Goal: Task Accomplishment & Management: Manage account settings

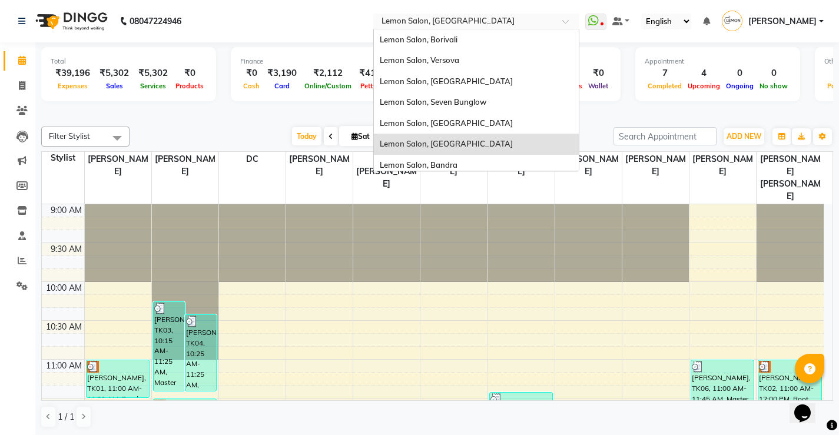
click at [405, 18] on input "text" at bounding box center [464, 22] width 171 height 12
click at [448, 64] on span "Lemon Salon, Versova" at bounding box center [419, 59] width 79 height 9
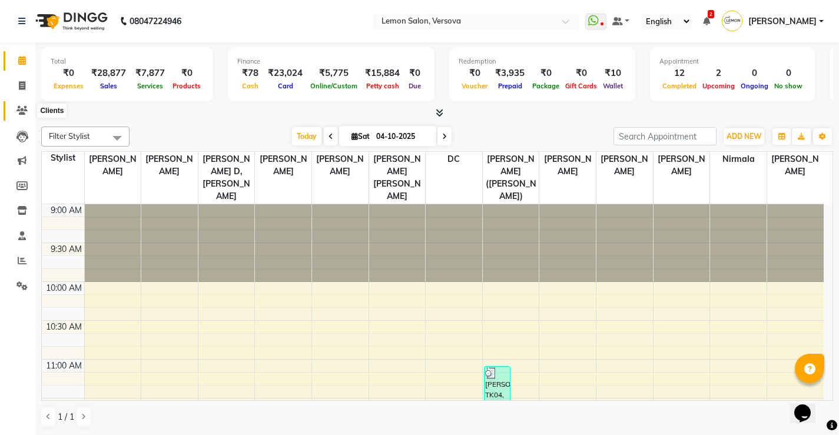
click at [19, 113] on icon at bounding box center [21, 110] width 11 height 9
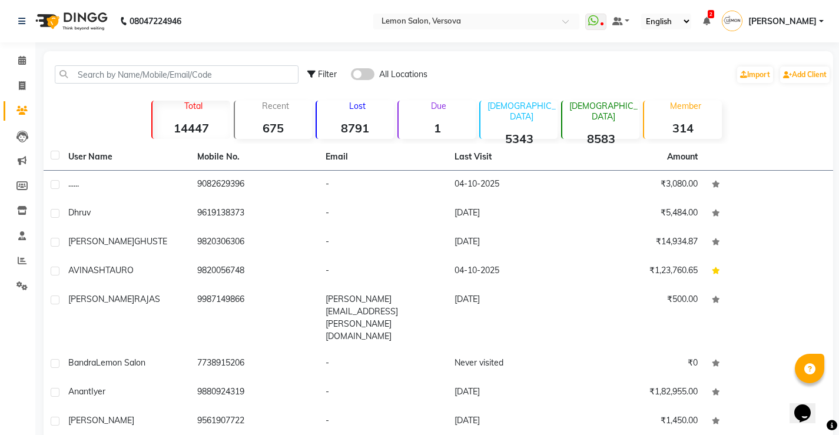
click at [435, 132] on strong "1" at bounding box center [436, 128] width 77 height 15
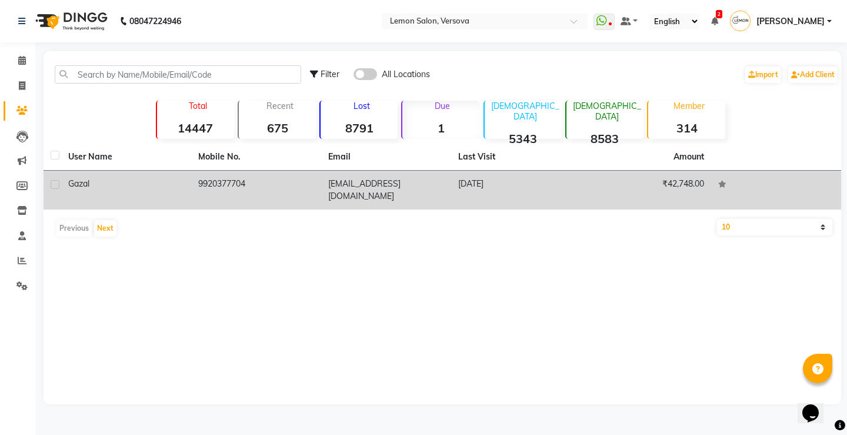
click at [201, 184] on td "9920377704" at bounding box center [256, 190] width 130 height 39
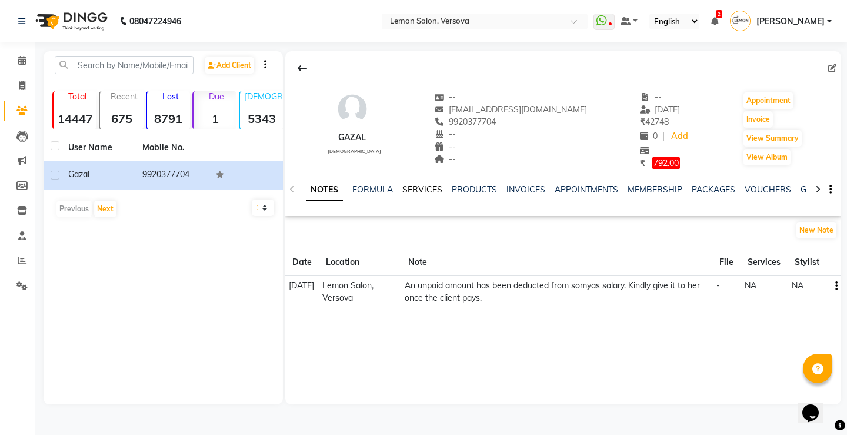
click at [402, 191] on link "SERVICES" at bounding box center [422, 189] width 40 height 11
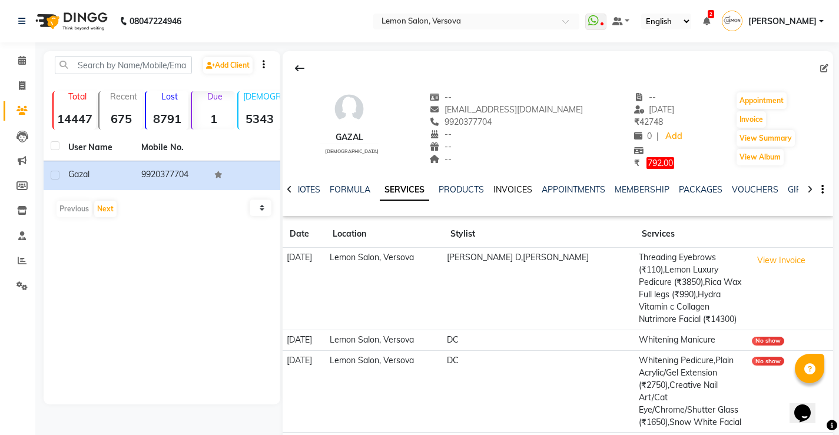
click at [507, 189] on link "INVOICES" at bounding box center [512, 189] width 39 height 11
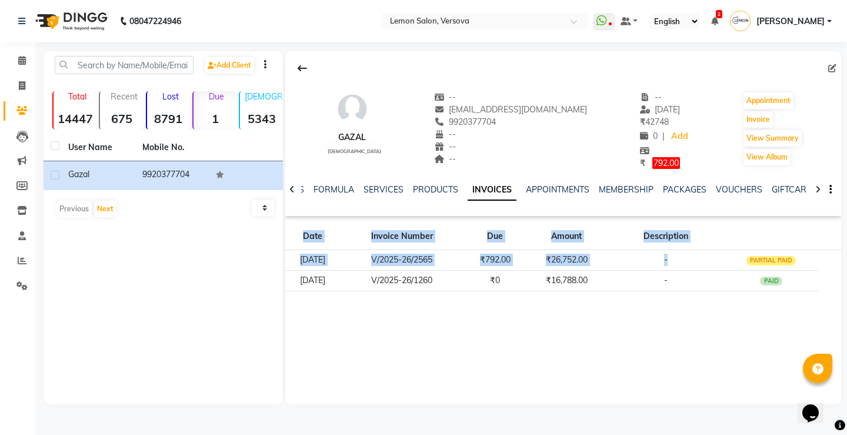
drag, startPoint x: 713, startPoint y: 260, endPoint x: 712, endPoint y: 310, distance: 50.0
click at [712, 310] on div "gazal female -- ghazalsrivastava95@gmail.com 9920377704 -- -- -- -- 15-09-2025 …" at bounding box center [563, 227] width 556 height 353
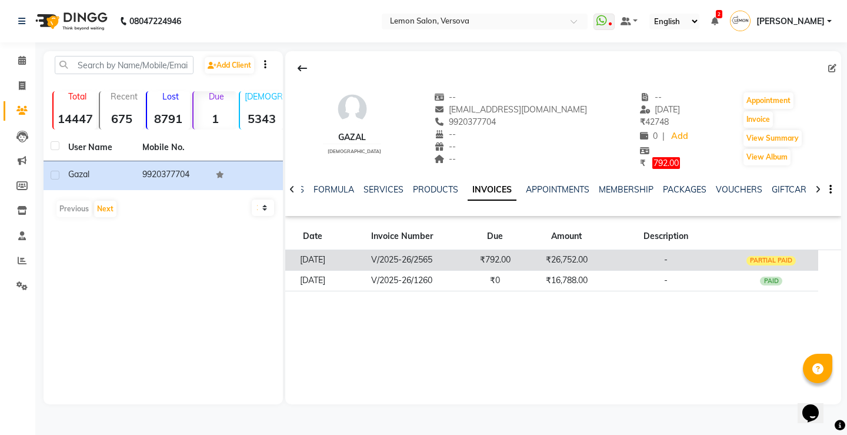
click at [641, 259] on td "-" at bounding box center [666, 259] width 118 height 21
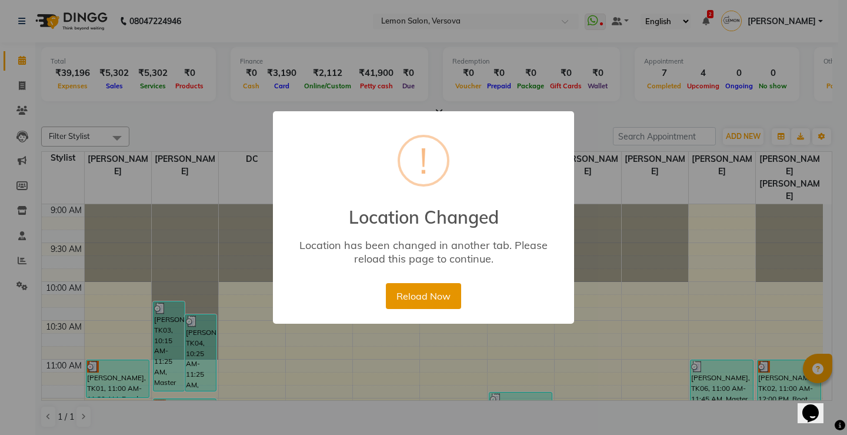
click at [403, 293] on button "Reload Now" at bounding box center [423, 296] width 75 height 26
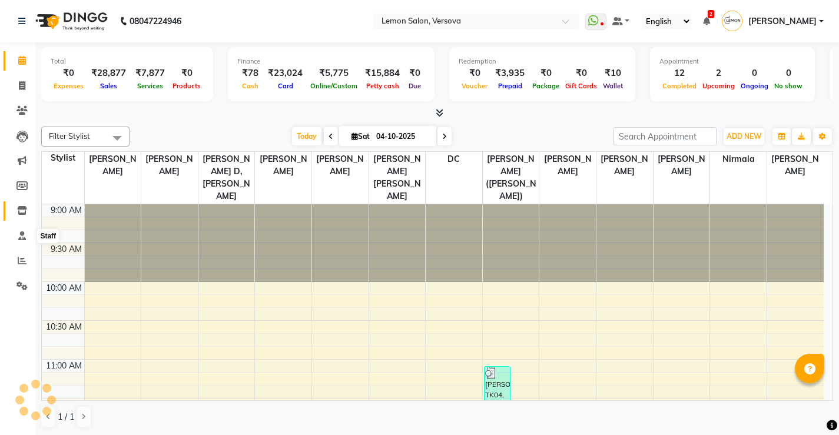
click at [24, 202] on link "Inventory" at bounding box center [18, 210] width 28 height 19
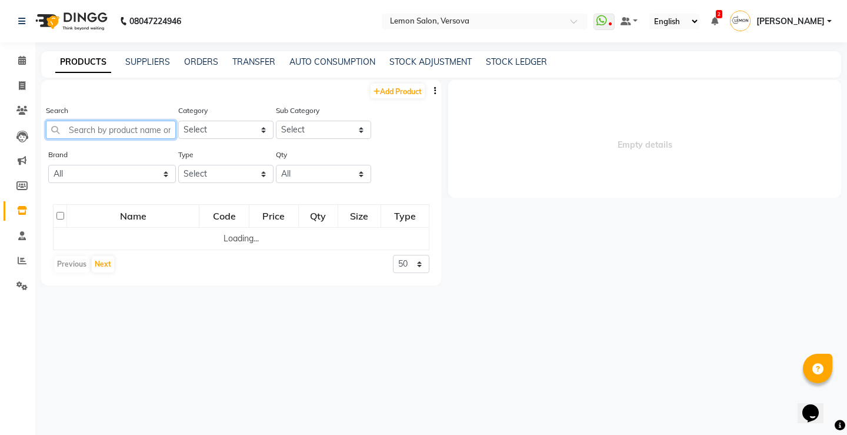
click at [157, 132] on input "text" at bounding box center [111, 130] width 130 height 18
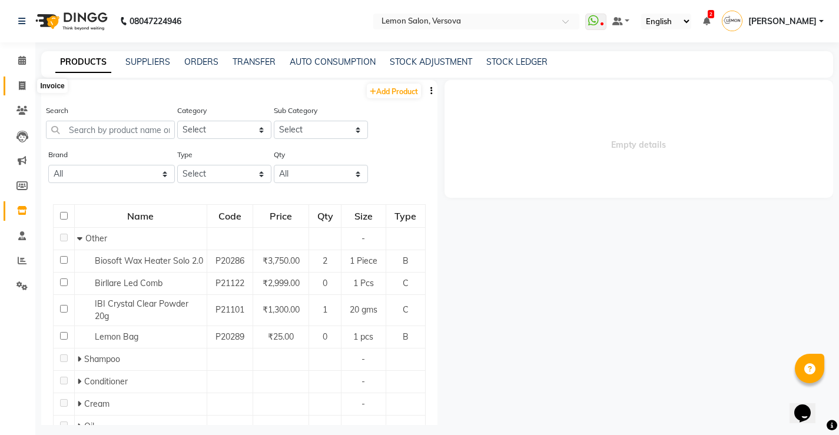
click at [21, 87] on icon at bounding box center [22, 85] width 6 height 9
select select "564"
select select "service"
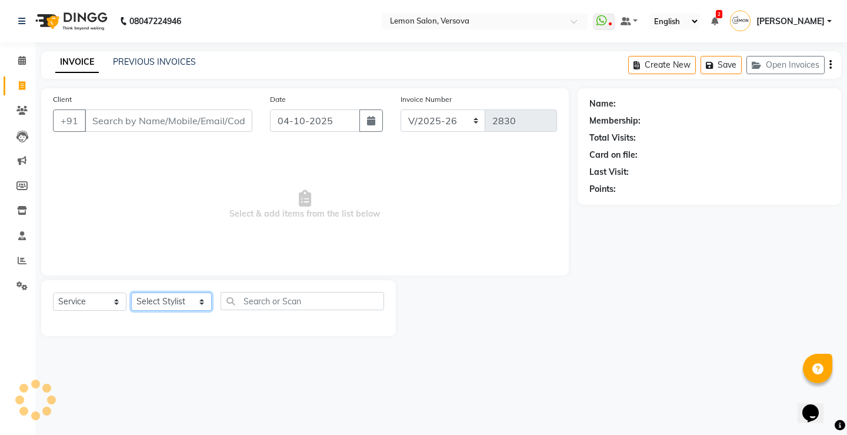
click at [157, 300] on select "Select Stylist Alim Shah Asif Salmani DC Kassar Sahil Lucy Sarate Margaret Mars…" at bounding box center [171, 301] width 81 height 18
select select "7474"
click at [131, 292] on select "Select Stylist Alim Shah Asif Salmani DC Kassar Sahil Lucy Sarate Margaret Mars…" at bounding box center [171, 301] width 81 height 18
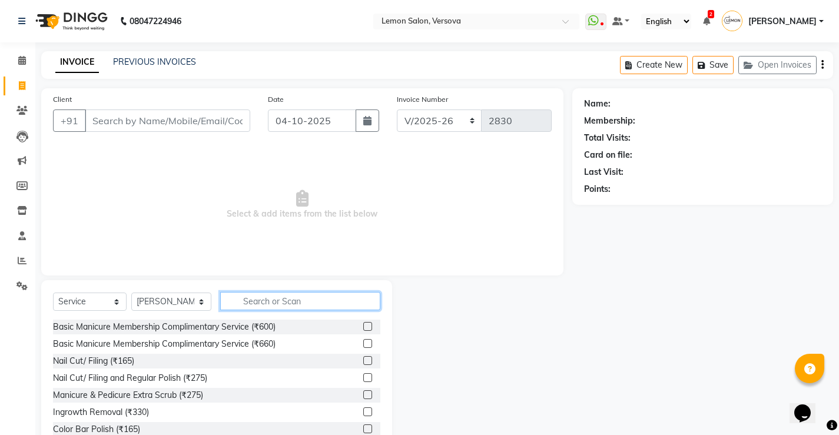
click at [290, 304] on input "text" at bounding box center [300, 301] width 160 height 18
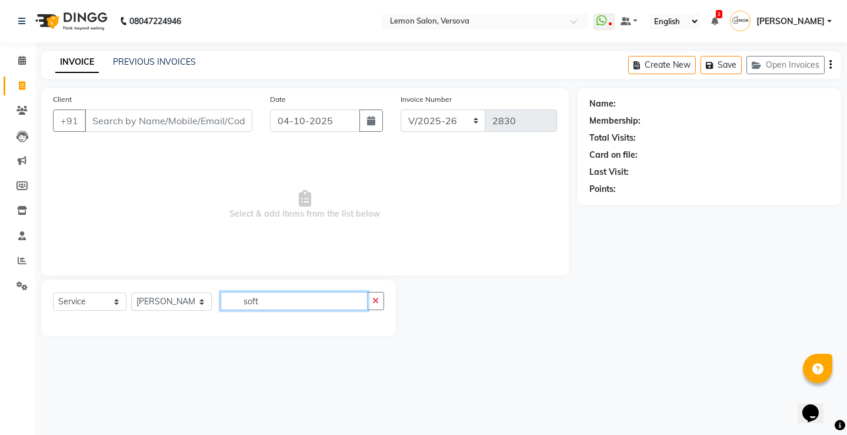
type input "soft"
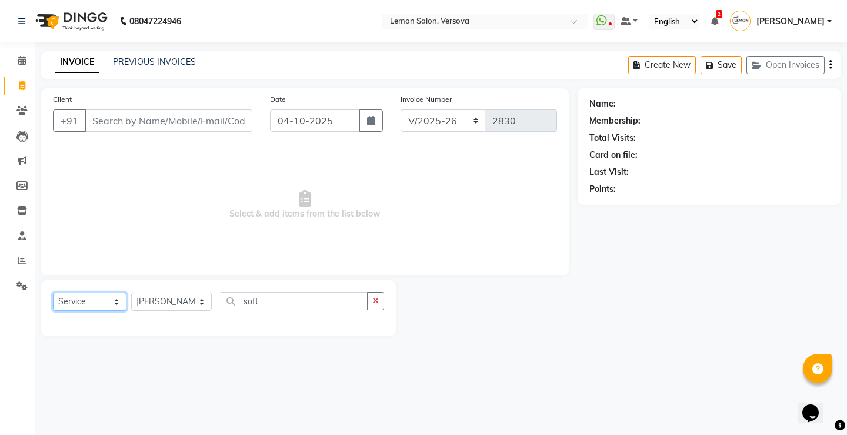
click at [95, 297] on select "Select Service Product Membership Package Voucher Prepaid Gift Card" at bounding box center [90, 301] width 74 height 18
click at [53, 292] on select "Select Service Product Membership Package Voucher Prepaid Gift Card" at bounding box center [90, 301] width 74 height 18
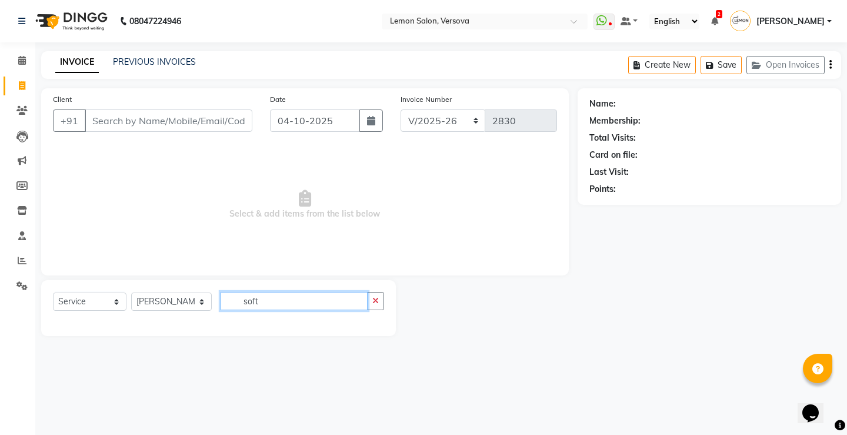
click at [238, 300] on input "soft" at bounding box center [294, 301] width 147 height 18
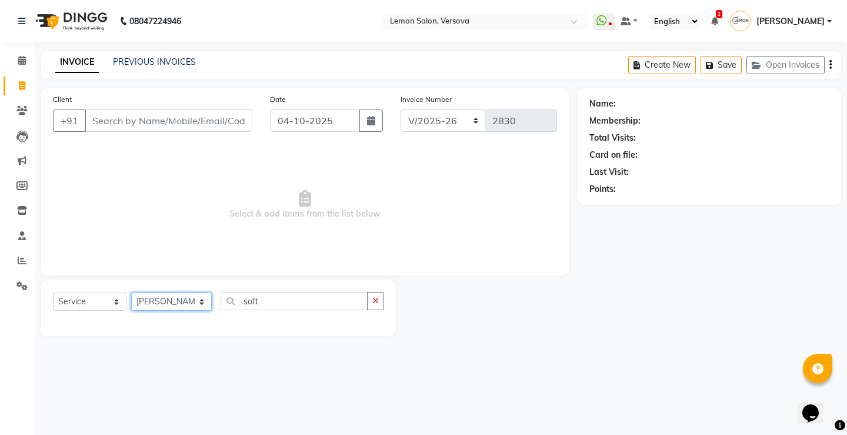
click at [172, 296] on select "Select Stylist Alim Shah Asif Salmani DC Kassar Sahil Lucy Sarate Margaret Mars…" at bounding box center [171, 301] width 81 height 18
select select "7408"
click at [131, 292] on select "Select Stylist Alim Shah Asif Salmani DC Kassar Sahil Lucy Sarate Margaret Mars…" at bounding box center [171, 301] width 81 height 18
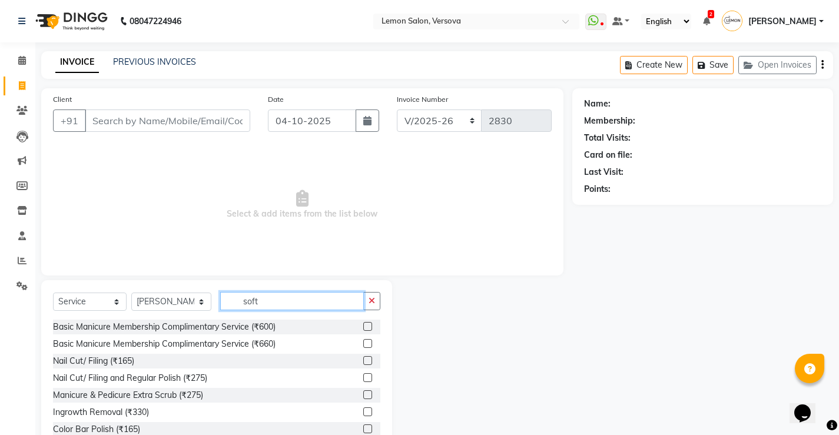
click at [267, 305] on input "soft" at bounding box center [292, 301] width 144 height 18
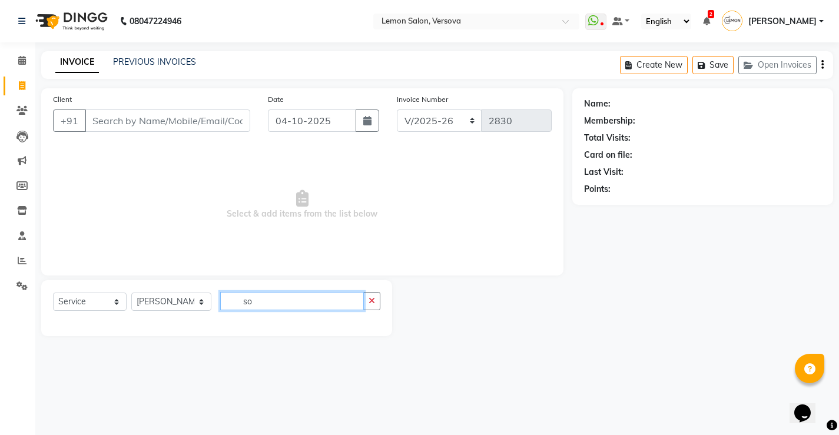
type input "s"
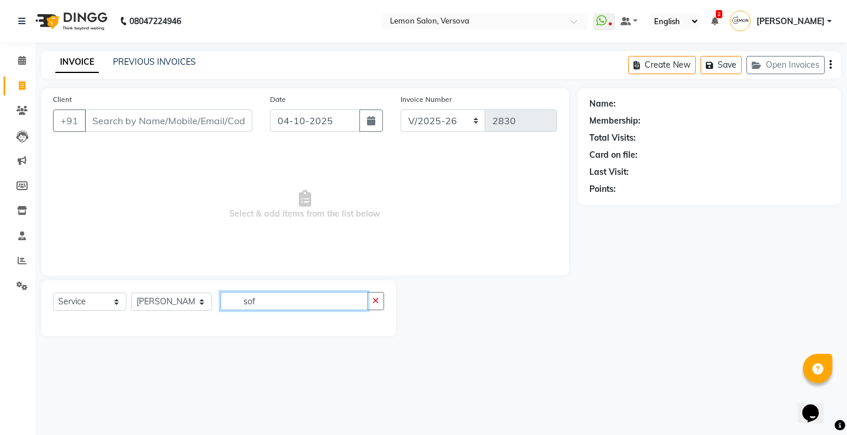
type input "soft"
click at [472, 18] on input "text" at bounding box center [473, 22] width 171 height 12
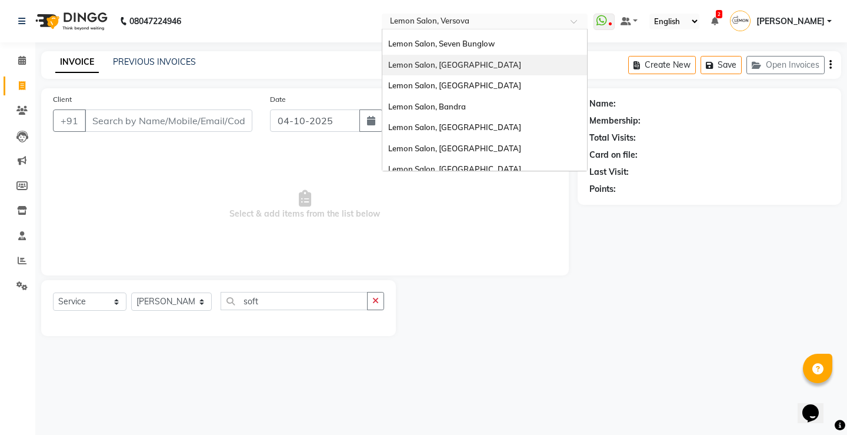
scroll to position [109, 0]
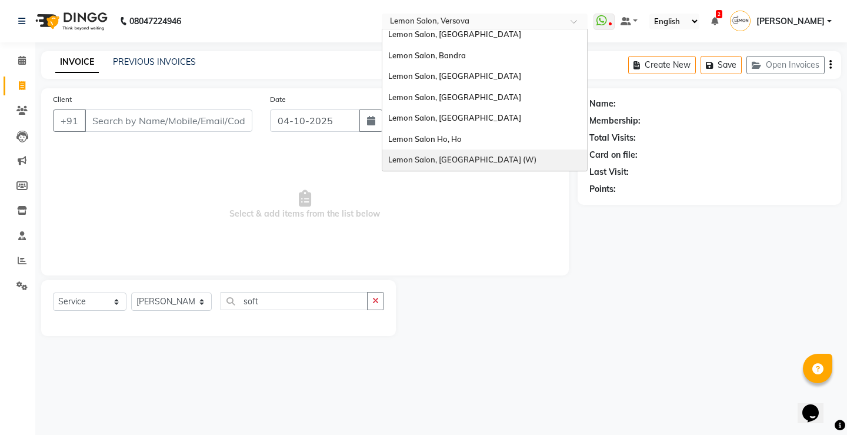
click at [470, 159] on span "Lemon Salon, [GEOGRAPHIC_DATA] (W)" at bounding box center [462, 159] width 148 height 9
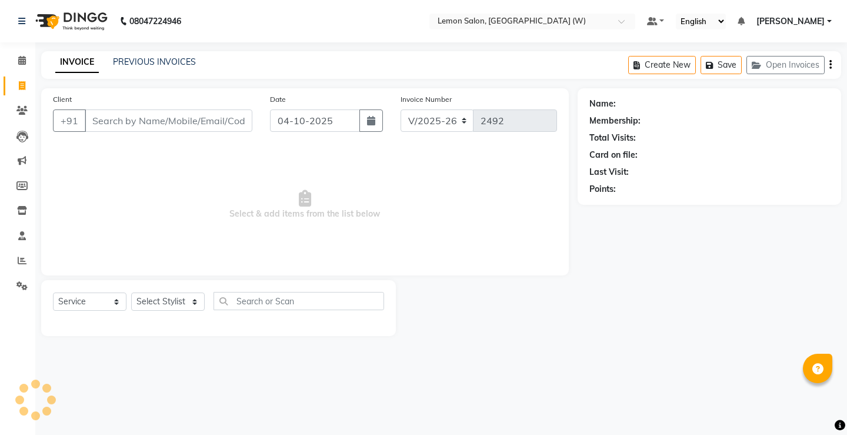
select select "8053"
select select "service"
click at [22, 258] on icon at bounding box center [22, 260] width 9 height 9
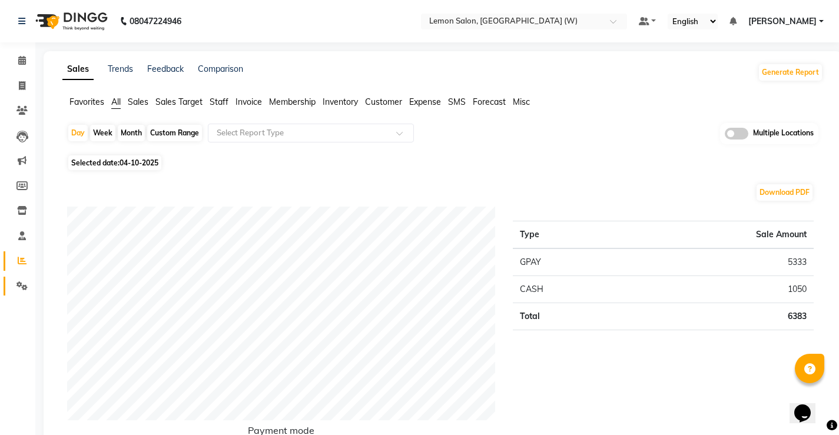
click at [16, 277] on link "Settings" at bounding box center [18, 286] width 28 height 19
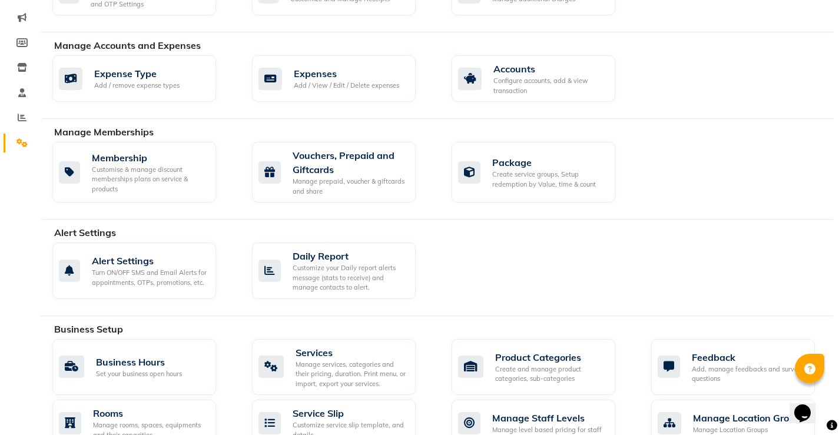
scroll to position [294, 0]
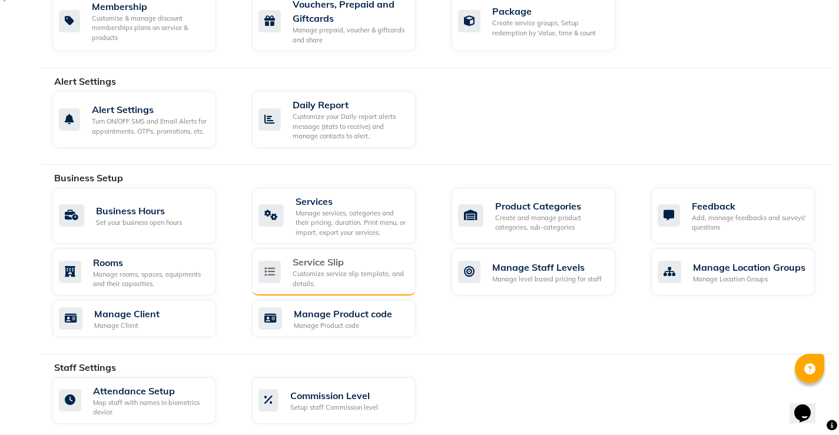
click at [332, 261] on div "Service Slip" at bounding box center [349, 262] width 114 height 14
select select
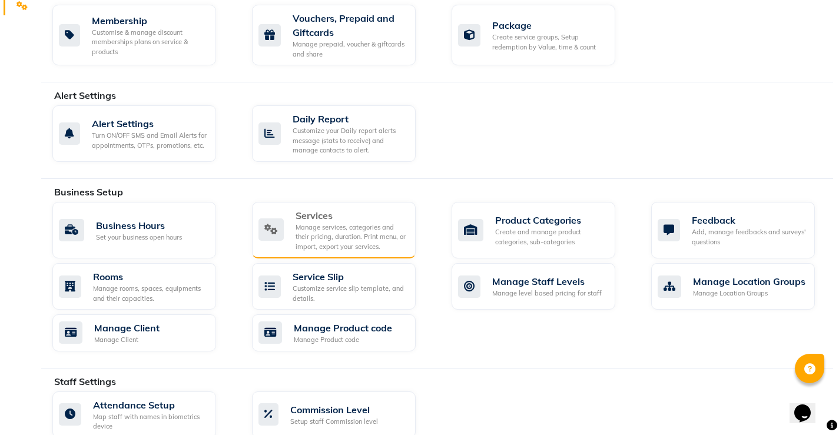
scroll to position [294, 0]
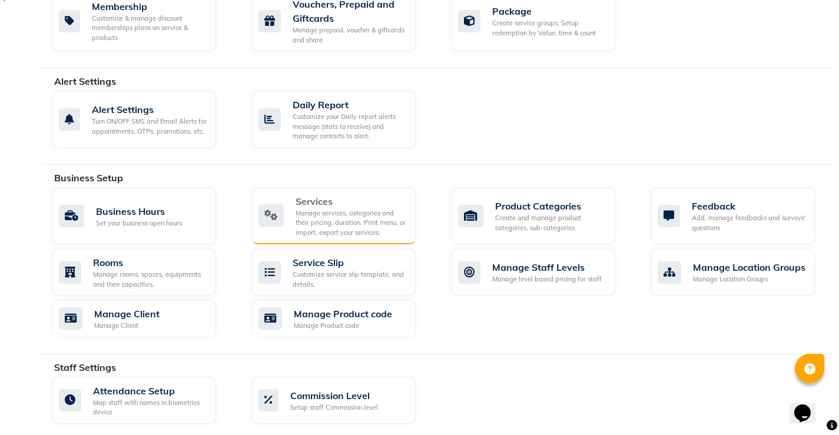
click at [345, 206] on div "Services" at bounding box center [350, 201] width 111 height 14
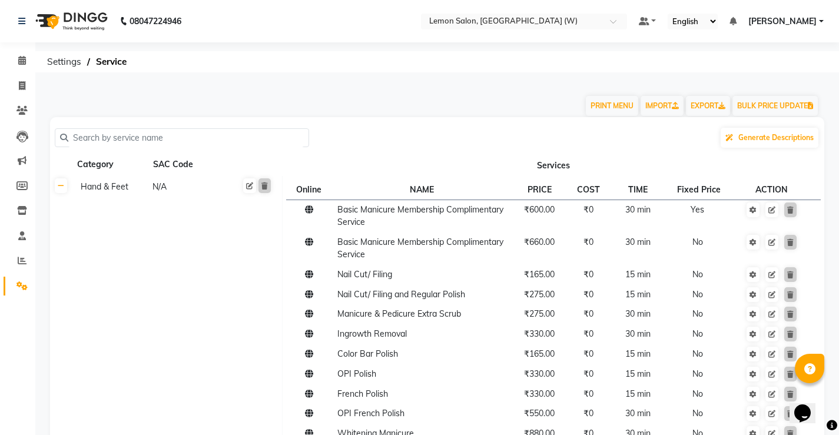
click at [176, 135] on input "text" at bounding box center [185, 138] width 235 height 18
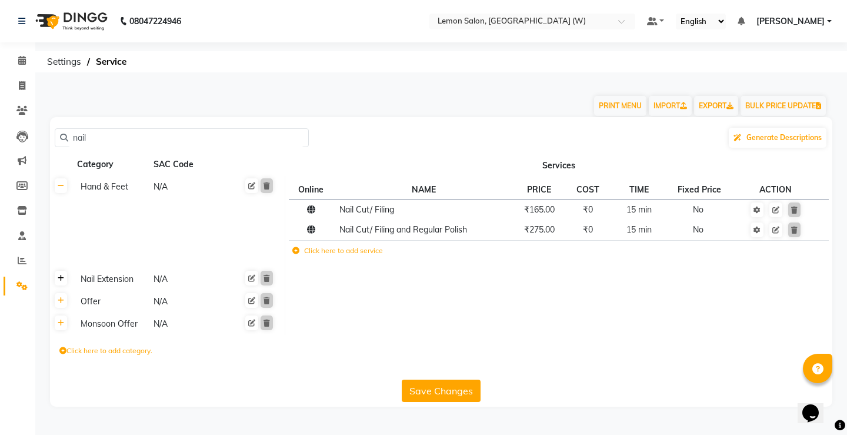
click at [60, 276] on icon at bounding box center [61, 278] width 6 height 7
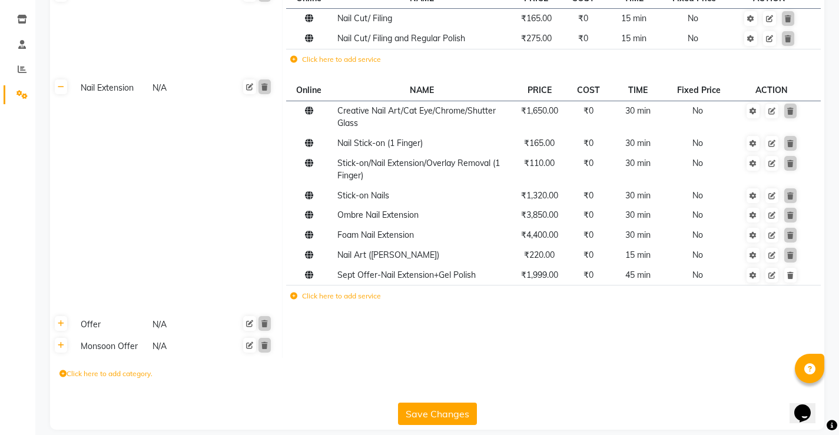
scroll to position [204, 0]
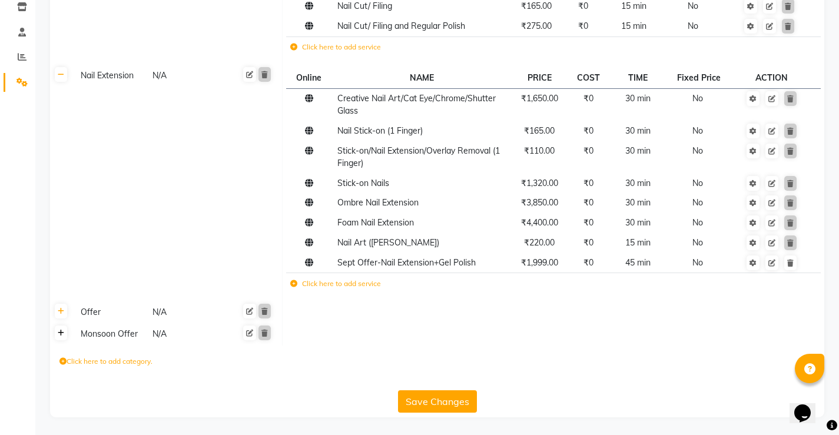
click at [63, 332] on icon at bounding box center [61, 333] width 6 height 7
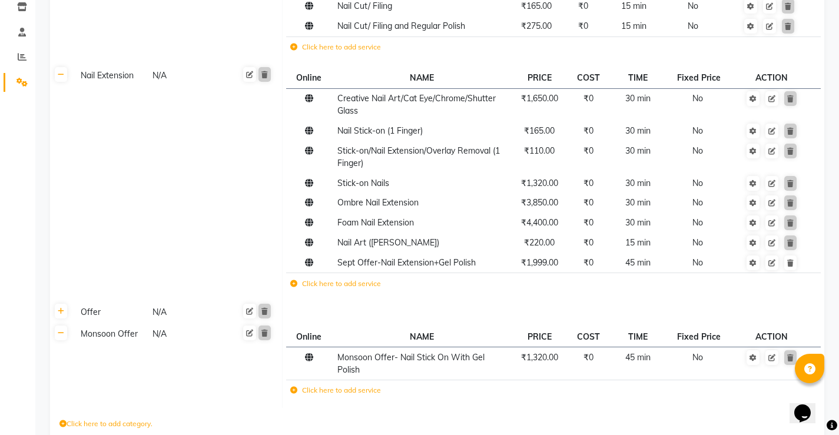
scroll to position [266, 0]
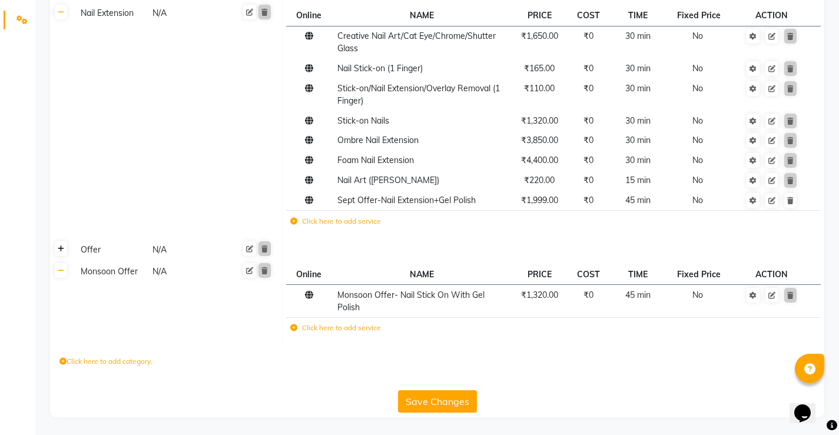
click at [61, 248] on icon at bounding box center [61, 248] width 6 height 7
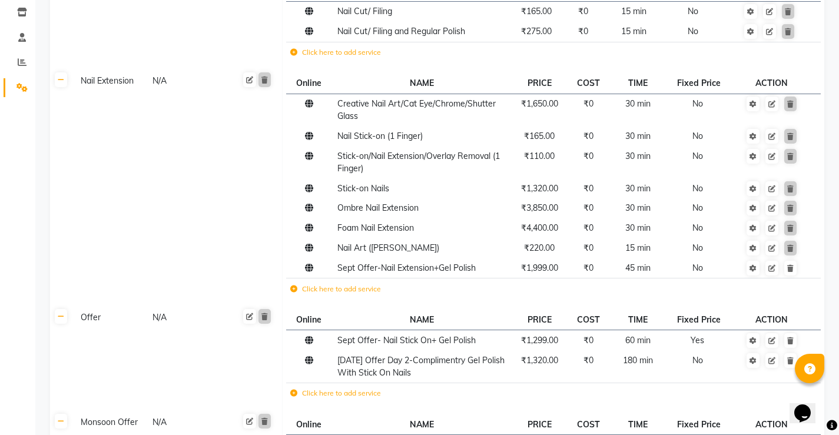
scroll to position [54, 0]
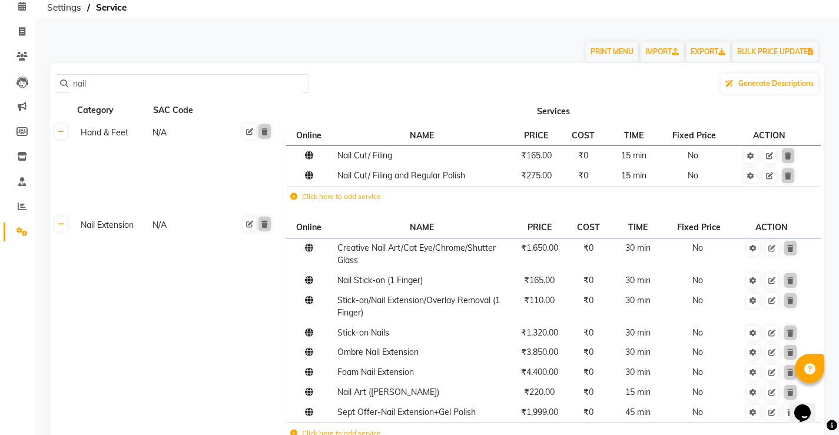
click at [112, 86] on input "nail" at bounding box center [185, 84] width 235 height 18
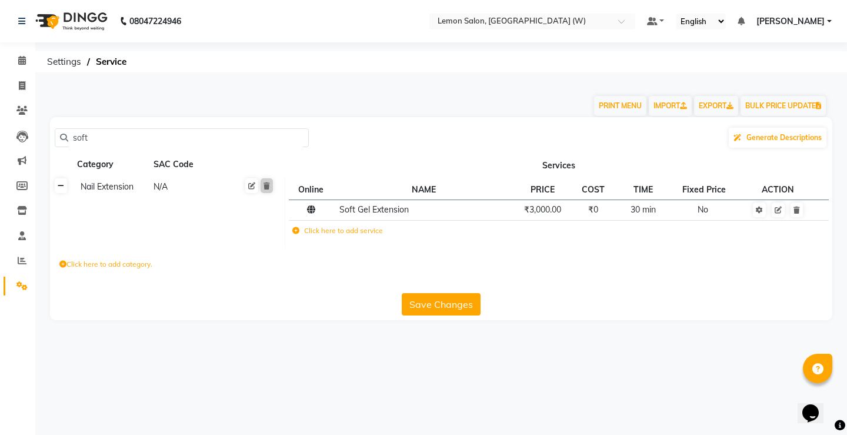
type input "soft"
click at [64, 188] on link at bounding box center [61, 185] width 12 height 15
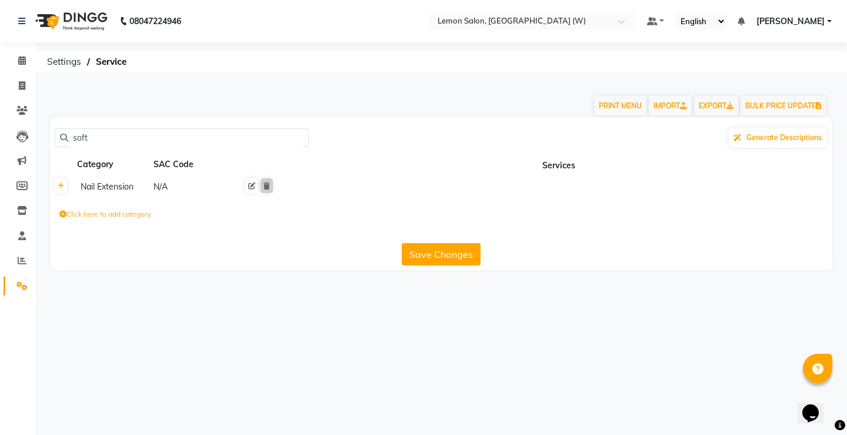
click at [97, 134] on input "soft" at bounding box center [185, 138] width 235 height 18
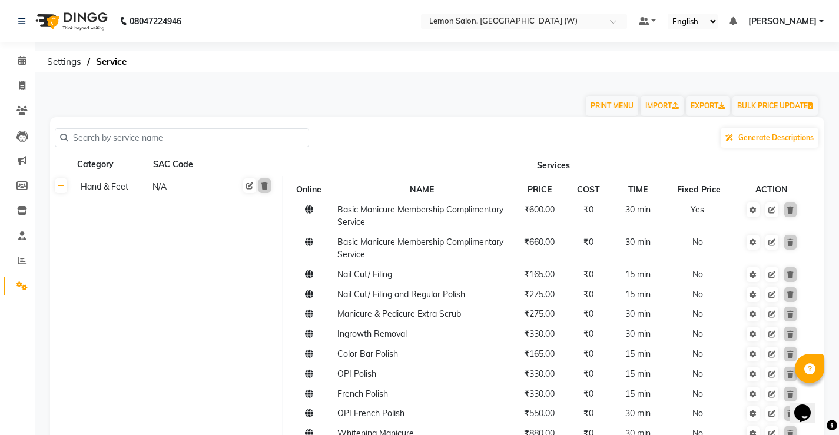
click at [121, 138] on input "text" at bounding box center [185, 138] width 235 height 18
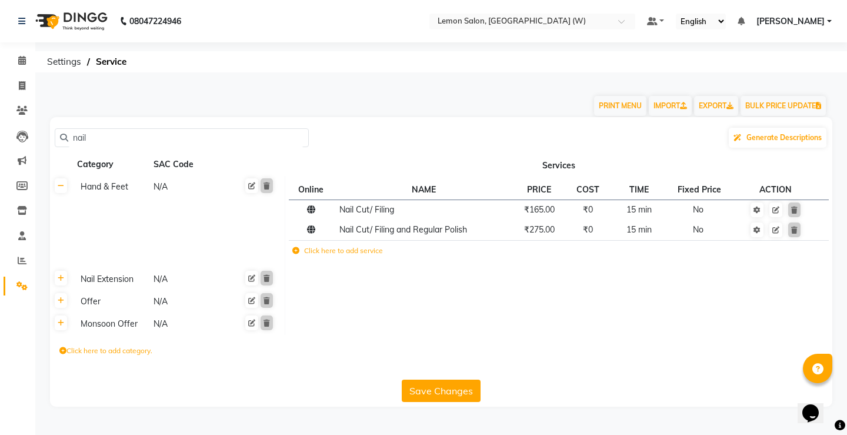
click at [102, 281] on div "Nail Extension" at bounding box center [112, 279] width 72 height 15
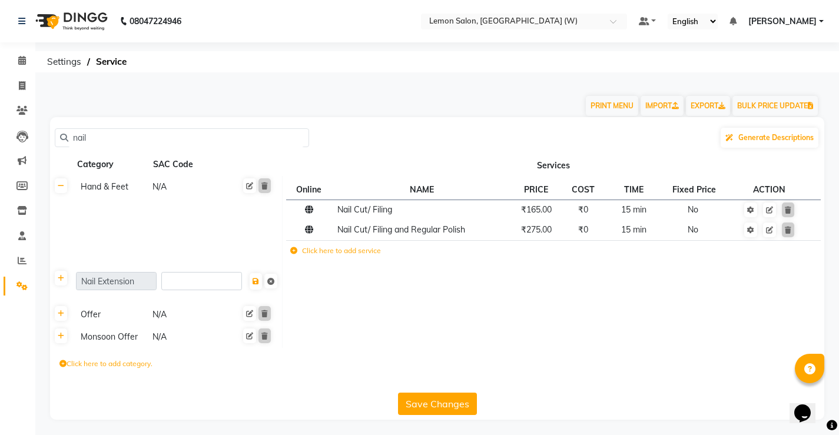
scroll to position [2, 0]
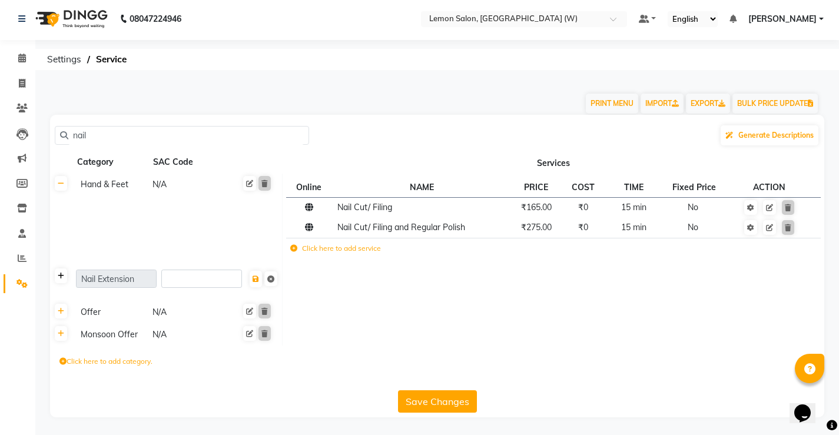
click at [59, 275] on icon at bounding box center [61, 275] width 6 height 7
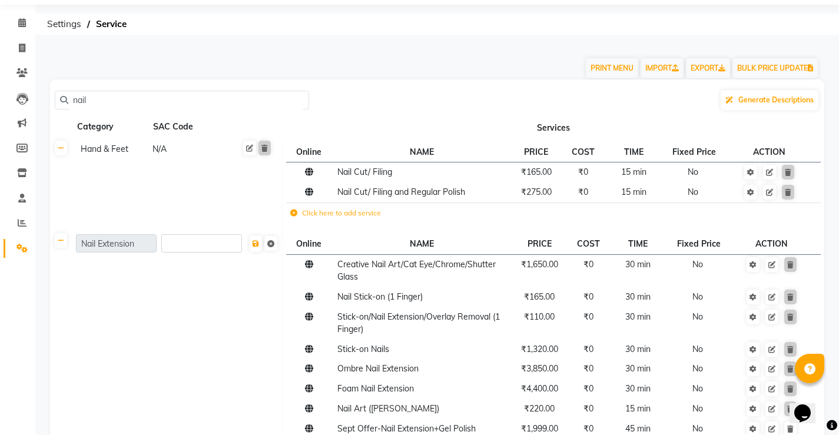
scroll to position [0, 0]
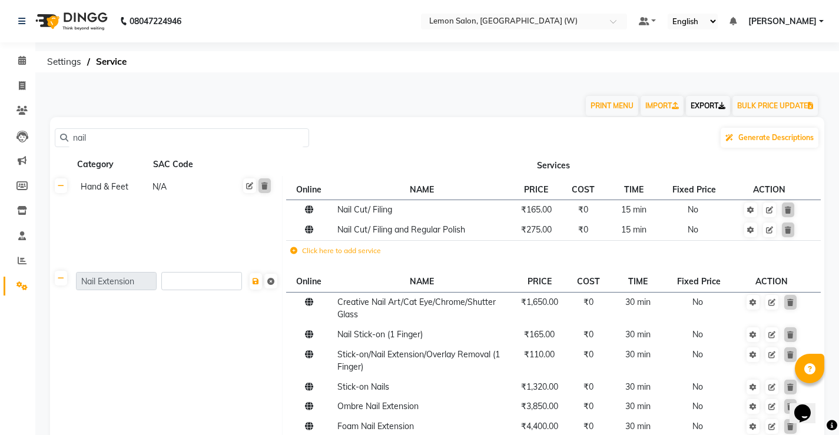
click at [694, 110] on link "EXPORT" at bounding box center [708, 106] width 44 height 20
click at [149, 138] on input "nail" at bounding box center [185, 138] width 235 height 18
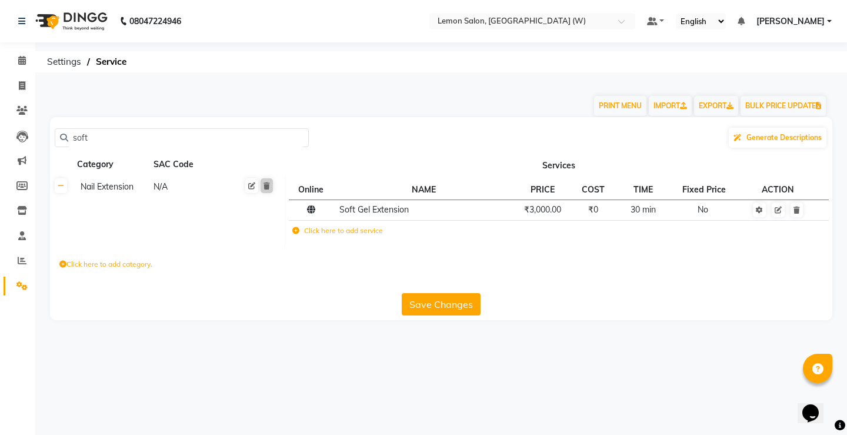
type input "soft"
click at [85, 141] on input "soft" at bounding box center [185, 138] width 235 height 18
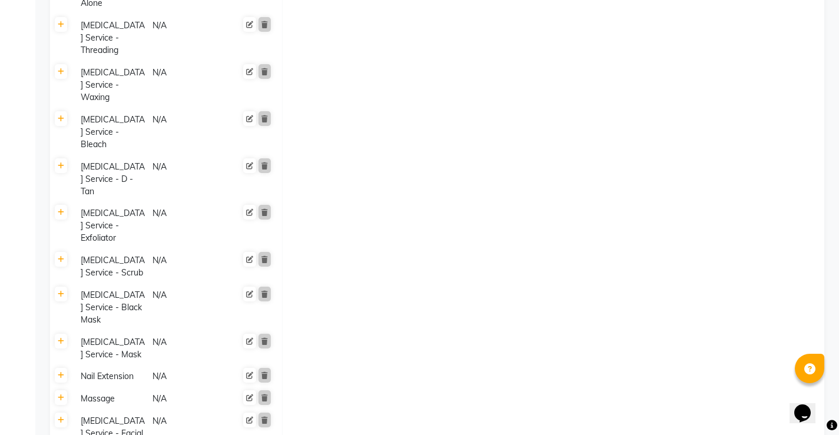
scroll to position [2295, 0]
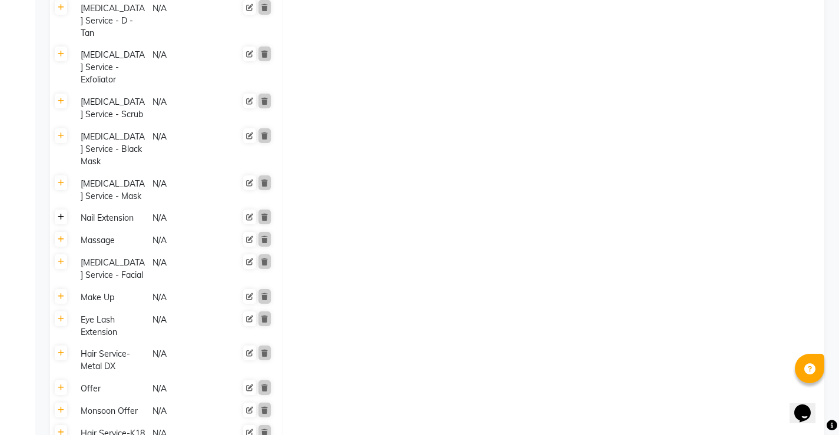
click at [63, 214] on icon at bounding box center [61, 217] width 6 height 7
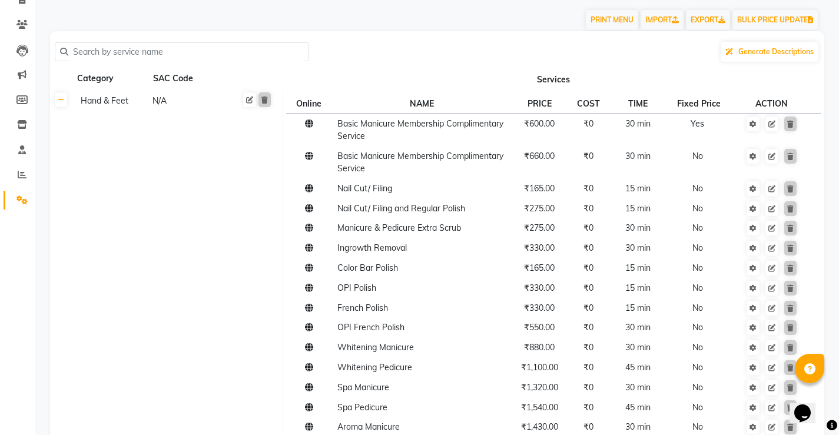
scroll to position [0, 0]
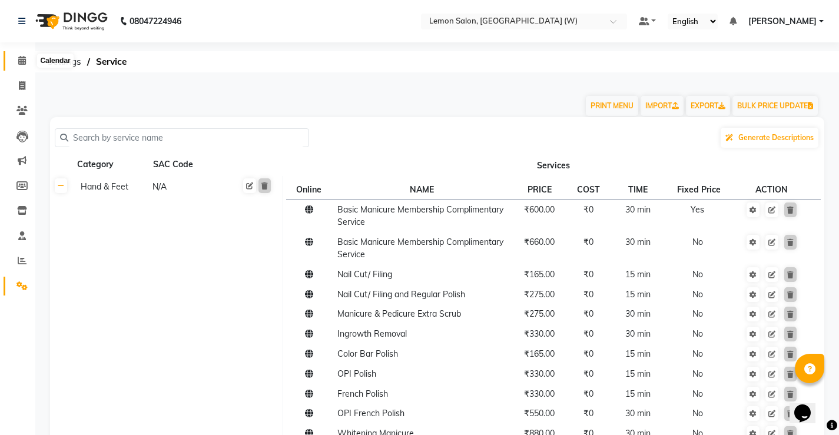
click at [25, 57] on icon at bounding box center [22, 60] width 8 height 9
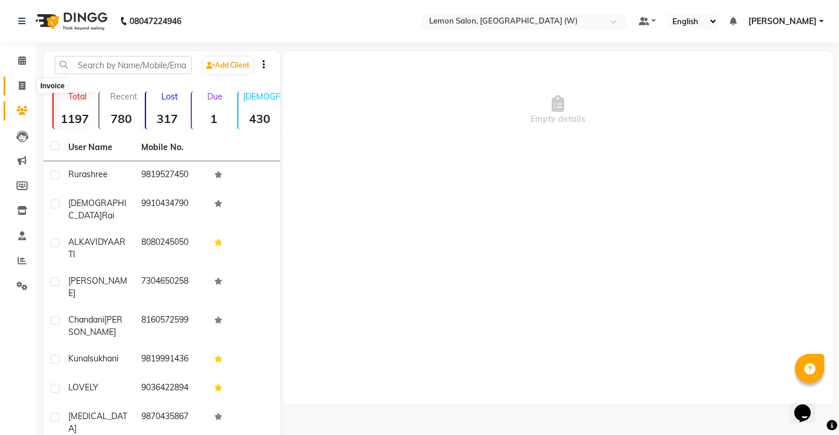
click at [19, 88] on icon at bounding box center [22, 85] width 6 height 9
select select "8053"
select select "service"
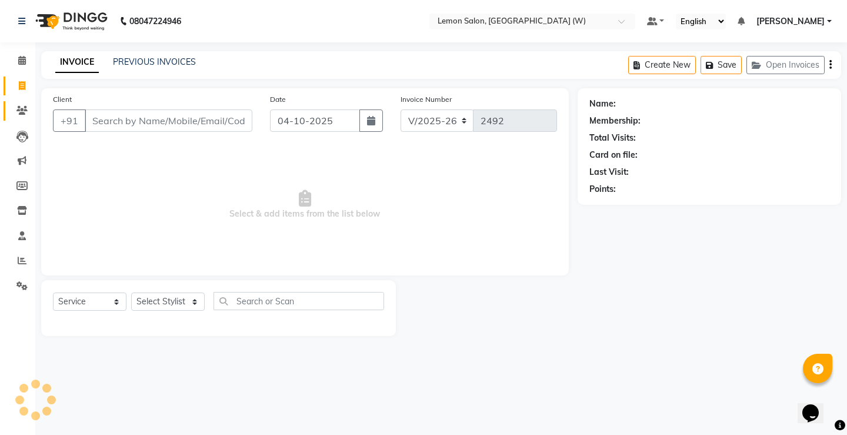
click at [25, 104] on span at bounding box center [22, 111] width 21 height 14
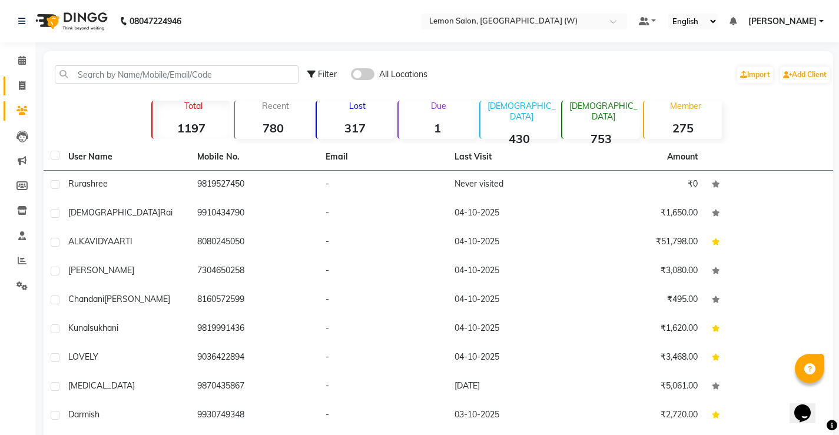
click at [24, 77] on link "Invoice" at bounding box center [18, 85] width 28 height 19
select select "8053"
select select "service"
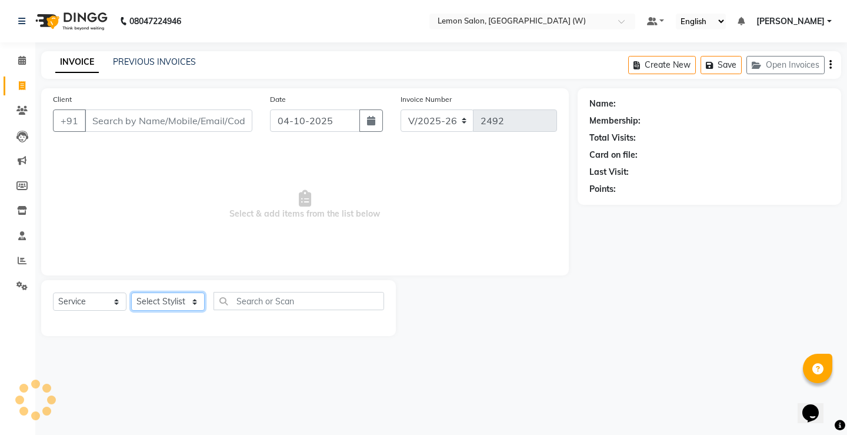
click at [174, 295] on select "Select Stylist [PERSON_NAME] [PERSON_NAME] DC [PERSON_NAME] [PERSON_NAME] [PERS…" at bounding box center [168, 301] width 74 height 18
select select "89750"
click at [131, 292] on select "Select Stylist [PERSON_NAME] [PERSON_NAME] DC [PERSON_NAME] [PERSON_NAME] [PERS…" at bounding box center [168, 301] width 74 height 18
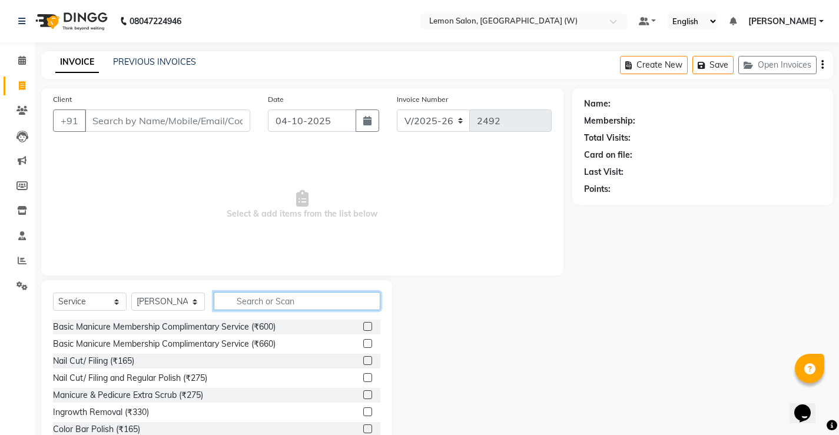
click at [258, 304] on input "text" at bounding box center [297, 301] width 167 height 18
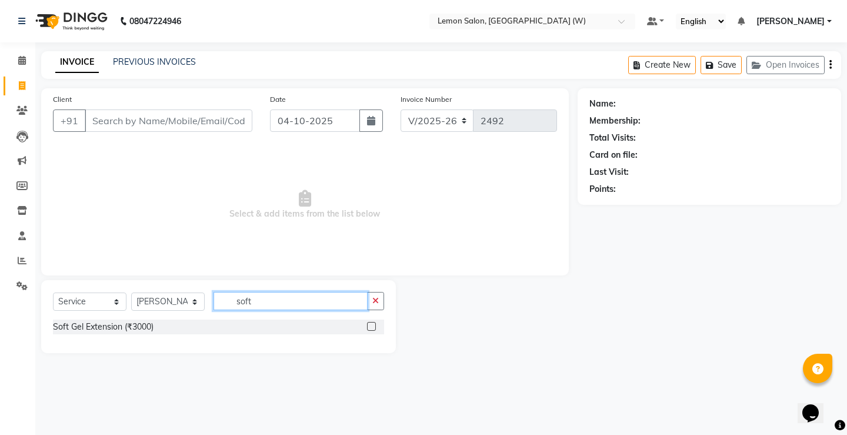
click at [258, 309] on input "soft" at bounding box center [291, 301] width 154 height 18
click at [272, 302] on input "cgrome" at bounding box center [291, 301] width 154 height 18
type input "chrome"
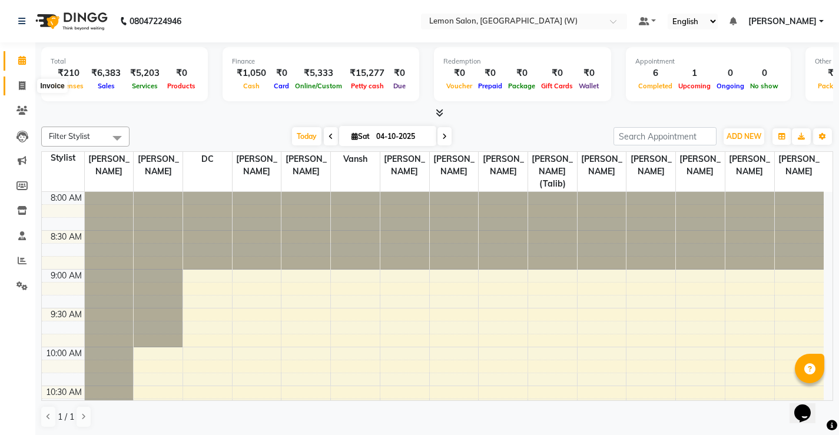
click at [21, 86] on icon at bounding box center [22, 85] width 6 height 9
select select "8053"
select select "service"
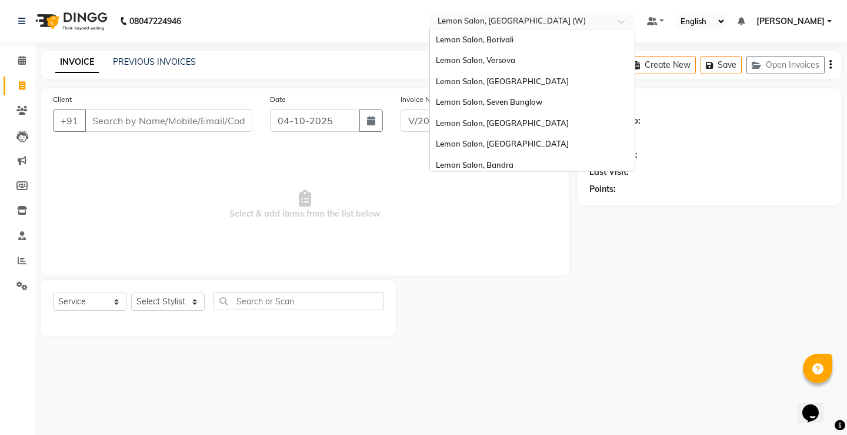
click at [481, 24] on input "text" at bounding box center [520, 22] width 171 height 12
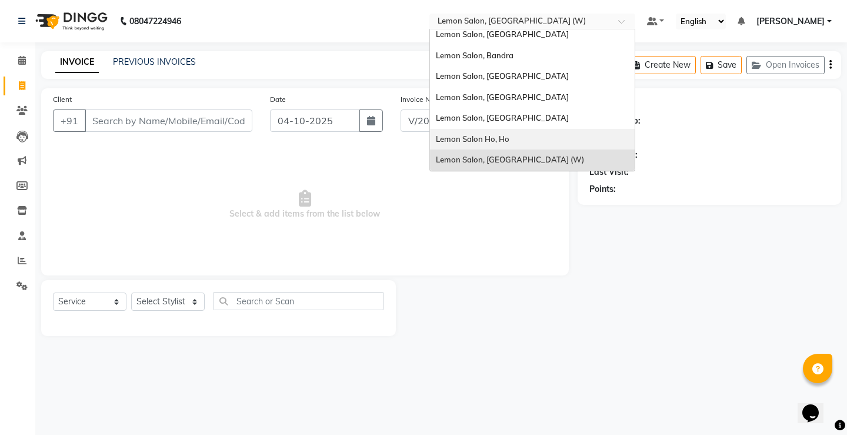
drag, startPoint x: 515, startPoint y: 117, endPoint x: 514, endPoint y: 139, distance: 22.4
click at [514, 139] on div "Lemon Salon, Borivali Lemon Salon, Versova Lemon Salon, Goregaon Lemon Salon, S…" at bounding box center [532, 45] width 205 height 251
click at [510, 139] on span "Lemon Salon Ho, Ho" at bounding box center [473, 138] width 74 height 9
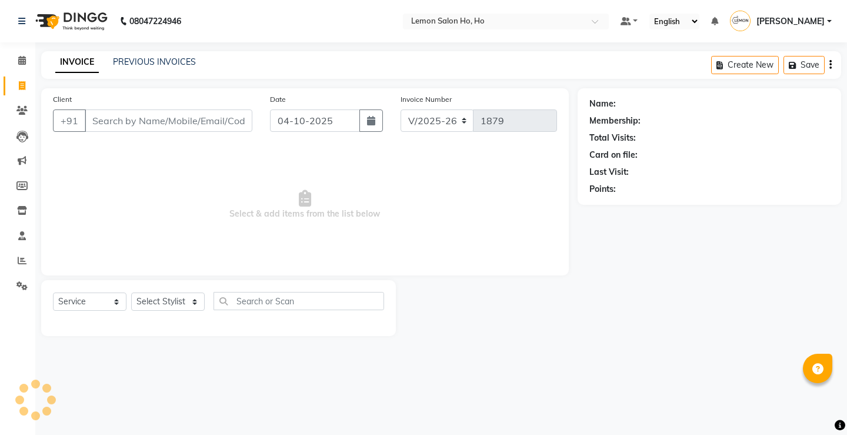
select select "573"
select select "service"
click at [21, 280] on span at bounding box center [22, 287] width 21 height 14
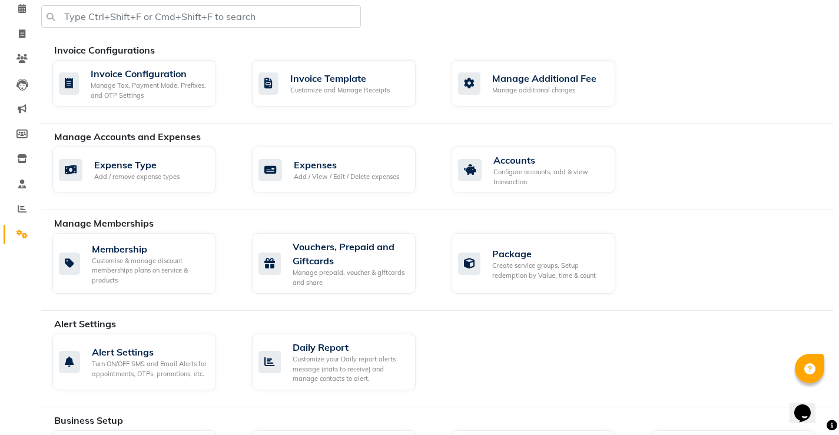
scroll to position [118, 0]
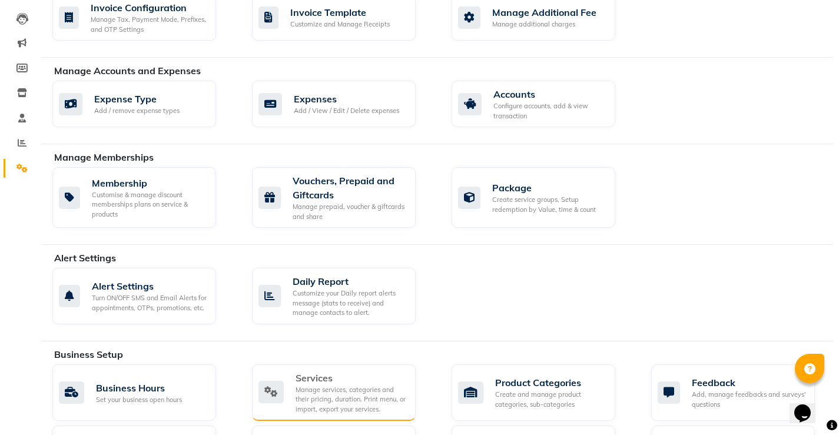
click at [348, 375] on div "Services" at bounding box center [350, 378] width 111 height 14
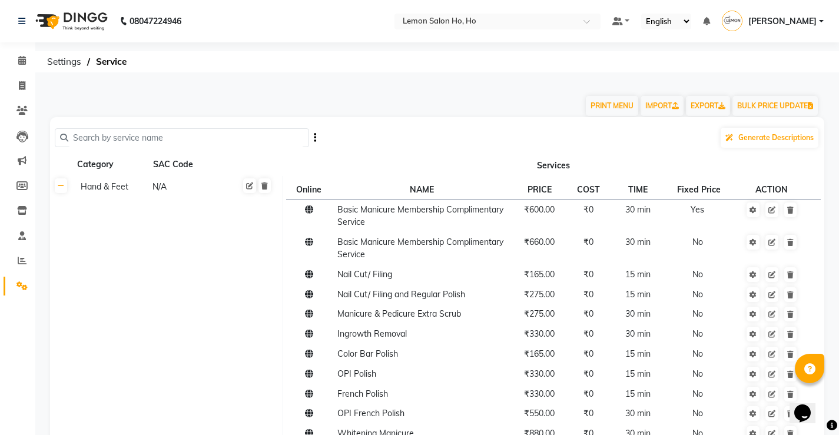
click at [137, 140] on input "text" at bounding box center [185, 138] width 235 height 18
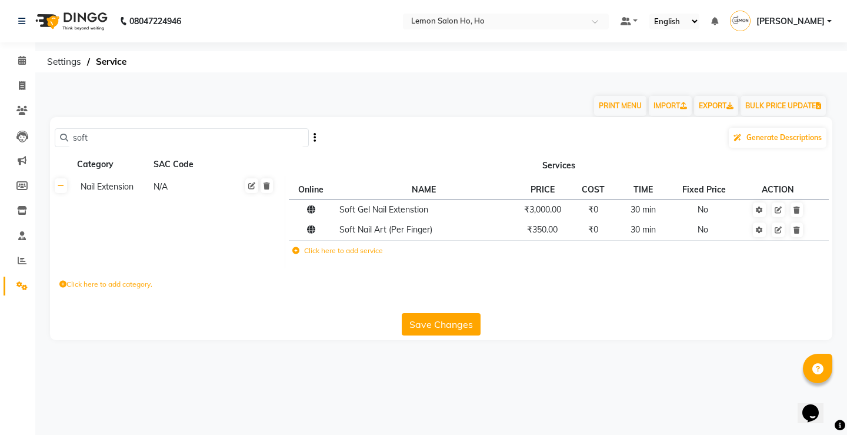
type input "soft"
click at [354, 249] on label "Click here to add service" at bounding box center [337, 250] width 91 height 11
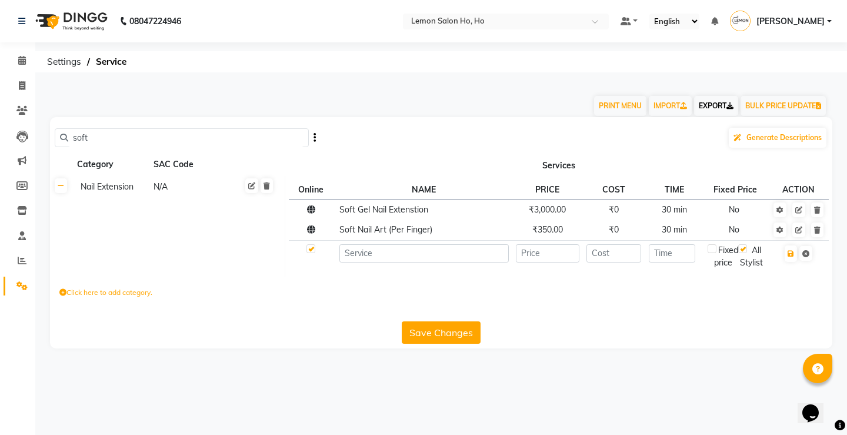
click at [712, 107] on link "EXPORT" at bounding box center [716, 106] width 44 height 20
click at [517, 19] on input "text" at bounding box center [494, 22] width 171 height 12
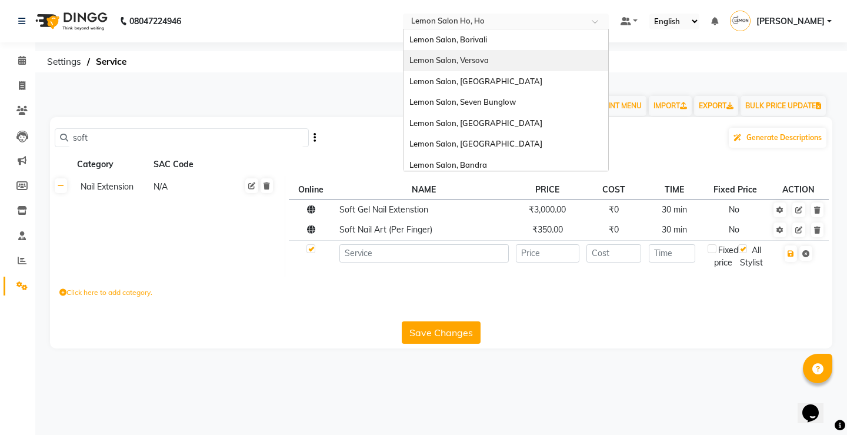
click at [505, 54] on div "Lemon Salon, Versova" at bounding box center [506, 60] width 205 height 21
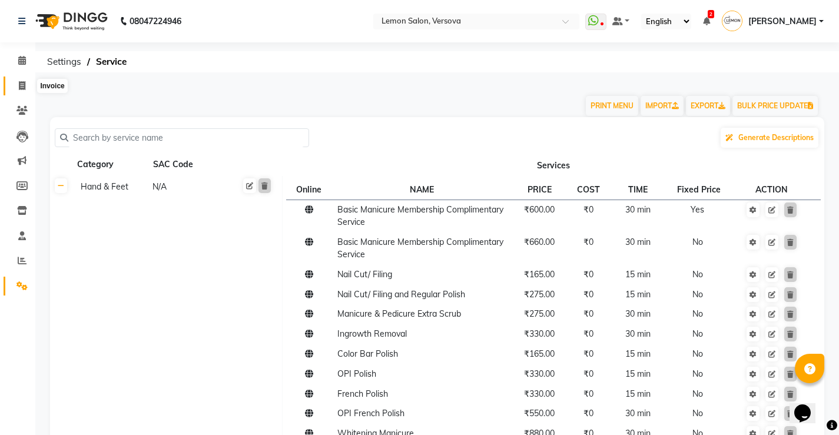
click at [24, 79] on span at bounding box center [22, 86] width 21 height 14
select select "564"
select select "service"
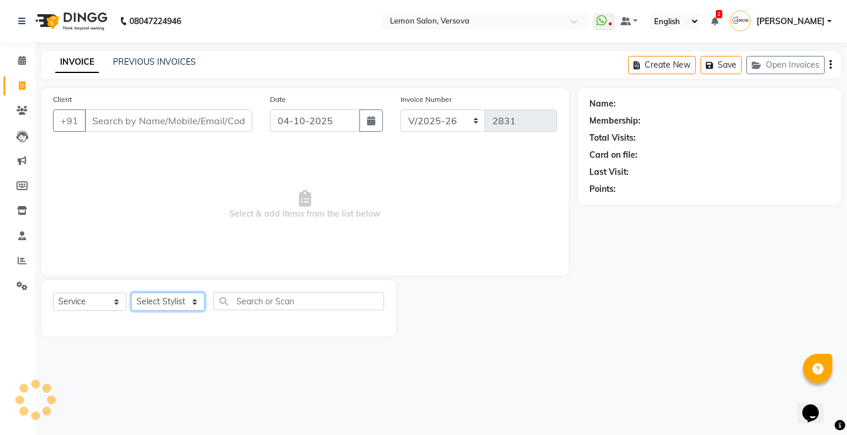
click at [154, 292] on select "Select Stylist" at bounding box center [168, 301] width 74 height 18
select select "7474"
click at [131, 292] on select "Select Stylist Alim Shah Asif Salmani DC Kassar Sahil Lucy Sarate Margaret Mars…" at bounding box center [171, 301] width 81 height 18
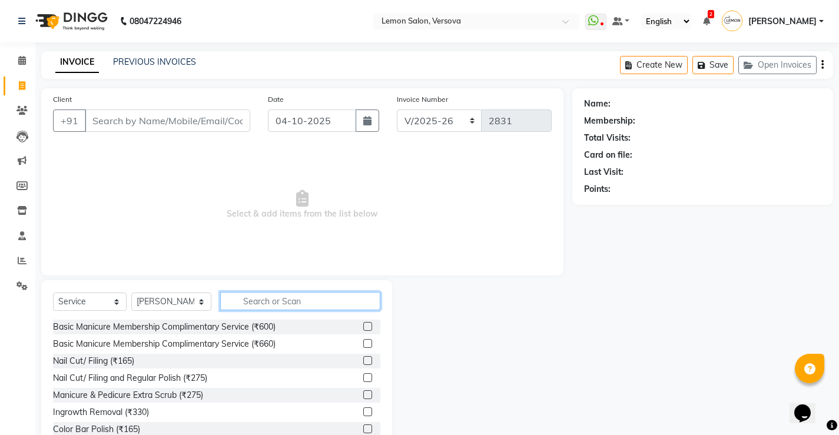
drag, startPoint x: 245, startPoint y: 292, endPoint x: 254, endPoint y: 288, distance: 9.2
click at [247, 292] on input "text" at bounding box center [300, 301] width 160 height 18
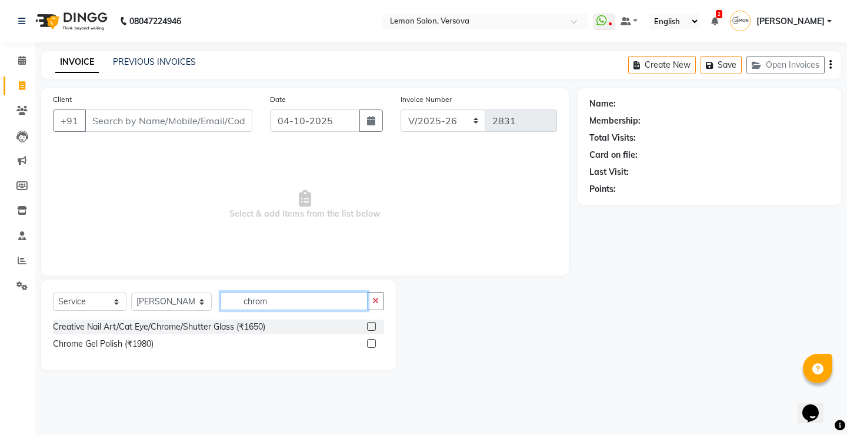
click at [255, 298] on input "chrom" at bounding box center [294, 301] width 147 height 18
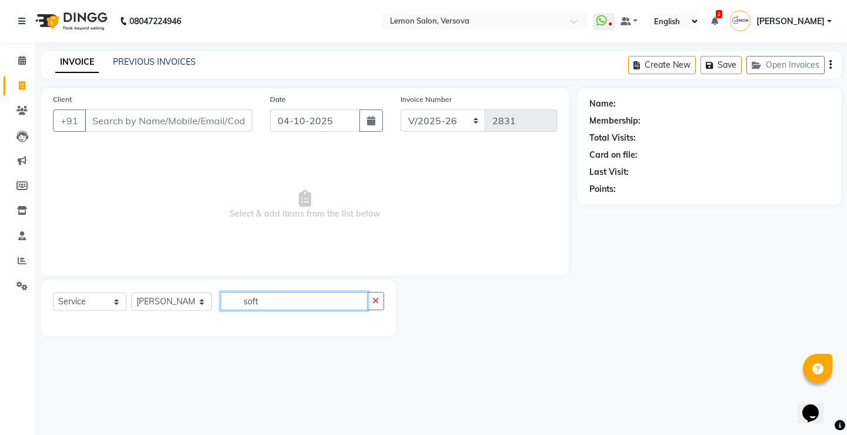
type input "soft"
click at [257, 288] on div "Select Service Product Membership Package Voucher Prepaid Gift Card Select Styl…" at bounding box center [218, 308] width 355 height 56
click at [251, 301] on input "soft" at bounding box center [294, 301] width 147 height 18
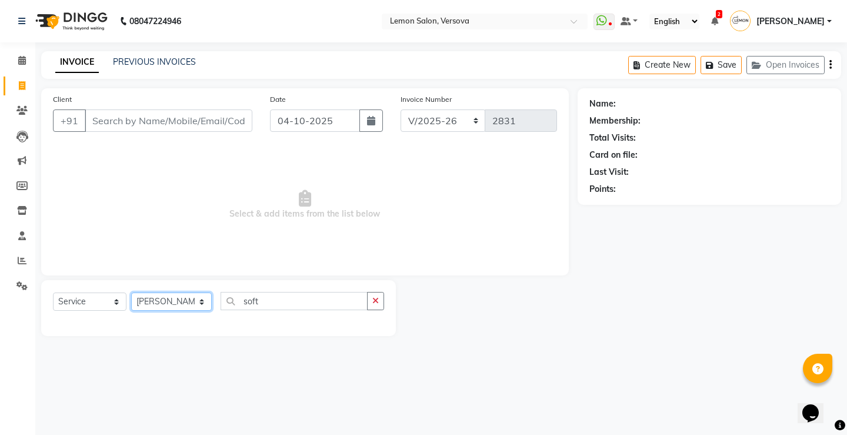
click at [157, 300] on select "Select Stylist Alim Shah Asif Salmani DC Kassar Sahil Lucy Sarate Margaret Mars…" at bounding box center [171, 301] width 81 height 18
select select "27665"
click at [131, 292] on select "Select Stylist Alim Shah Asif Salmani DC Kassar Sahil Lucy Sarate Margaret Mars…" at bounding box center [171, 301] width 81 height 18
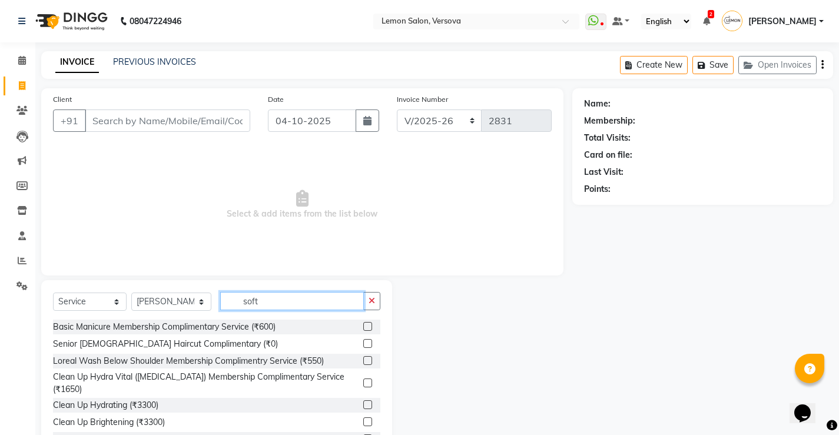
click at [282, 302] on input "soft" at bounding box center [292, 301] width 144 height 18
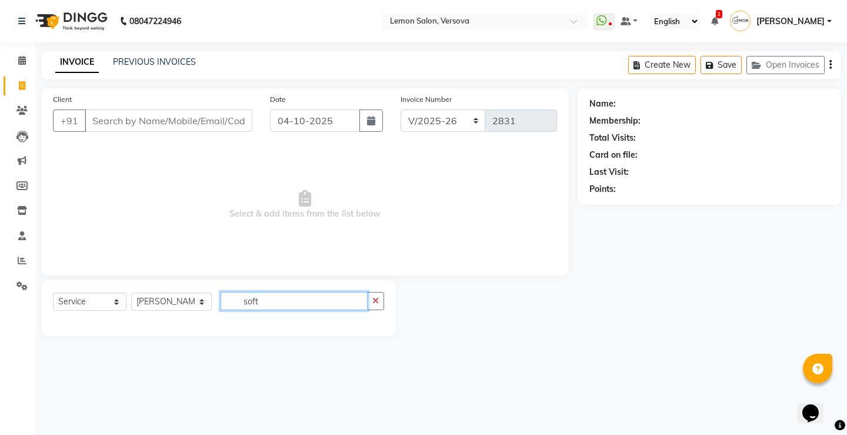
click at [279, 299] on input "soft" at bounding box center [294, 301] width 147 height 18
click at [270, 305] on input "softchrom" at bounding box center [294, 301] width 147 height 18
type input "chrom"
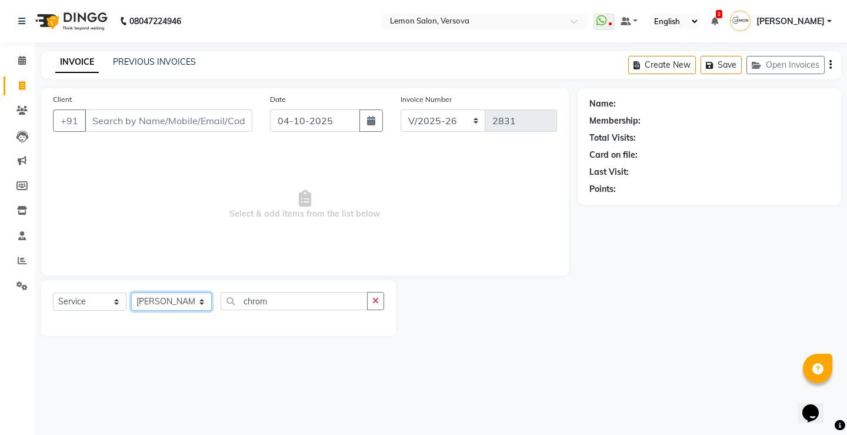
click at [142, 300] on select "Select Stylist Alim Shah Asif Salmani DC Kassar Sahil Lucy Sarate Margaret Mars…" at bounding box center [171, 301] width 81 height 18
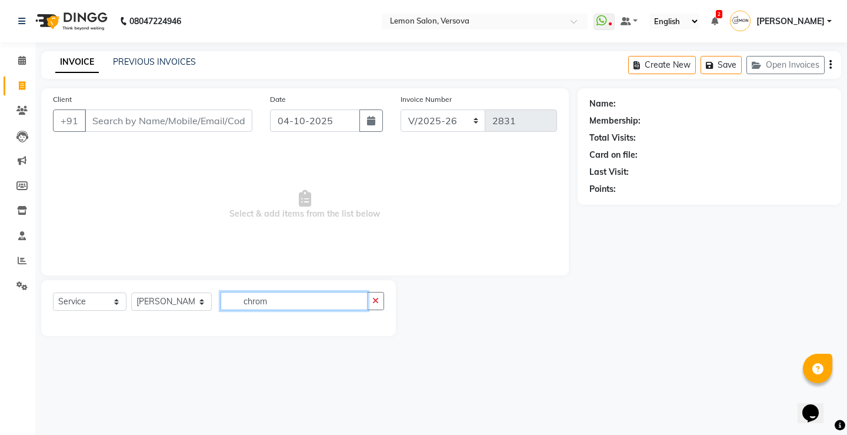
click at [266, 304] on input "chrom" at bounding box center [294, 301] width 147 height 18
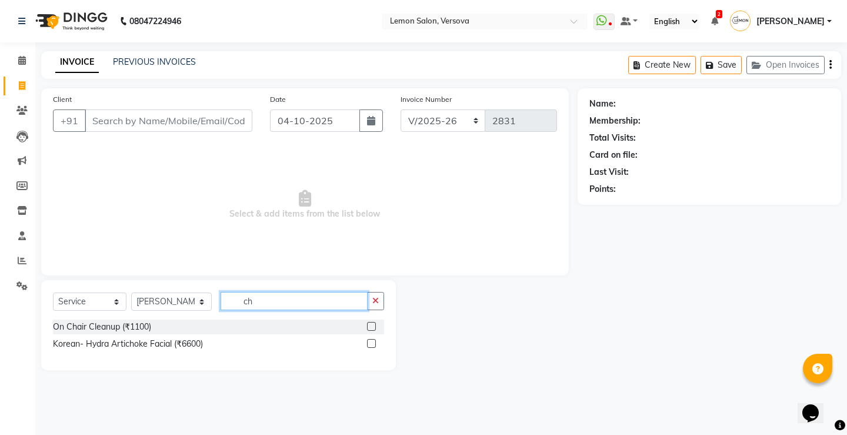
type input "ch"
click at [15, 275] on li "Settings" at bounding box center [17, 286] width 35 height 25
click at [27, 286] on icon at bounding box center [21, 285] width 11 height 9
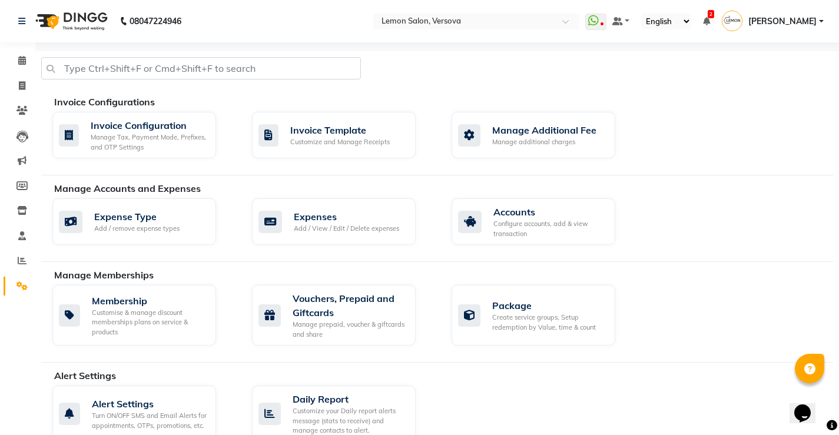
scroll to position [353, 0]
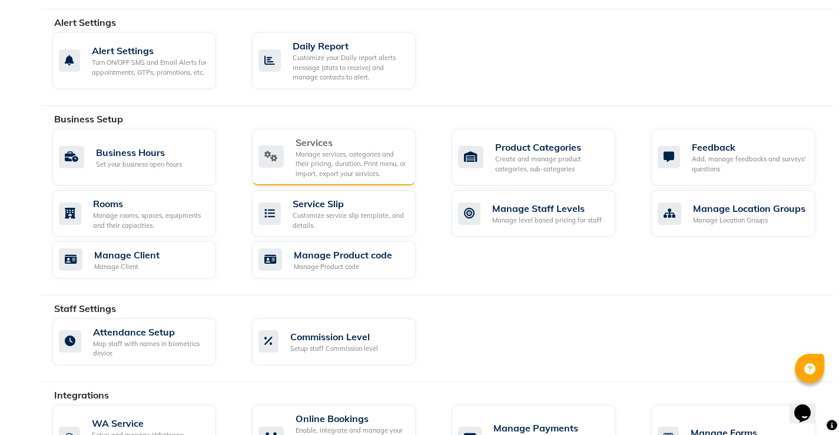
click at [351, 161] on div "Manage services, categories and their pricing, duration. Print menu, or import,…" at bounding box center [350, 163] width 111 height 29
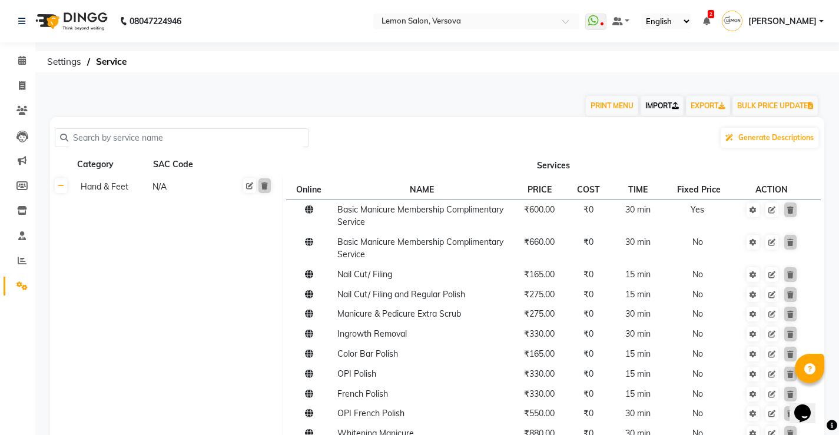
click at [657, 105] on link "IMPORT" at bounding box center [661, 106] width 43 height 20
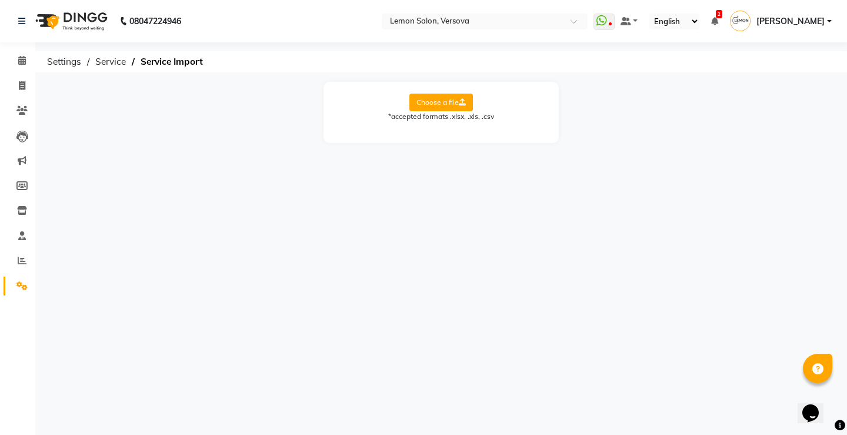
click at [448, 101] on label "Choose a file" at bounding box center [442, 103] width 64 height 18
click at [0, 0] on input "Choose a file" at bounding box center [0, 0] width 0 height 0
click at [498, 142] on select "Select Sheet Sheet1" at bounding box center [494, 140] width 88 height 18
select select "Sheet1"
click at [450, 131] on select "Select Sheet Sheet1" at bounding box center [494, 140] width 88 height 18
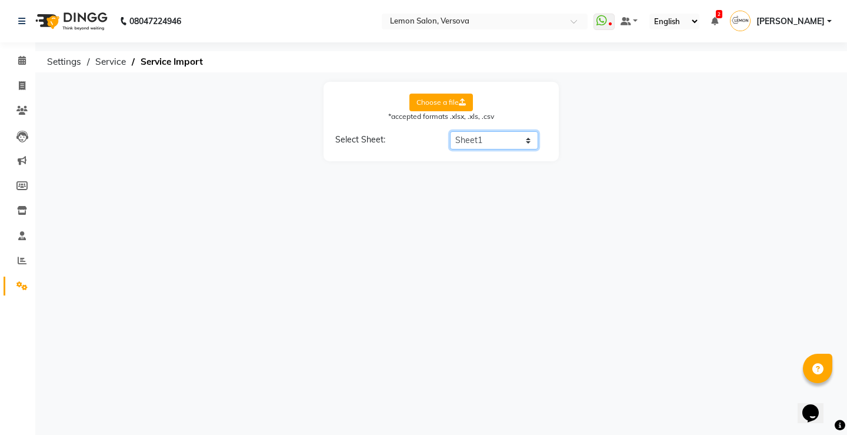
select select "Category Name"
select select "Service Name"
select select "Service Price"
select select "Service Time"
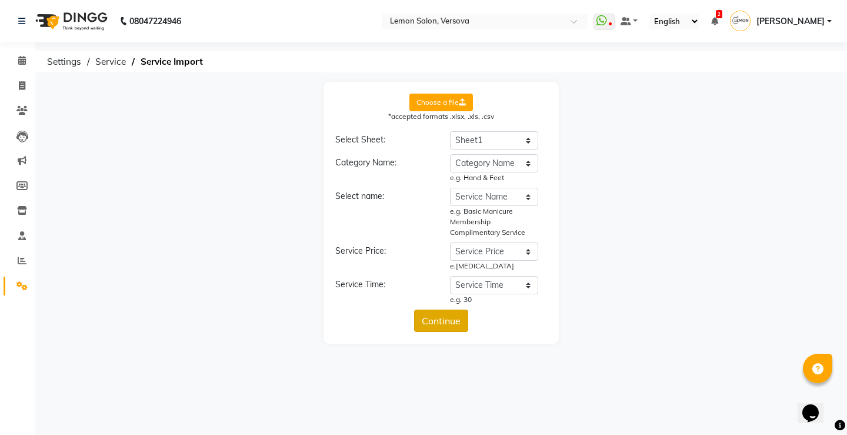
click at [438, 320] on button "Continue" at bounding box center [441, 321] width 54 height 22
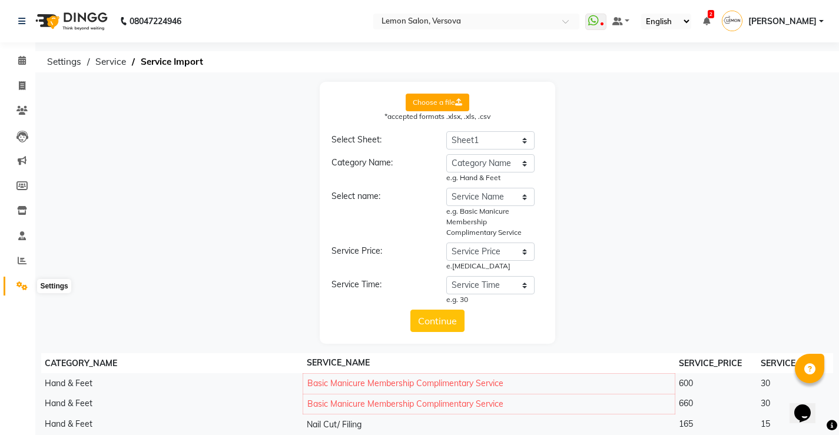
click at [14, 285] on span at bounding box center [22, 287] width 21 height 14
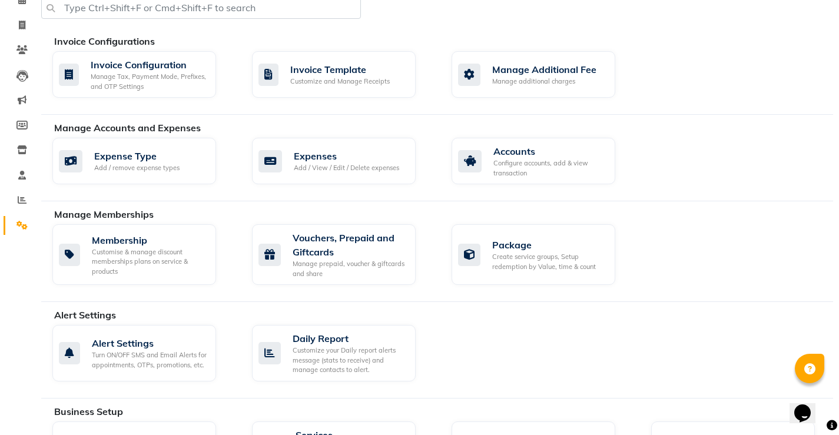
scroll to position [118, 0]
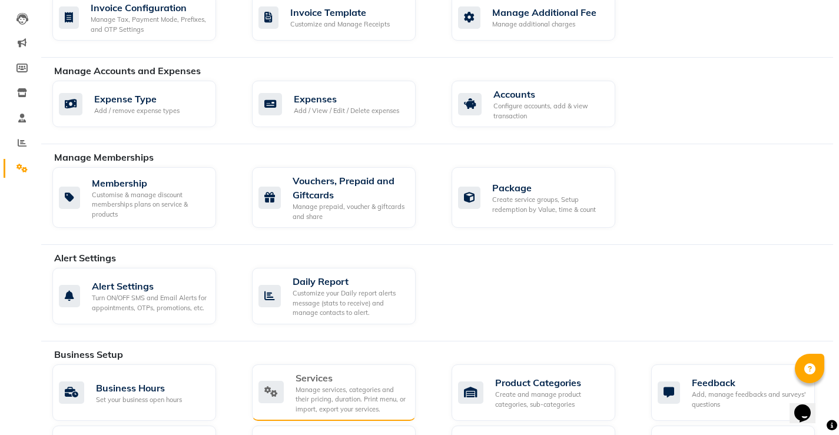
click at [342, 380] on div "Services" at bounding box center [350, 378] width 111 height 14
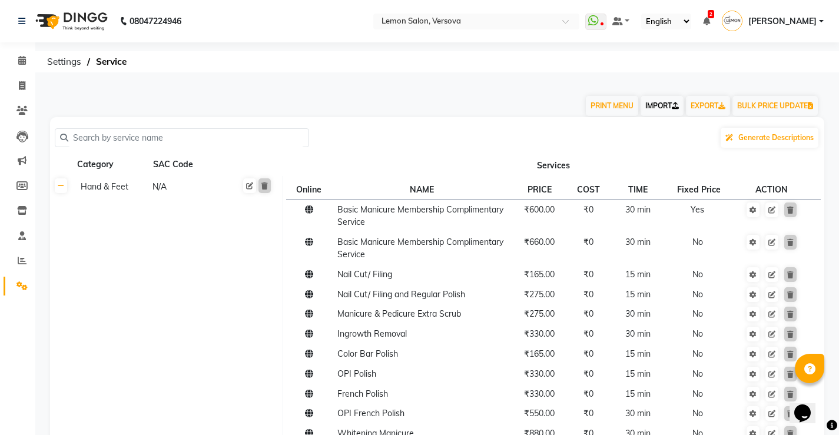
click at [659, 104] on link "IMPORT" at bounding box center [661, 106] width 43 height 20
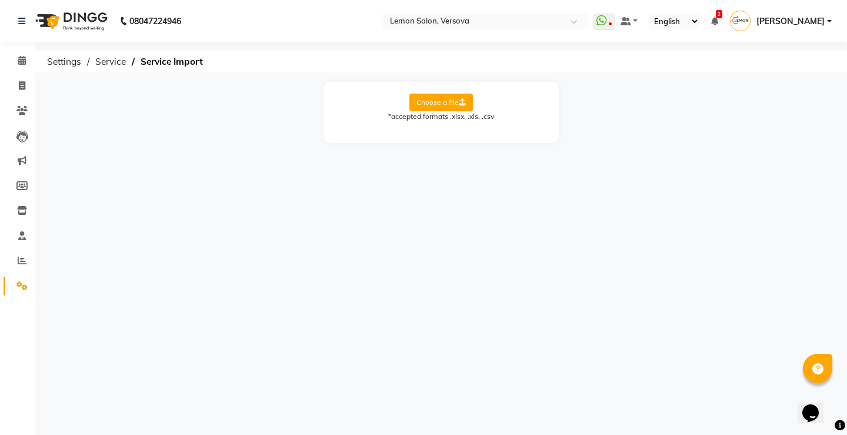
click at [467, 106] on label "Choose a file" at bounding box center [442, 103] width 64 height 18
click at [0, 0] on input "Choose a file" at bounding box center [0, 0] width 0 height 0
click at [475, 141] on select "Select Sheet Sheet3" at bounding box center [494, 140] width 88 height 18
select select "Sheet3"
click at [450, 131] on select "Select Sheet Sheet3" at bounding box center [494, 140] width 88 height 18
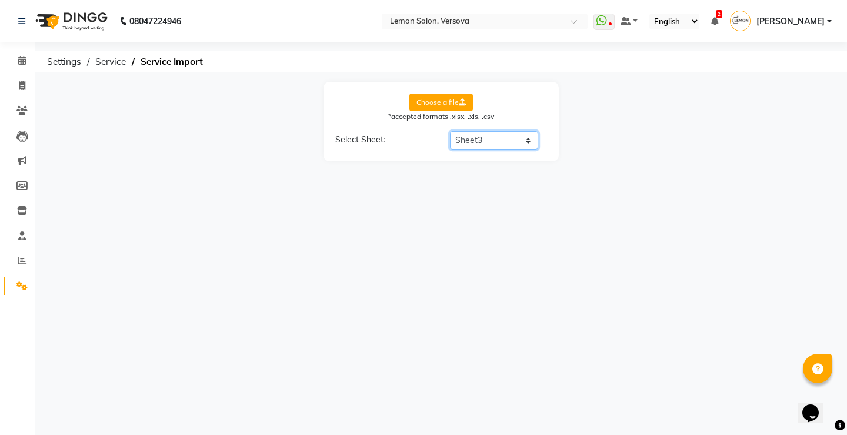
select select "Category Name"
select select "Service Name"
select select "Service Price"
select select "Service Time"
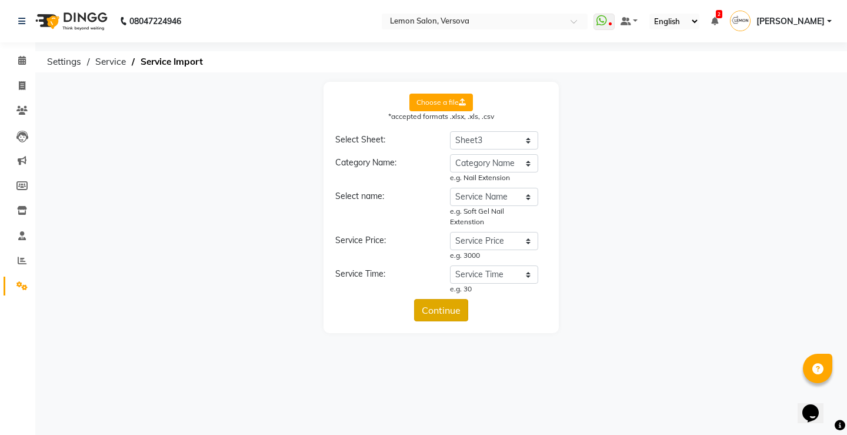
click at [433, 311] on button "Continue" at bounding box center [441, 310] width 54 height 22
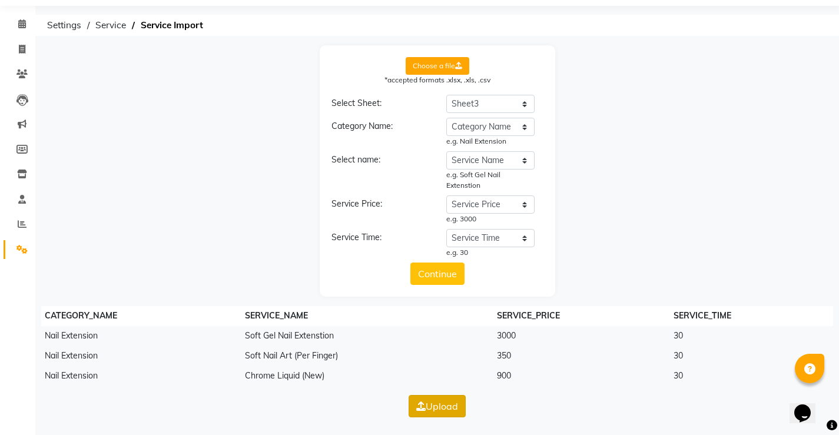
click at [428, 410] on button "Upload" at bounding box center [436, 406] width 57 height 22
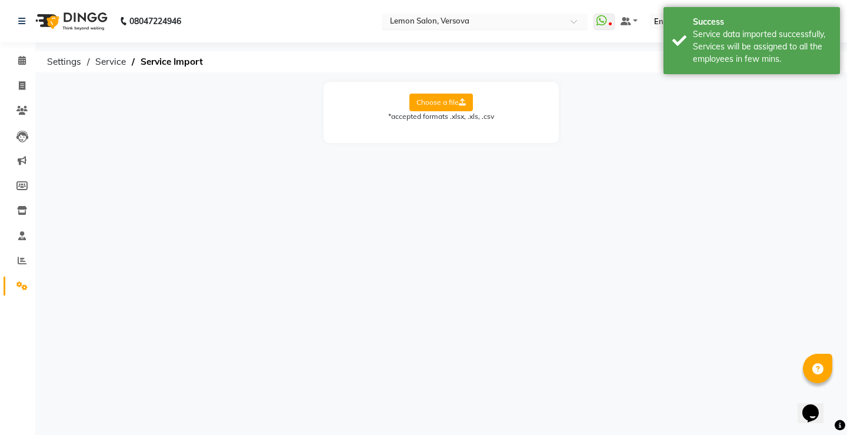
click at [460, 18] on input "text" at bounding box center [473, 22] width 171 height 12
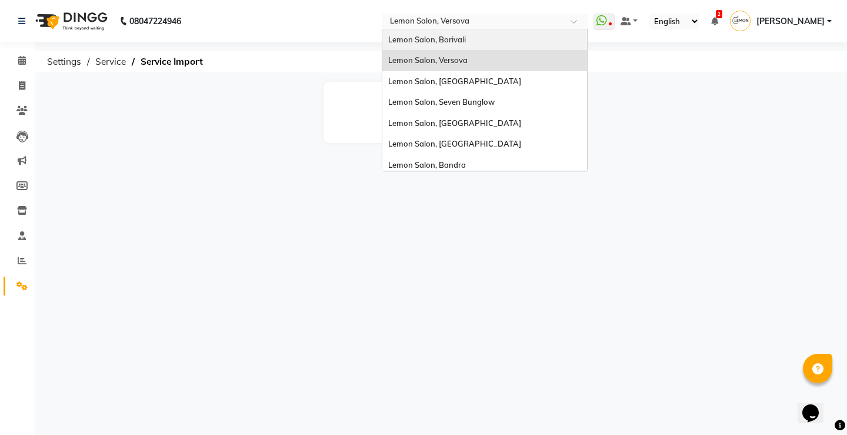
click at [466, 38] on span "Lemon Salon, Borivali" at bounding box center [427, 39] width 78 height 9
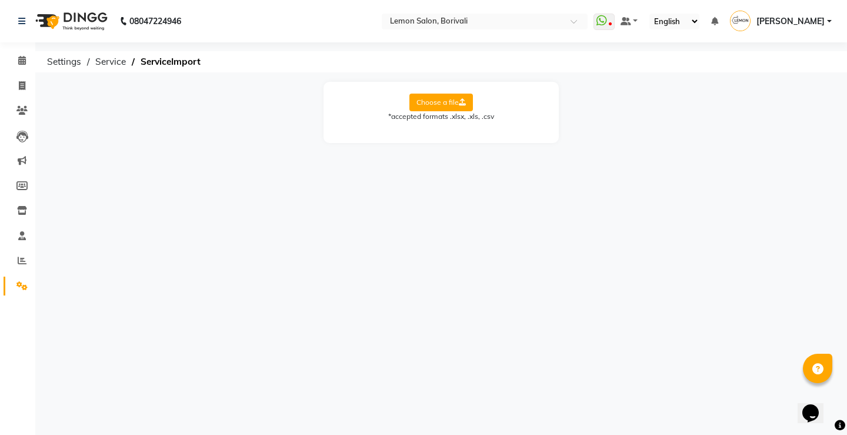
click at [434, 97] on label "Choose a file" at bounding box center [442, 103] width 64 height 18
click at [0, 0] on input "Choose a file" at bounding box center [0, 0] width 0 height 0
click at [467, 144] on select "Select Sheet Sheet3" at bounding box center [494, 140] width 88 height 18
select select "Sheet3"
click at [450, 131] on select "Select Sheet Sheet3" at bounding box center [494, 140] width 88 height 18
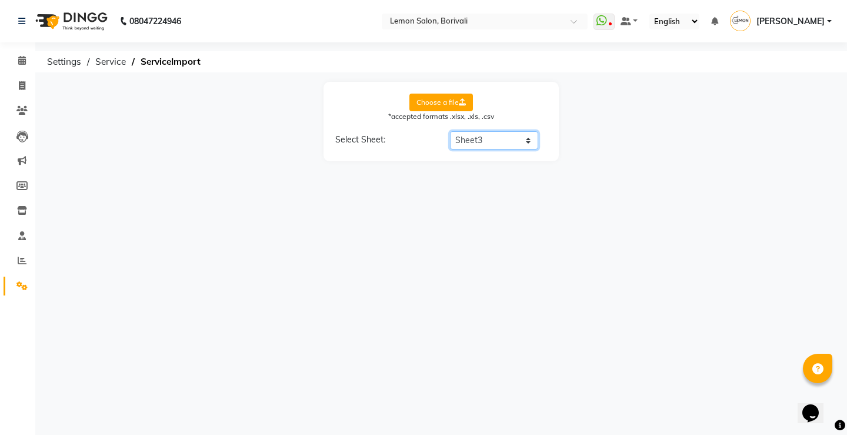
select select "Category Name"
select select "Service Name"
select select "Service Price"
select select "Service Time"
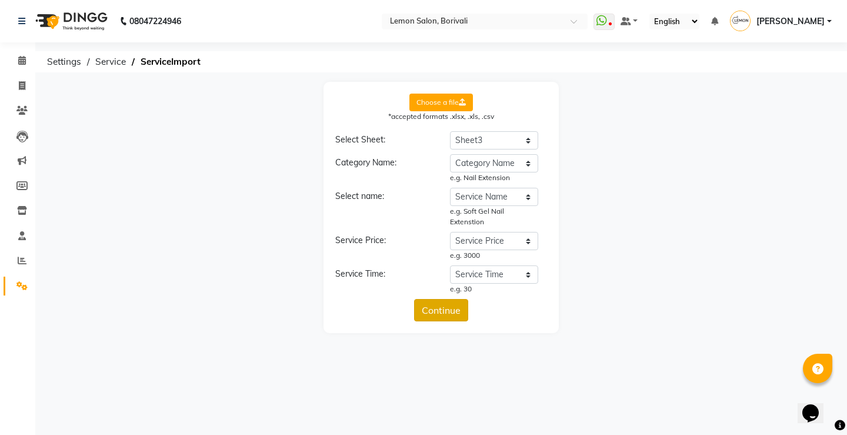
click at [448, 309] on button "Continue" at bounding box center [441, 310] width 54 height 22
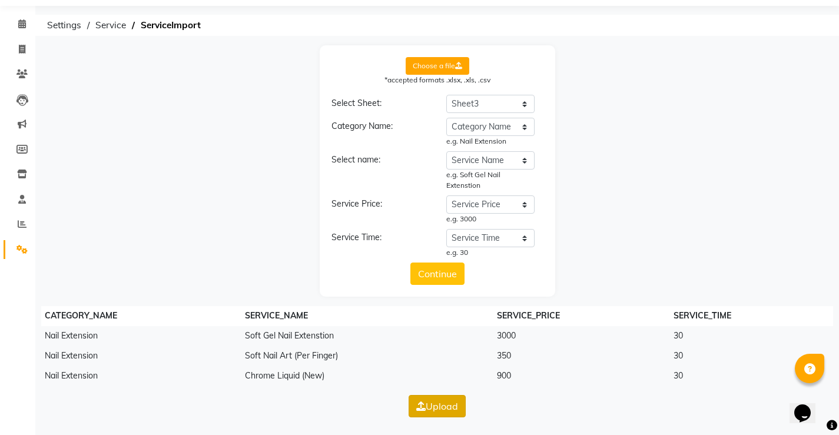
click at [428, 405] on button "Upload" at bounding box center [436, 406] width 57 height 22
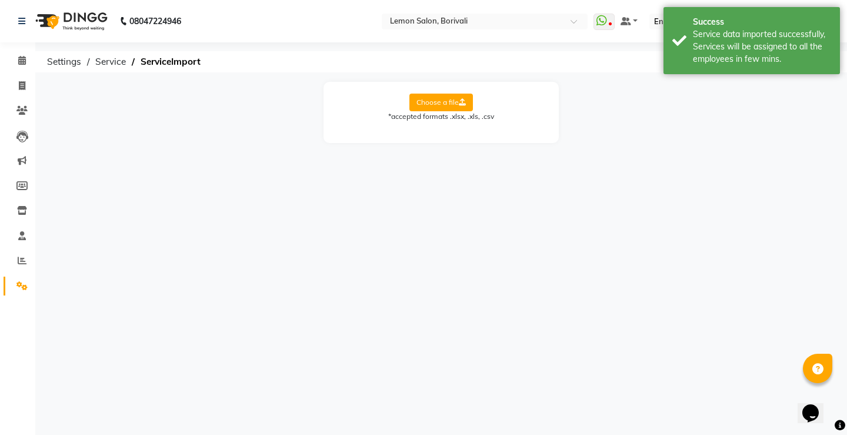
click at [438, 98] on label "Choose a file" at bounding box center [442, 103] width 64 height 18
click at [0, 0] on input "Choose a file" at bounding box center [0, 0] width 0 height 0
click at [465, 26] on input "text" at bounding box center [473, 22] width 171 height 12
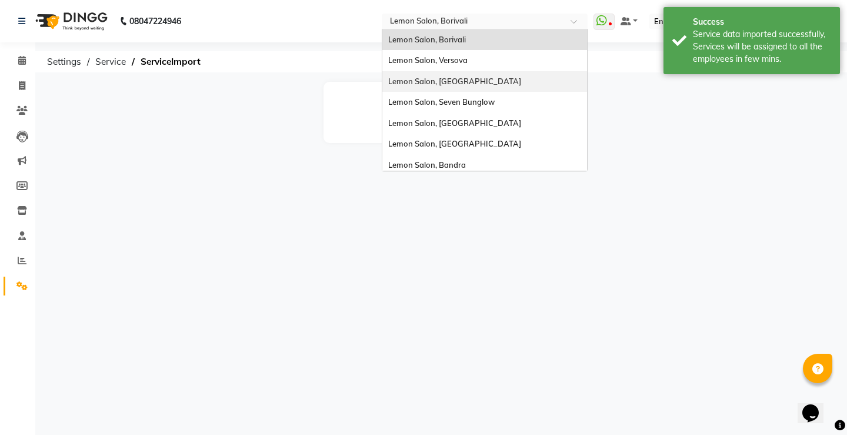
click at [471, 84] on span "Lemon Salon, [GEOGRAPHIC_DATA]" at bounding box center [454, 80] width 133 height 9
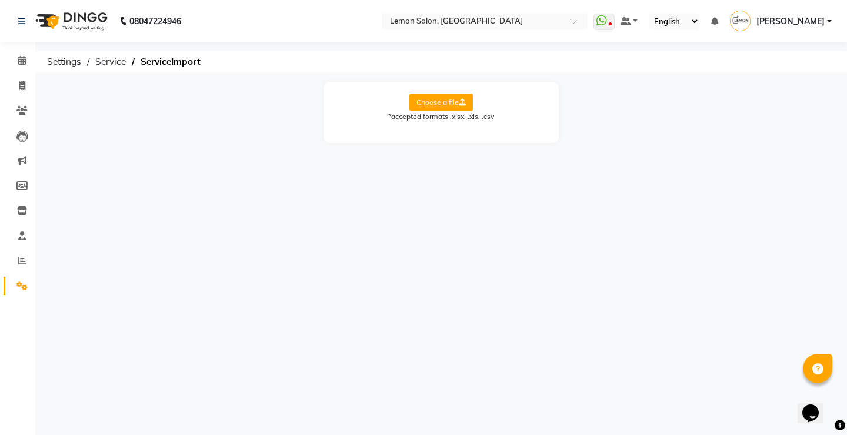
click at [440, 101] on label "Choose a file" at bounding box center [442, 103] width 64 height 18
click at [0, 0] on input "Choose a file" at bounding box center [0, 0] width 0 height 0
click at [493, 142] on select "Select Sheet Sheet3" at bounding box center [494, 140] width 88 height 18
select select "Sheet3"
click at [450, 131] on select "Select Sheet Sheet3" at bounding box center [494, 140] width 88 height 18
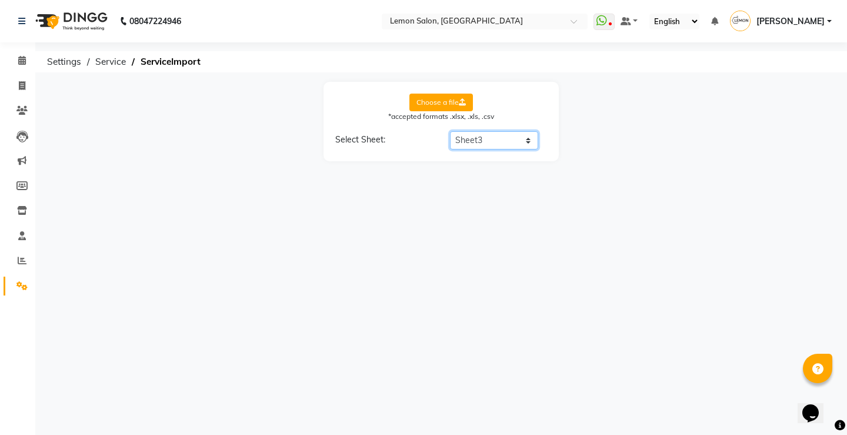
select select "Category Name"
select select "Service Name"
select select "Service Price"
select select "Service Time"
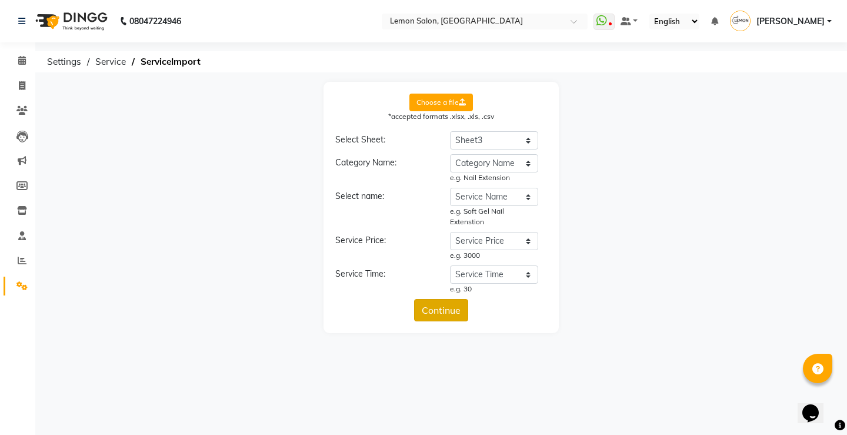
click at [456, 314] on button "Continue" at bounding box center [441, 310] width 54 height 22
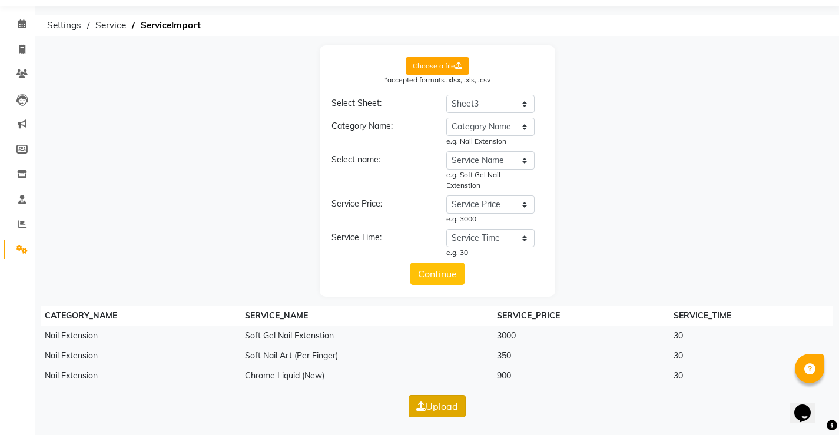
click at [448, 412] on button "Upload" at bounding box center [436, 406] width 57 height 22
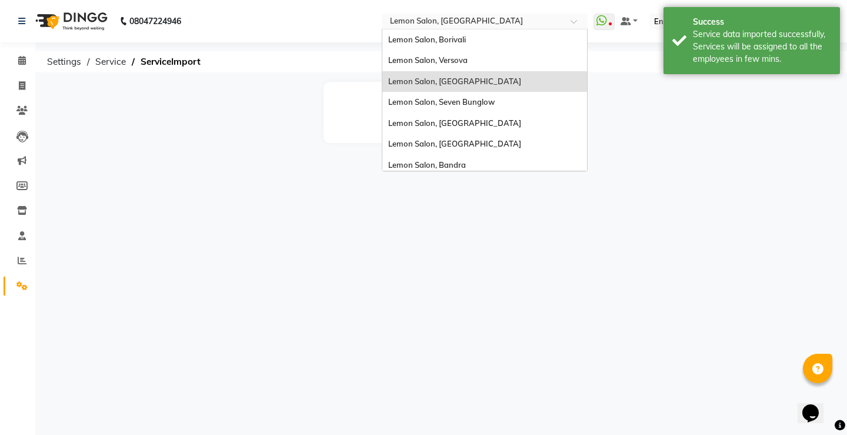
click at [453, 14] on div "Select Location × [GEOGRAPHIC_DATA], [GEOGRAPHIC_DATA]" at bounding box center [485, 22] width 206 height 16
click at [461, 97] on div "Lemon Salon, Seven Bunglow" at bounding box center [484, 102] width 205 height 21
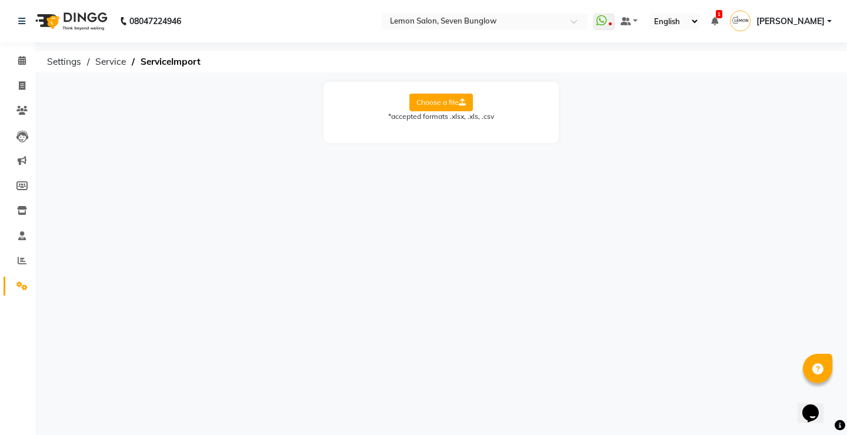
click at [407, 107] on div "Choose a file *accepted formats .xlsx, .xls, .csv" at bounding box center [441, 108] width 212 height 28
click at [435, 107] on label "Choose a file" at bounding box center [442, 103] width 64 height 18
click at [0, 0] on input "Choose a file" at bounding box center [0, 0] width 0 height 0
click at [478, 138] on select "Select Sheet Sheet3" at bounding box center [494, 140] width 88 height 18
select select "Sheet3"
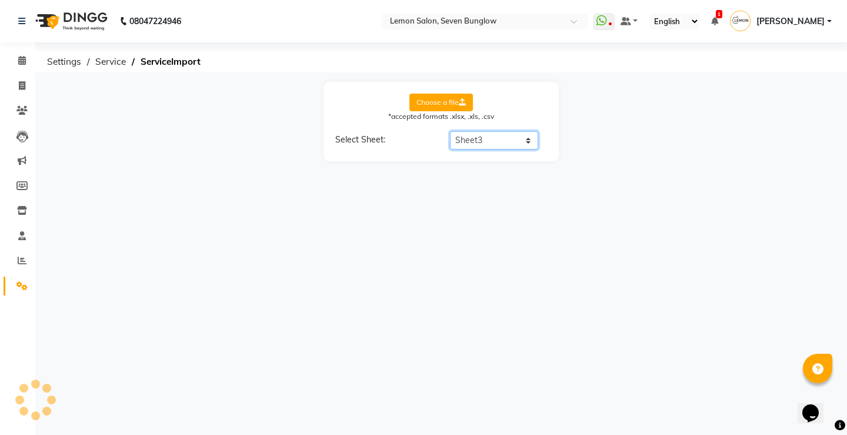
click at [450, 131] on select "Select Sheet Sheet3" at bounding box center [494, 140] width 88 height 18
select select "Category Name"
select select "Service Name"
select select "Service Price"
select select "Service Time"
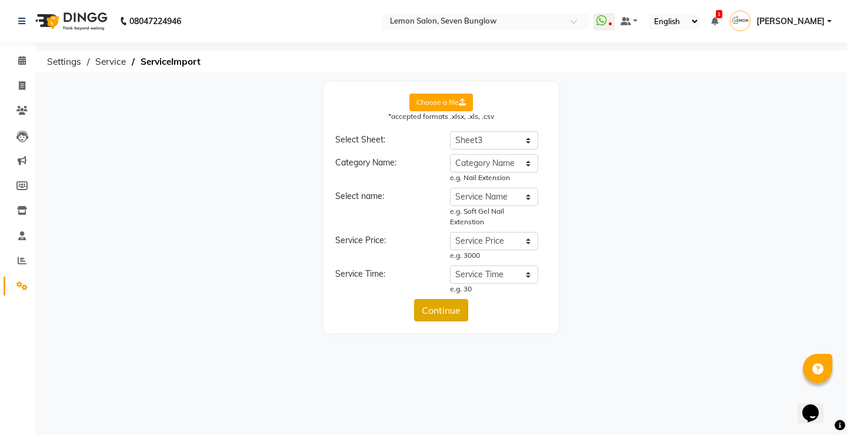
click at [450, 307] on button "Continue" at bounding box center [441, 310] width 54 height 22
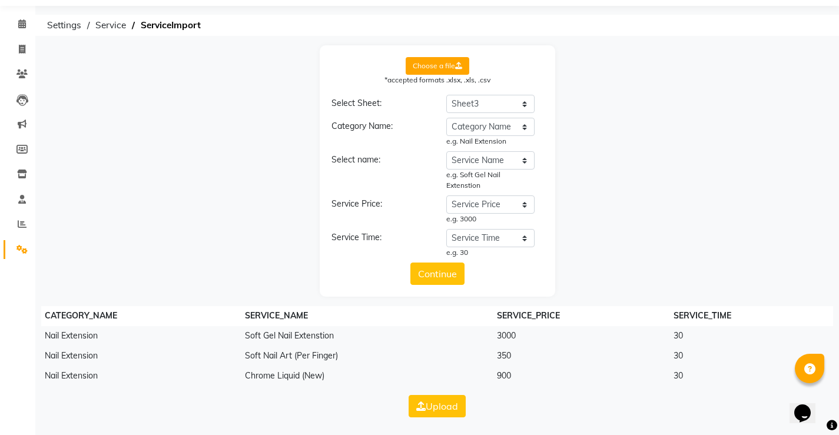
click at [441, 394] on main "Choose a file *accepted formats .xlsx, .xls, .csv Select Sheet: Select Sheet Sh…" at bounding box center [436, 240] width 803 height 390
click at [439, 403] on button "Upload" at bounding box center [436, 406] width 57 height 22
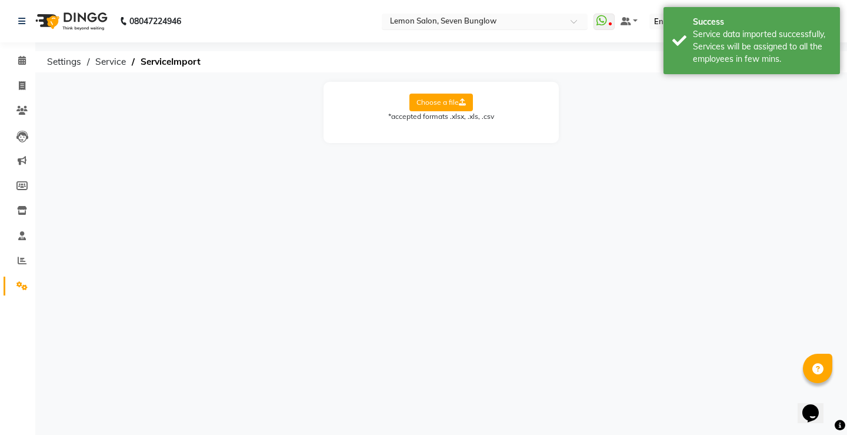
click at [474, 19] on input "text" at bounding box center [473, 22] width 171 height 12
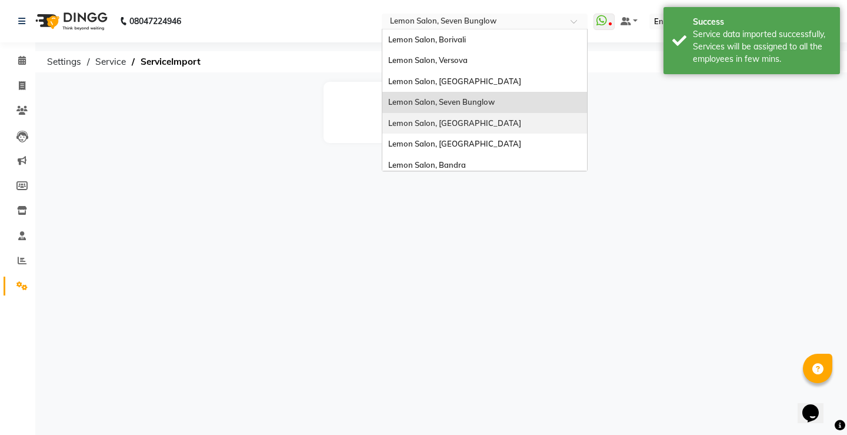
click at [464, 124] on span "Lemon Salon, [GEOGRAPHIC_DATA]" at bounding box center [454, 122] width 133 height 9
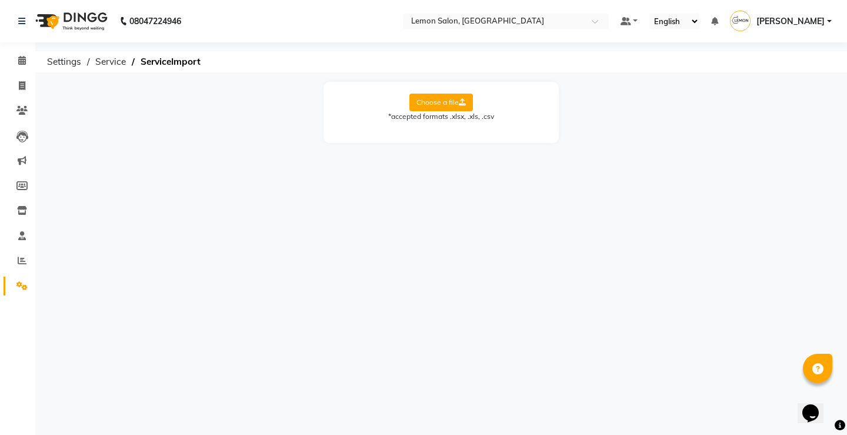
click at [431, 101] on label "Choose a file" at bounding box center [442, 103] width 64 height 18
click at [0, 0] on input "Choose a file" at bounding box center [0, 0] width 0 height 0
click at [467, 137] on select "Select Sheet Sheet3" at bounding box center [494, 140] width 88 height 18
select select "Sheet3"
click at [450, 131] on select "Select Sheet Sheet3" at bounding box center [494, 140] width 88 height 18
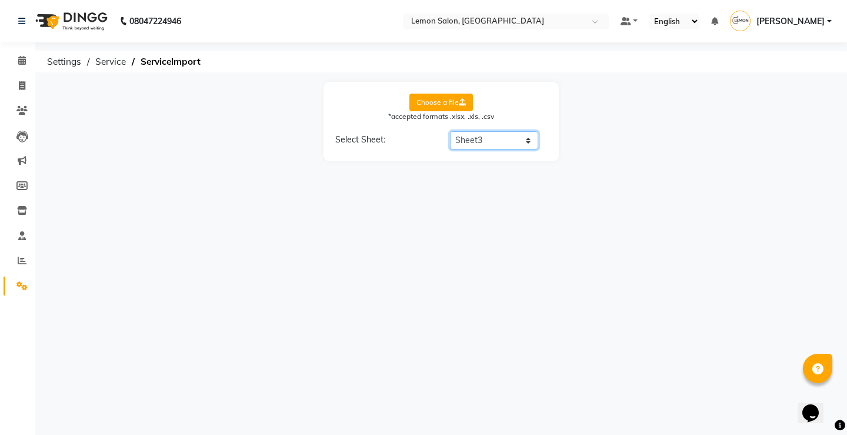
select select "Category Name"
select select "Service Name"
select select "Service Price"
select select "Service Time"
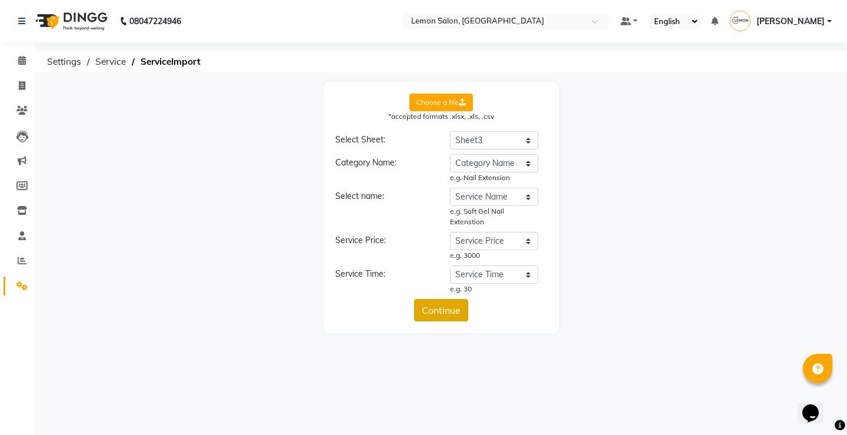
click at [453, 308] on button "Continue" at bounding box center [441, 310] width 54 height 22
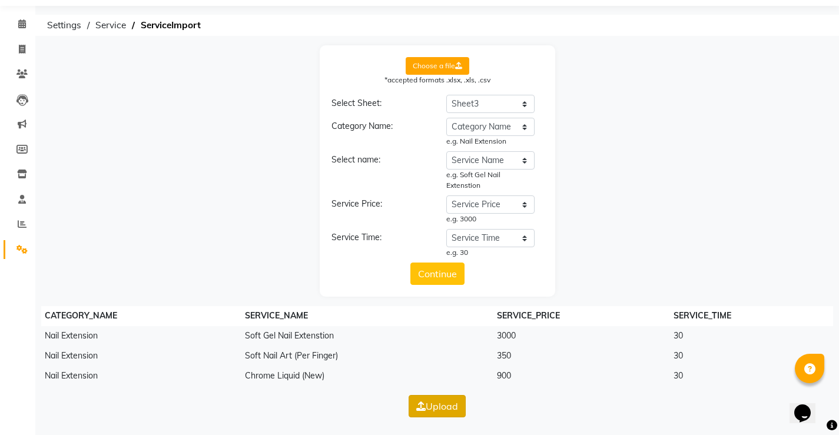
click at [456, 406] on button "Upload" at bounding box center [436, 406] width 57 height 22
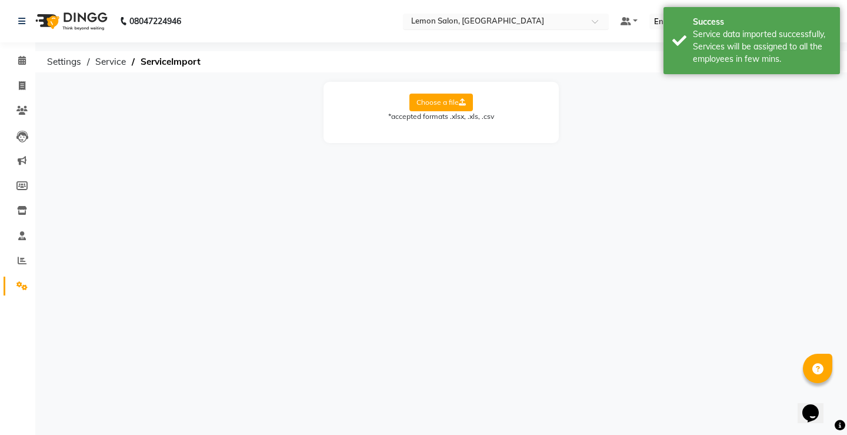
click at [473, 24] on input "text" at bounding box center [494, 22] width 171 height 12
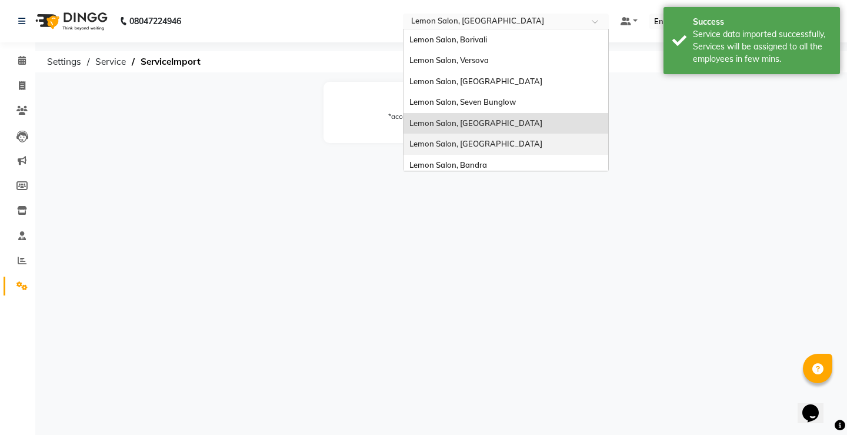
click at [480, 143] on span "Lemon Salon, [GEOGRAPHIC_DATA]" at bounding box center [476, 143] width 133 height 9
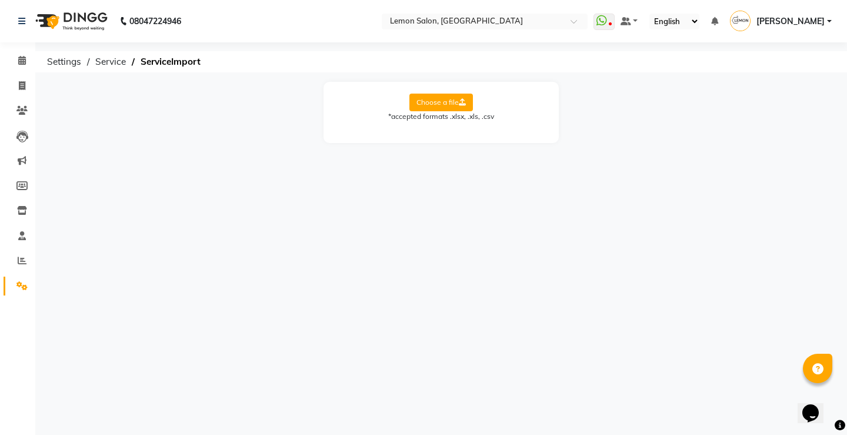
click at [443, 102] on label "Choose a file" at bounding box center [442, 103] width 64 height 18
click at [0, 0] on input "Choose a file" at bounding box center [0, 0] width 0 height 0
click at [506, 129] on form "Choose a file *accepted formats .xlsx, .xls, .csv Select Sheet: Select Sheet Sh…" at bounding box center [441, 122] width 212 height 56
click at [503, 144] on select "Select Sheet Sheet3" at bounding box center [494, 140] width 88 height 18
select select "Sheet3"
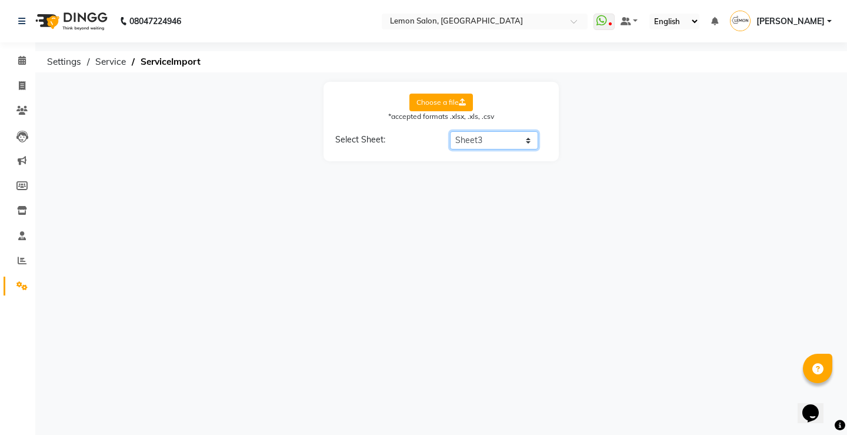
click at [450, 131] on select "Select Sheet Sheet3" at bounding box center [494, 140] width 88 height 18
select select "Category Name"
select select "Service Name"
select select "Service Price"
select select "Service Time"
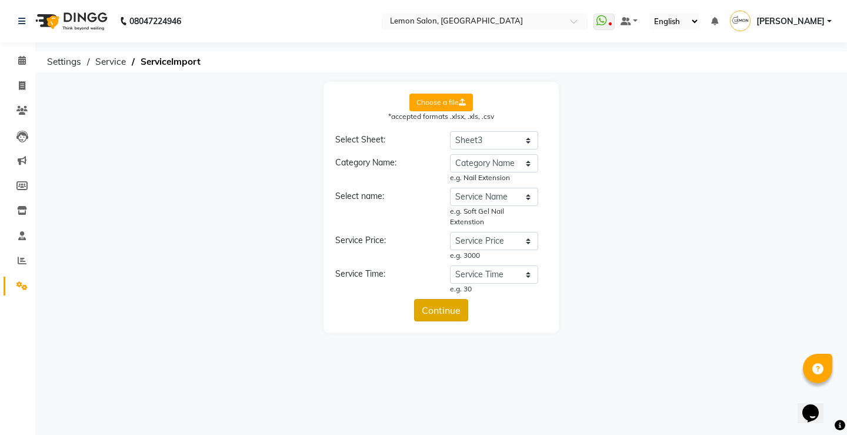
click at [451, 305] on button "Continue" at bounding box center [441, 310] width 54 height 22
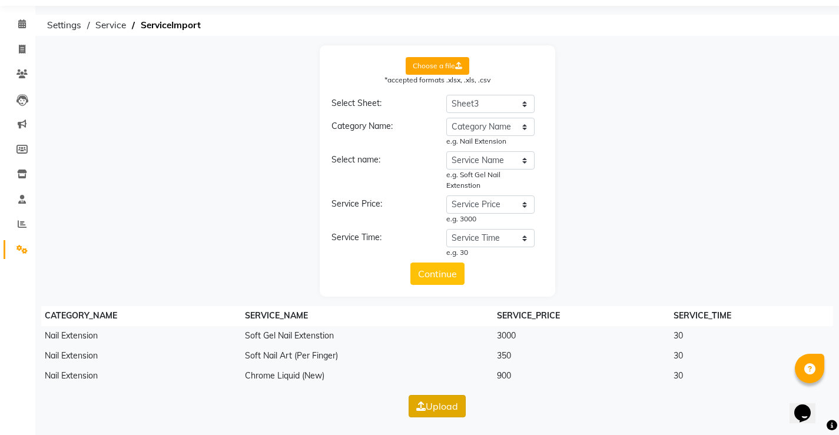
click at [447, 407] on button "Upload" at bounding box center [436, 406] width 57 height 22
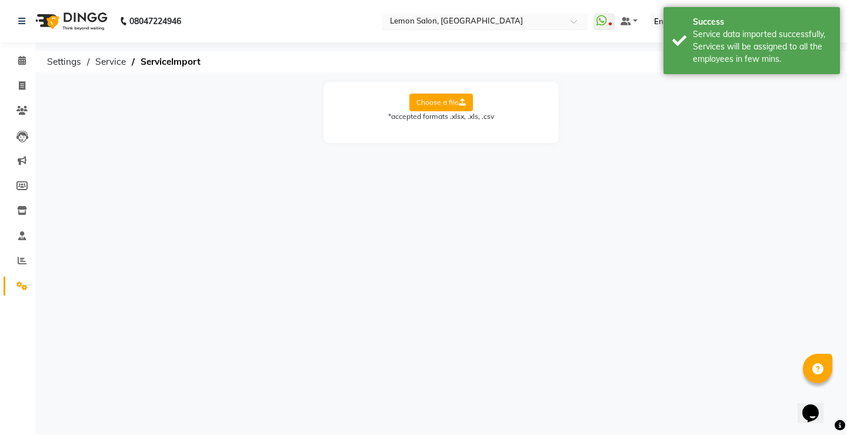
click at [458, 24] on input "text" at bounding box center [473, 22] width 171 height 12
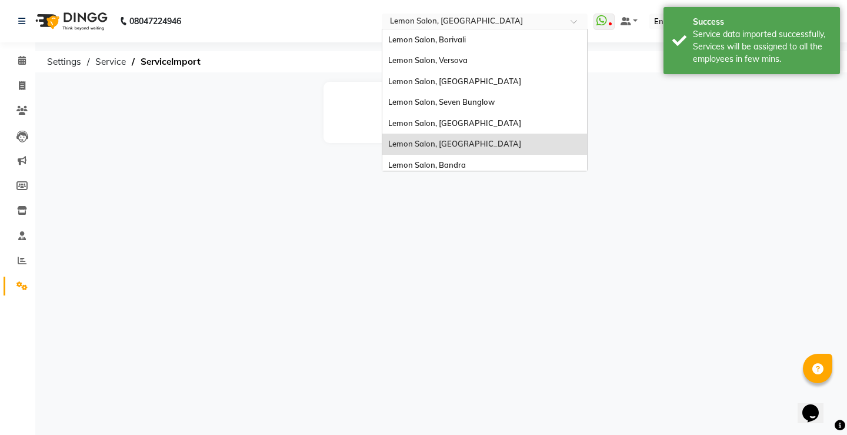
scroll to position [109, 0]
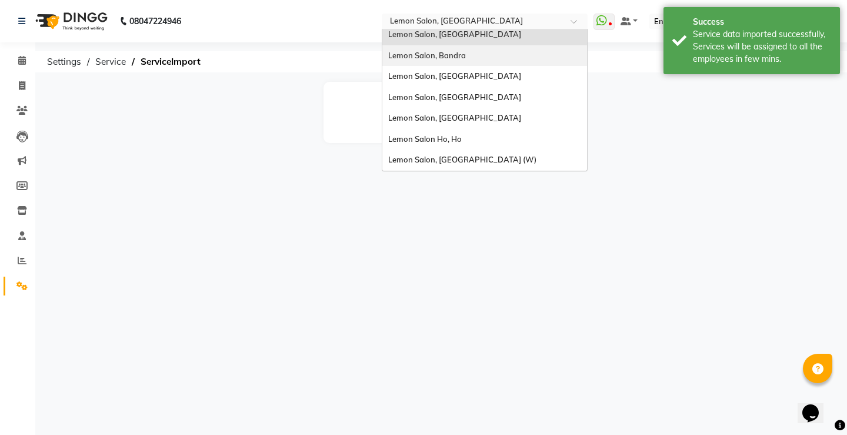
click at [480, 64] on div "Lemon Salon, Bandra" at bounding box center [484, 55] width 205 height 21
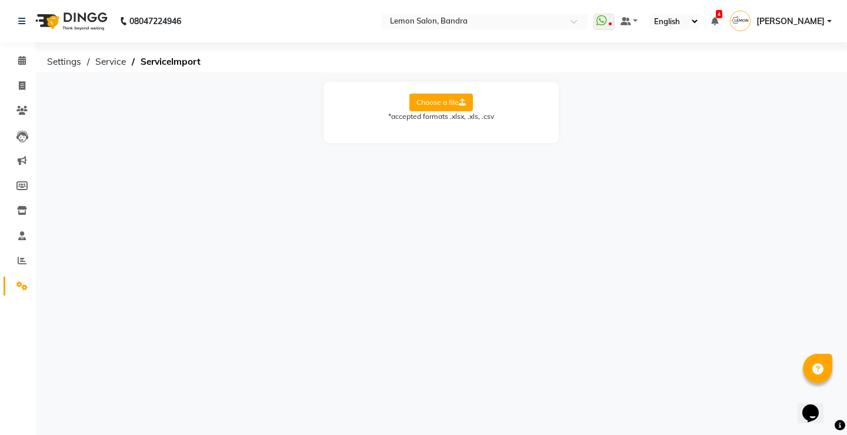
click at [415, 112] on div "*accepted formats .xlsx, .xls, .csv" at bounding box center [441, 116] width 212 height 11
click at [454, 103] on label "Choose a file" at bounding box center [442, 103] width 64 height 18
click at [0, 0] on input "Choose a file" at bounding box center [0, 0] width 0 height 0
click at [498, 139] on select "Select Sheet Sheet3" at bounding box center [494, 140] width 88 height 18
select select "Sheet3"
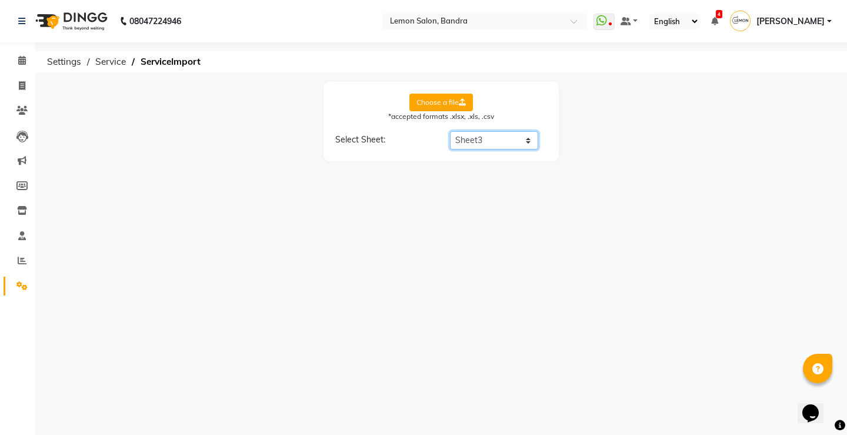
click at [450, 131] on select "Select Sheet Sheet3" at bounding box center [494, 140] width 88 height 18
select select "Category Name"
select select "Service Name"
select select "Service Price"
select select "Service Time"
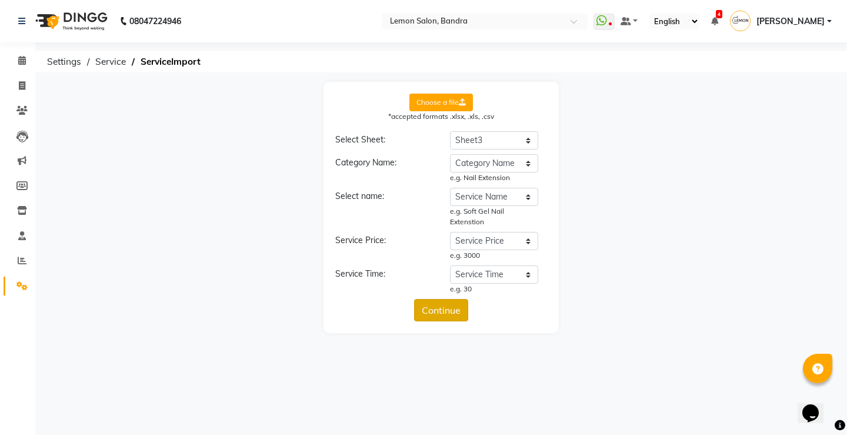
click at [457, 312] on button "Continue" at bounding box center [441, 310] width 54 height 22
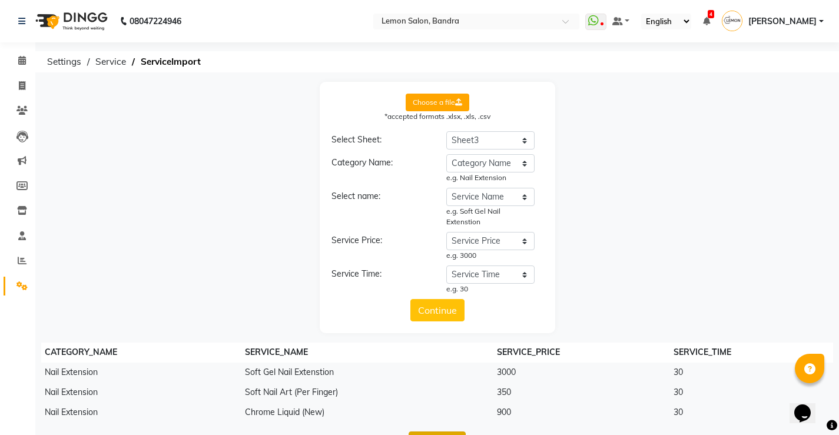
click at [450, 434] on button "Upload" at bounding box center [436, 442] width 57 height 22
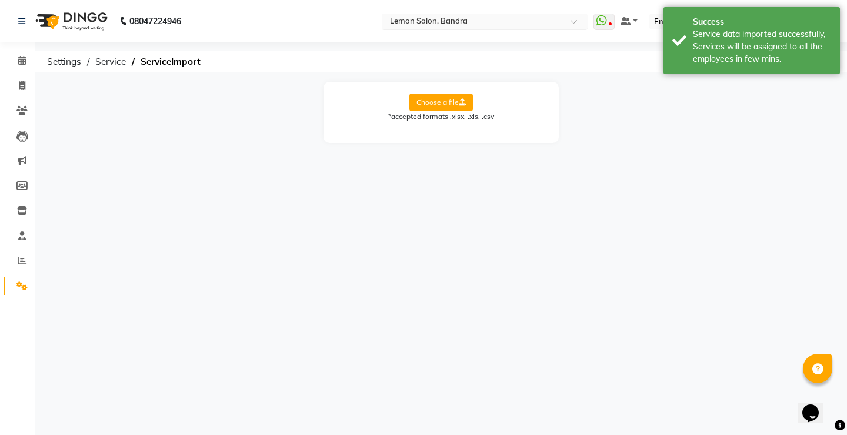
click at [454, 15] on div "× Lemon Salon, Bandra" at bounding box center [429, 21] width 78 height 12
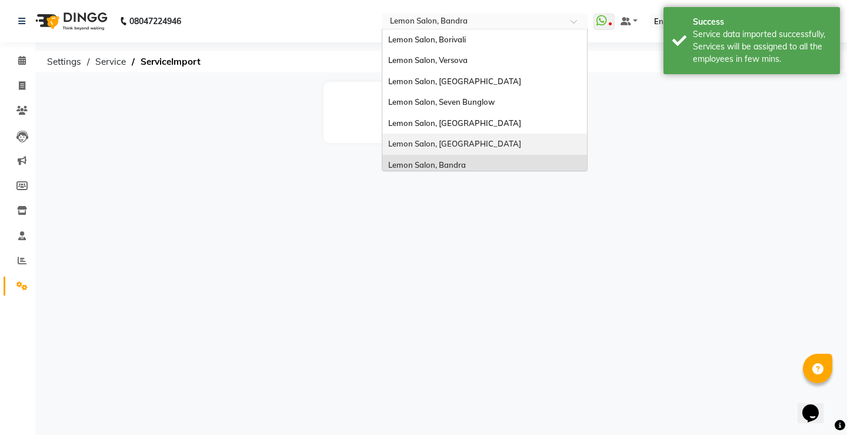
scroll to position [109, 0]
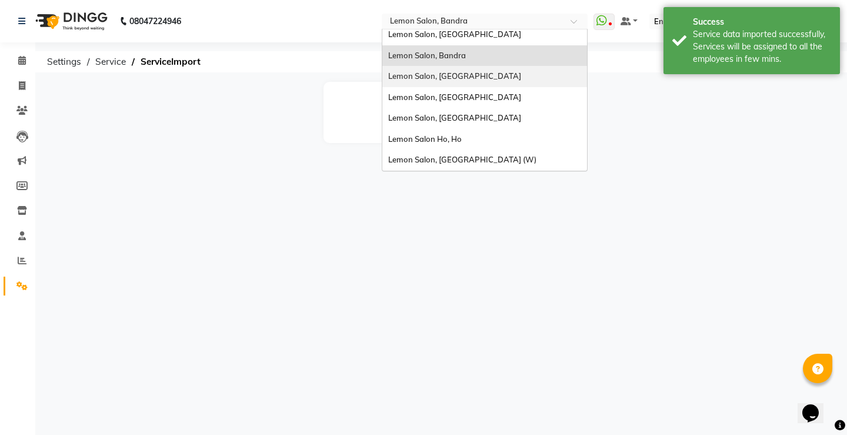
click at [465, 75] on span "Lemon Salon, [GEOGRAPHIC_DATA]" at bounding box center [454, 75] width 133 height 9
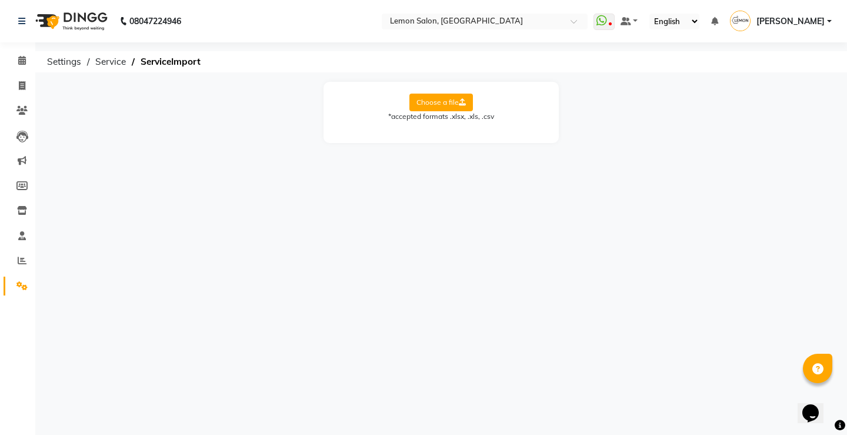
click at [434, 98] on label "Choose a file" at bounding box center [442, 103] width 64 height 18
click at [0, 0] on input "Choose a file" at bounding box center [0, 0] width 0 height 0
click at [472, 138] on select "Select Sheet Sheet3" at bounding box center [494, 140] width 88 height 18
select select "Sheet3"
click at [450, 131] on select "Select Sheet Sheet3" at bounding box center [494, 140] width 88 height 18
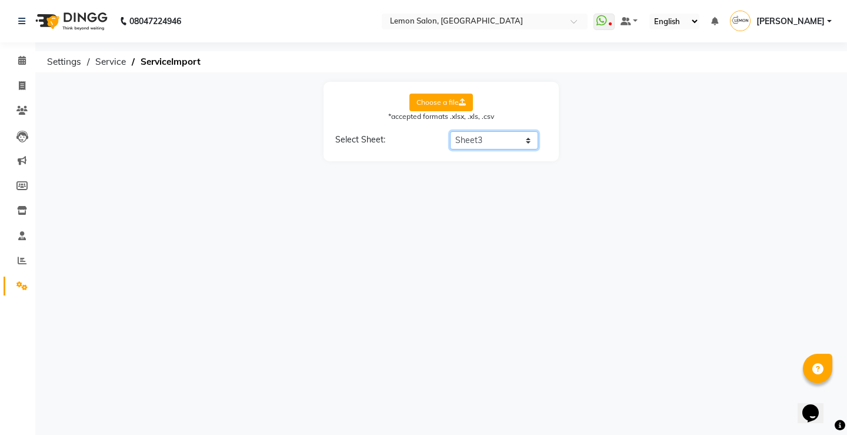
select select "Category Name"
select select "Service Name"
select select "Service Price"
select select "Service Time"
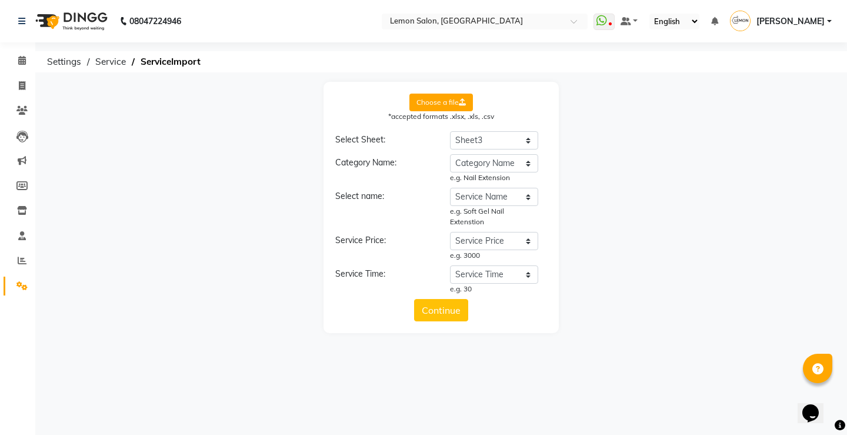
drag, startPoint x: 462, startPoint y: 304, endPoint x: 463, endPoint y: 331, distance: 27.1
click at [461, 304] on button "Continue" at bounding box center [441, 310] width 54 height 22
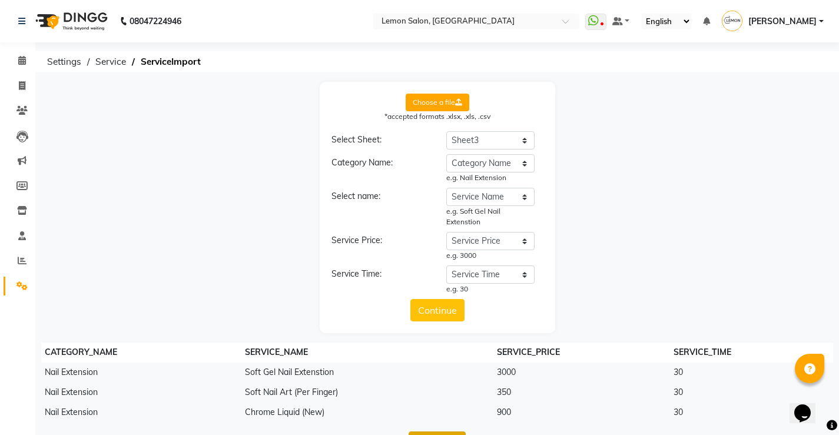
click at [462, 433] on button "Upload" at bounding box center [436, 442] width 57 height 22
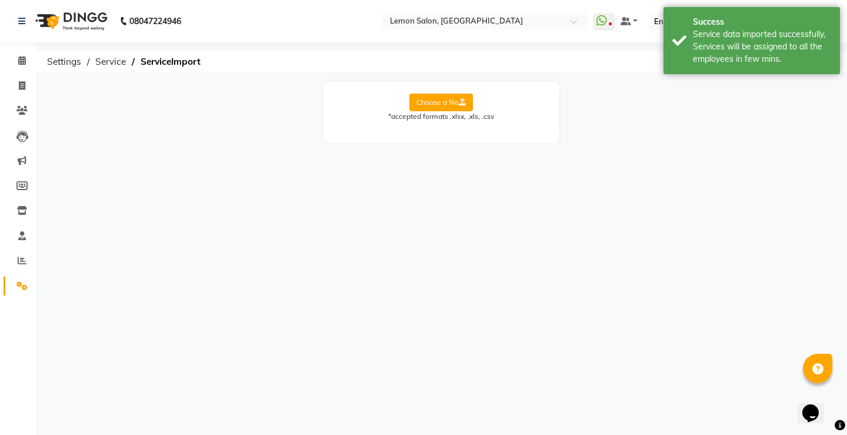
click at [487, 11] on nav "08047224946 Select Location × Lemon Salon, Mira Road WhatsApp Status ✕ Status: …" at bounding box center [423, 21] width 847 height 42
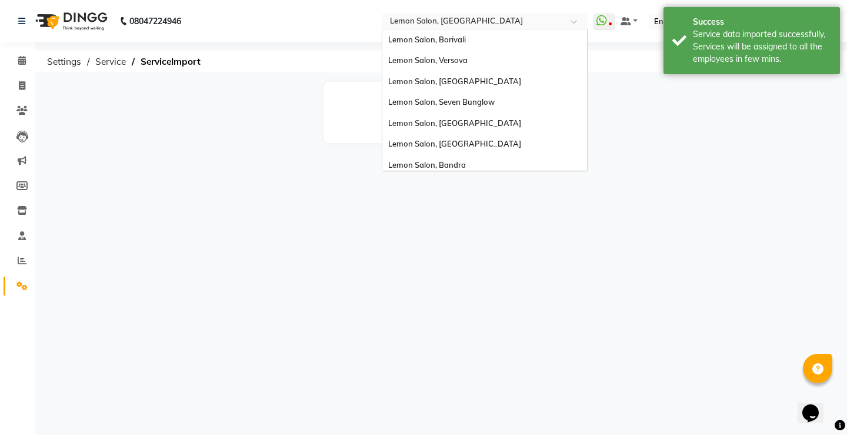
click at [485, 19] on input "text" at bounding box center [473, 22] width 171 height 12
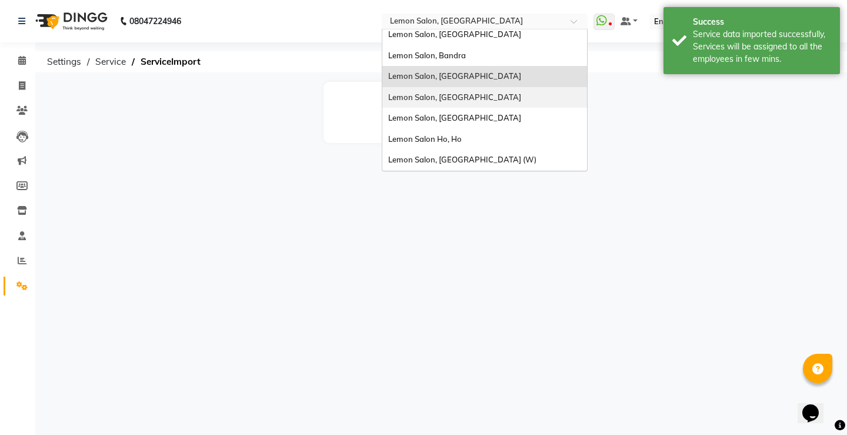
click at [483, 98] on span "Lemon Salon, [GEOGRAPHIC_DATA]" at bounding box center [454, 96] width 133 height 9
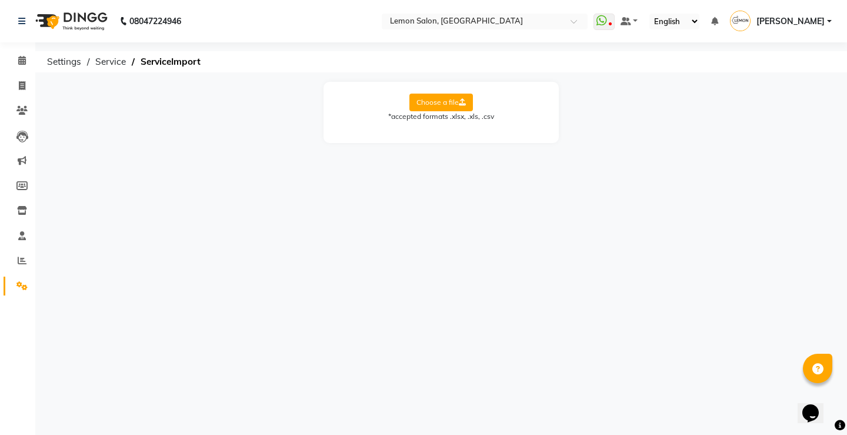
click at [447, 107] on label "Choose a file" at bounding box center [442, 103] width 64 height 18
click at [0, 0] on input "Choose a file" at bounding box center [0, 0] width 0 height 0
click at [461, 132] on select "Select Sheet Sheet3" at bounding box center [494, 140] width 88 height 18
select select "Sheet3"
click at [450, 131] on select "Select Sheet Sheet3" at bounding box center [494, 140] width 88 height 18
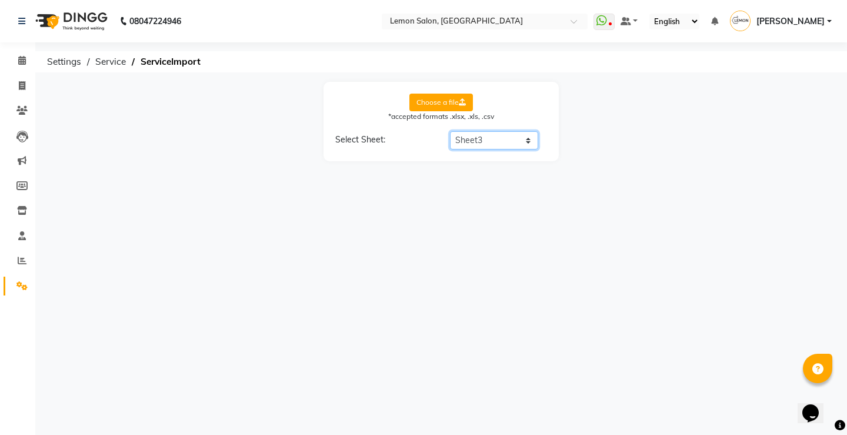
select select "Category Name"
select select "Service Name"
select select "Service Price"
select select "Service Time"
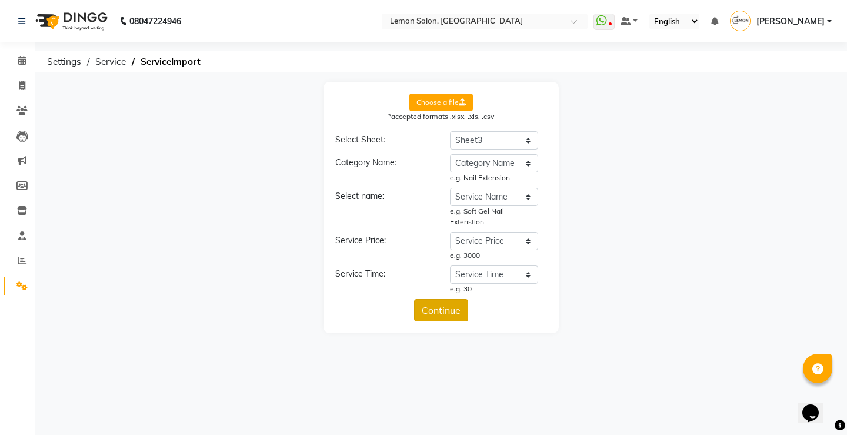
click at [456, 307] on button "Continue" at bounding box center [441, 310] width 54 height 22
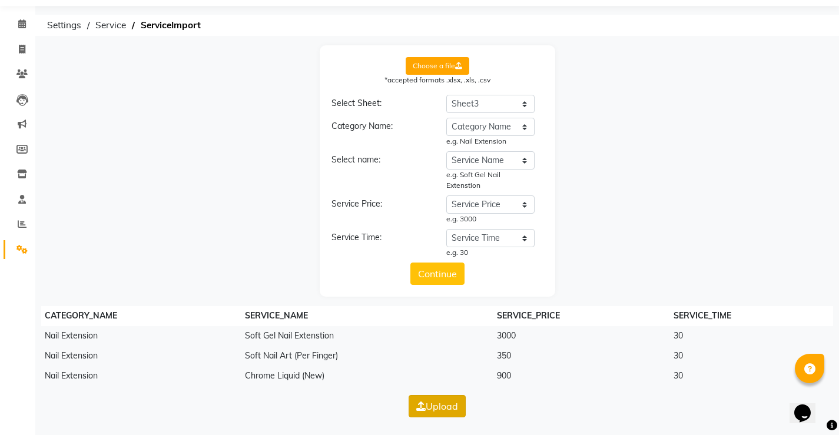
click at [456, 404] on button "Upload" at bounding box center [436, 406] width 57 height 22
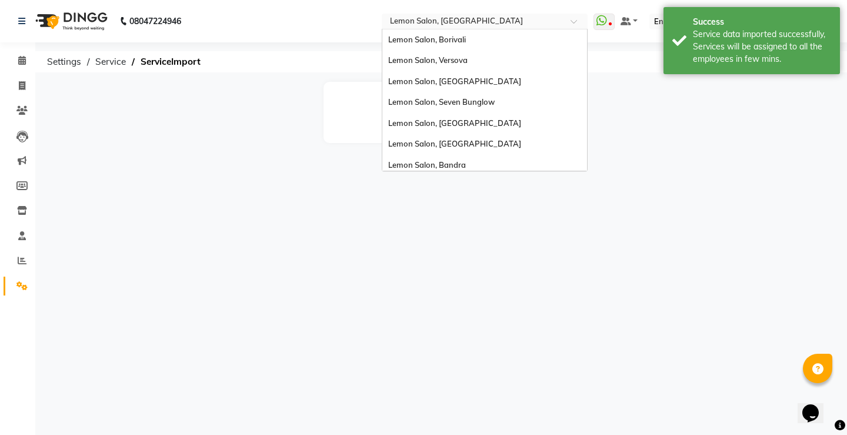
click at [461, 14] on div "Select Location × Lemon Salon, Lokhandwala" at bounding box center [485, 22] width 206 height 16
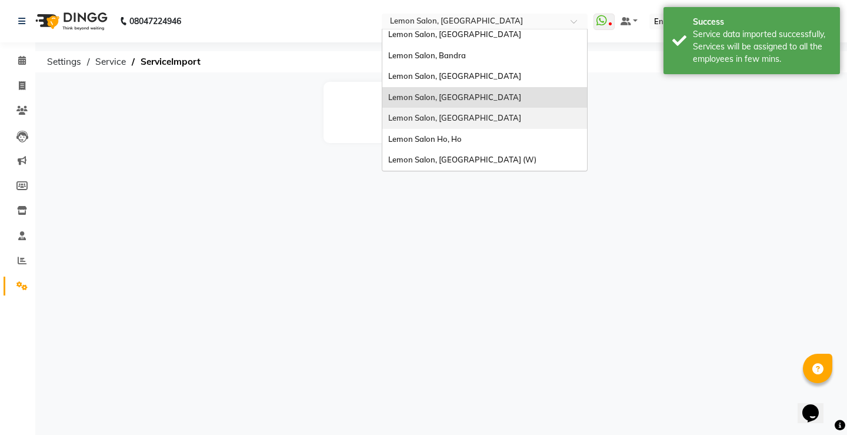
click at [468, 114] on span "Lemon Salon, [GEOGRAPHIC_DATA]" at bounding box center [454, 117] width 133 height 9
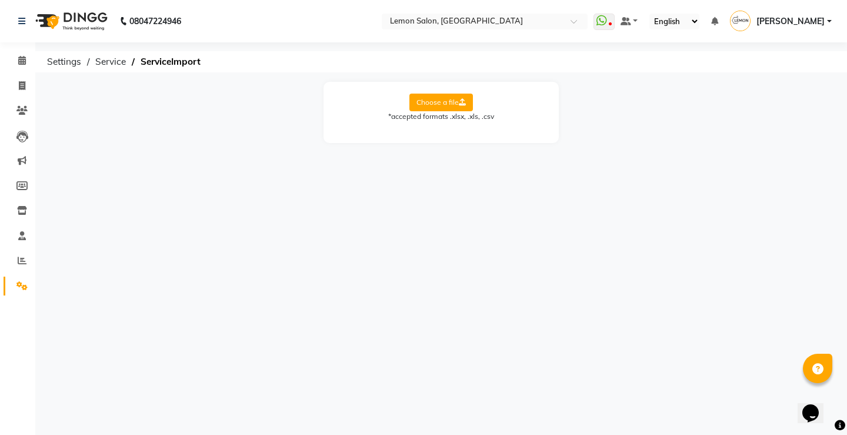
click at [415, 101] on label "Choose a file" at bounding box center [442, 103] width 64 height 18
click at [0, 0] on input "Choose a file" at bounding box center [0, 0] width 0 height 0
click at [488, 138] on select "Select Sheet Sheet3" at bounding box center [494, 140] width 88 height 18
click at [500, 187] on div "08047224946 Select Location × [GEOGRAPHIC_DATA], Oshiwara WhatsApp Status ✕ Sta…" at bounding box center [423, 217] width 847 height 435
click at [500, 139] on select "Select Sheet Sheet3" at bounding box center [494, 140] width 88 height 18
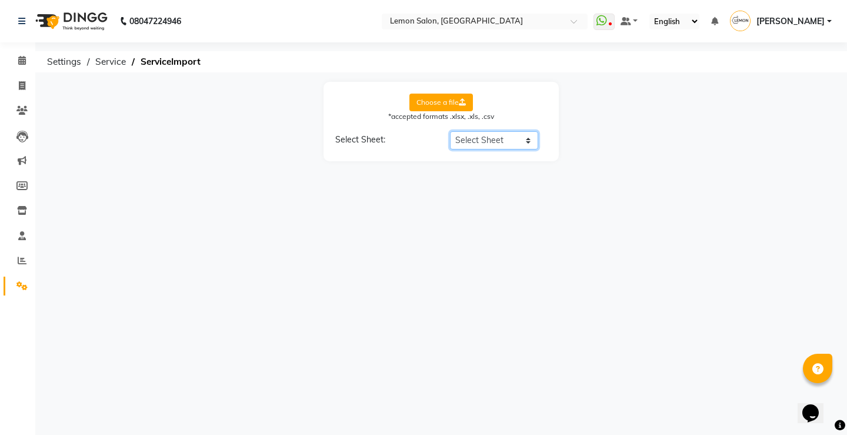
select select "Sheet3"
click at [450, 131] on select "Select Sheet Sheet3" at bounding box center [494, 140] width 88 height 18
select select "Category Name"
select select "Service Name"
select select "Service Price"
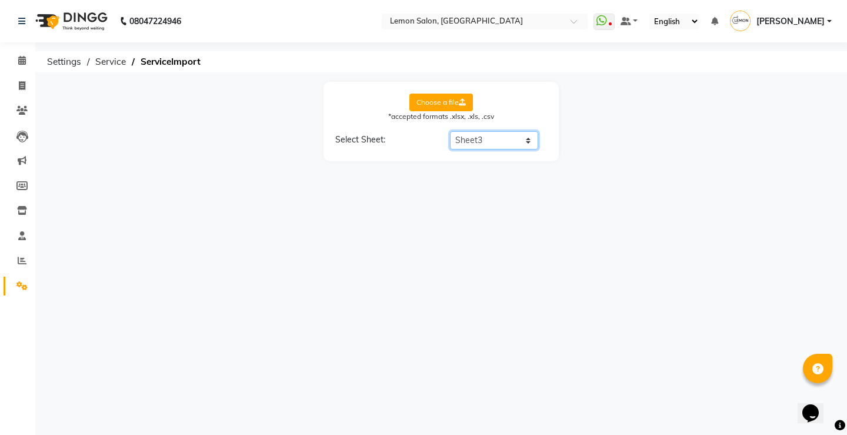
select select "Service Time"
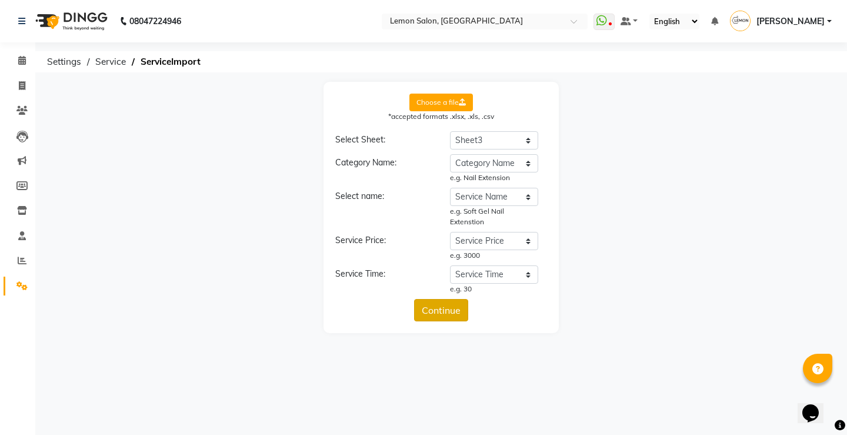
click at [442, 305] on button "Continue" at bounding box center [441, 310] width 54 height 22
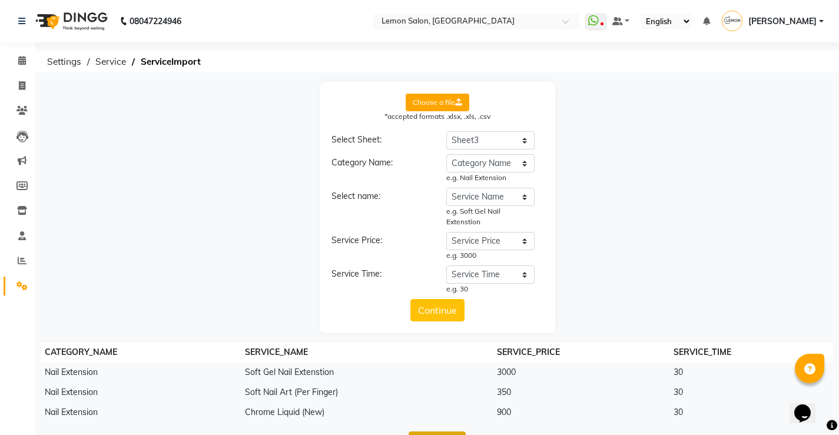
click at [430, 434] on button "Upload" at bounding box center [436, 442] width 57 height 22
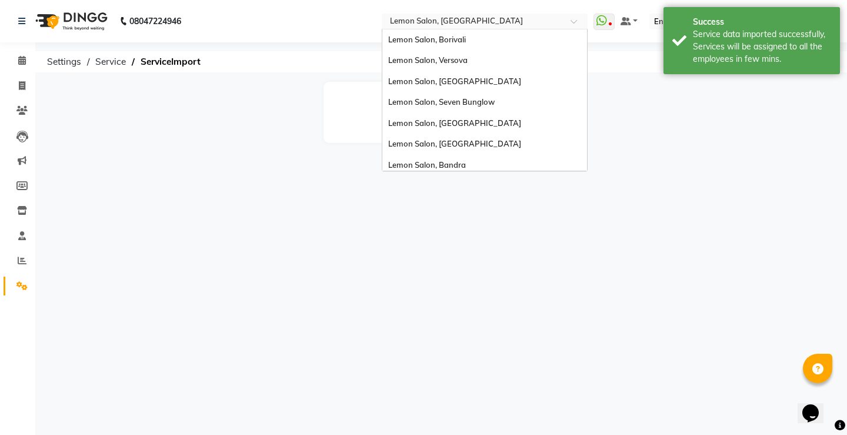
click at [466, 20] on input "text" at bounding box center [473, 22] width 171 height 12
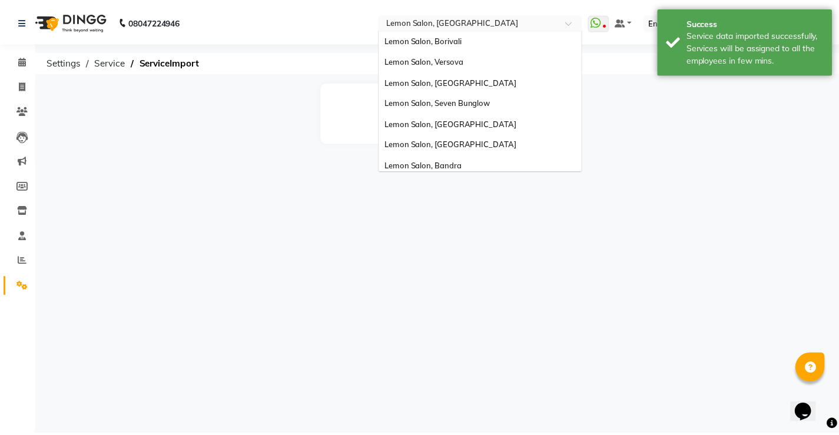
scroll to position [109, 0]
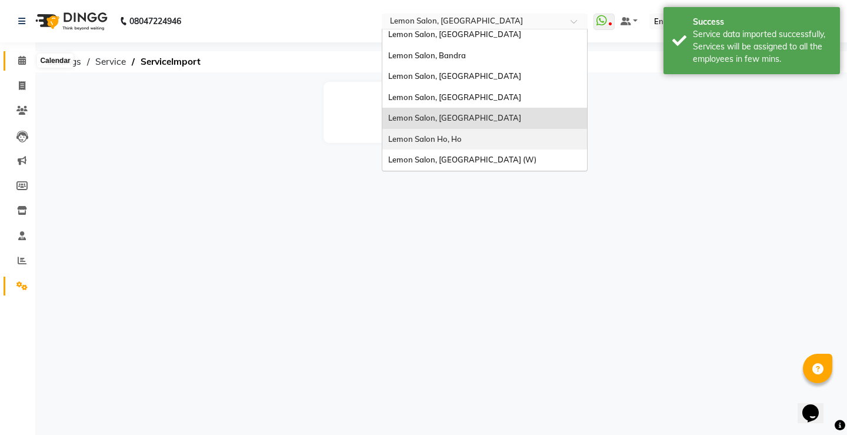
click at [21, 54] on span at bounding box center [22, 61] width 21 height 14
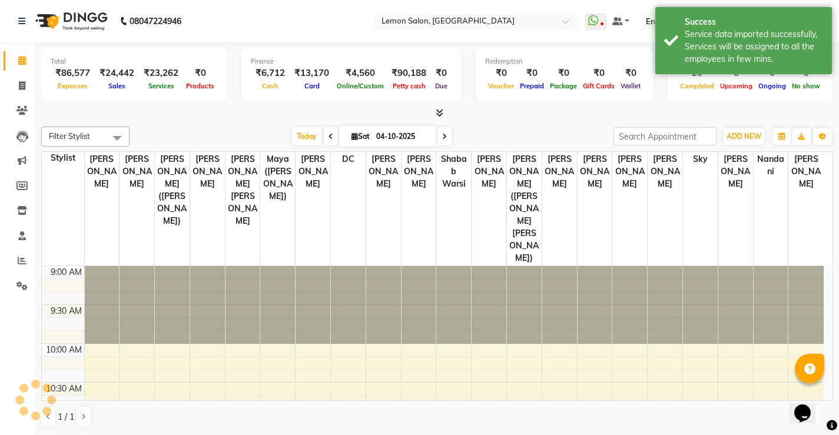
scroll to position [467, 0]
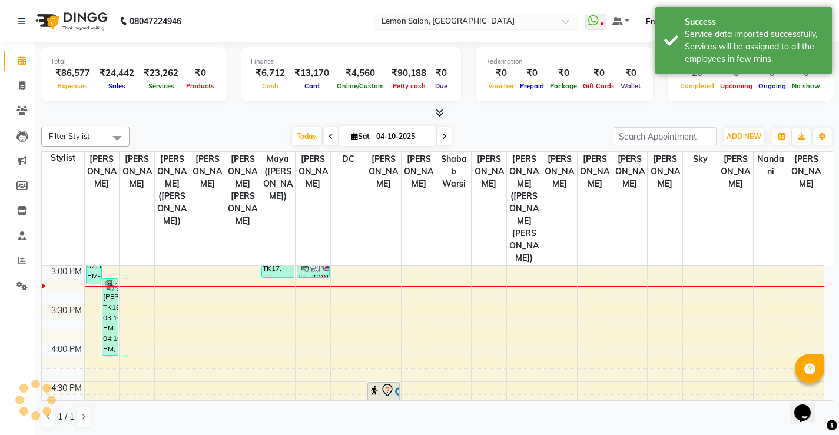
click at [450, 25] on input "text" at bounding box center [464, 22] width 171 height 12
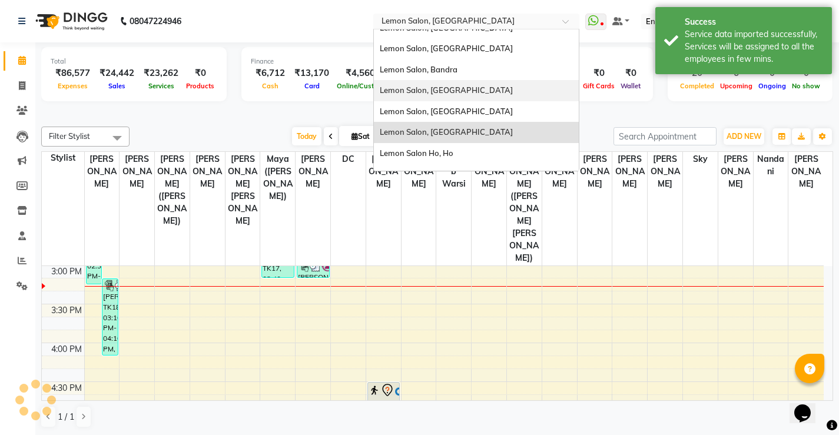
scroll to position [0, 0]
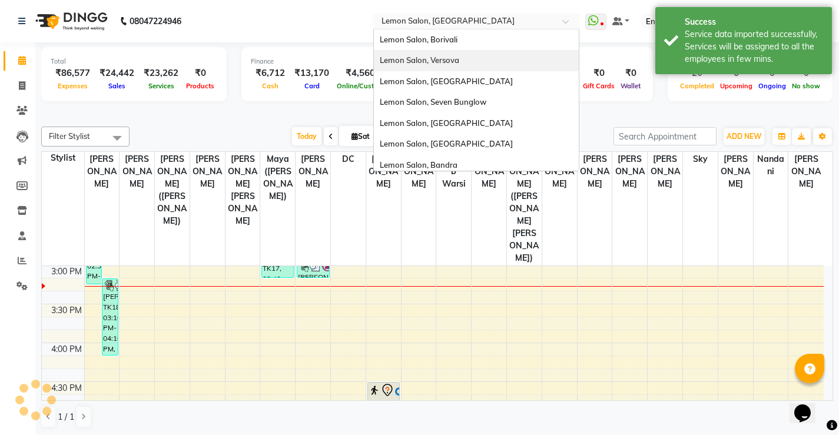
click at [459, 62] on span "Lemon Salon, Versova" at bounding box center [419, 59] width 79 height 9
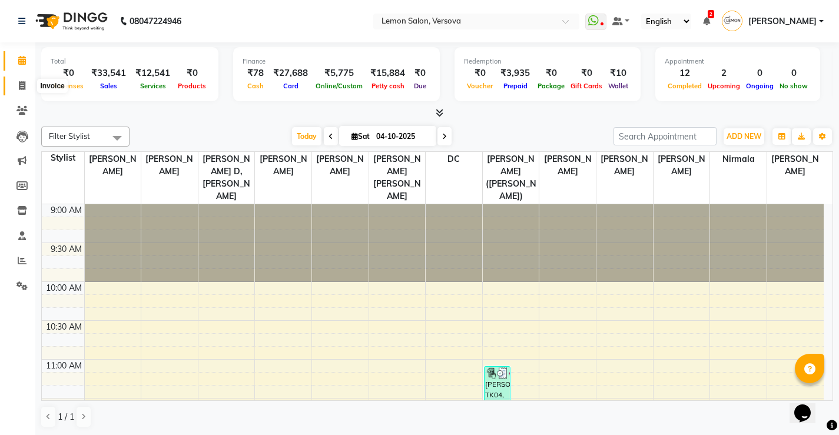
click at [27, 83] on span at bounding box center [22, 86] width 21 height 14
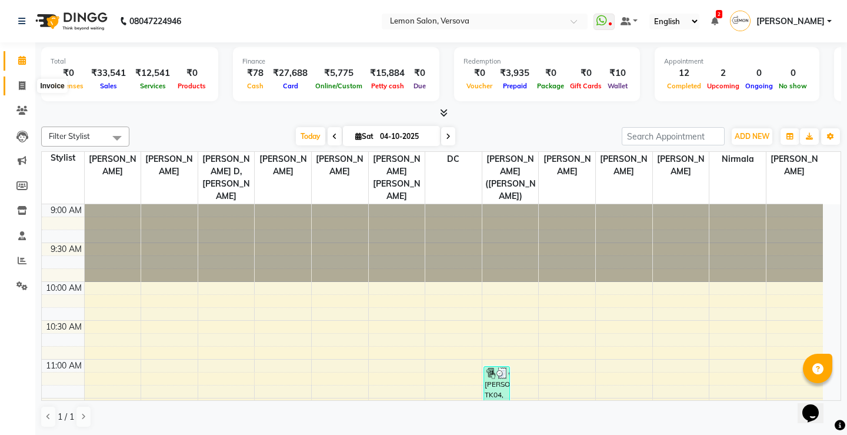
select select "service"
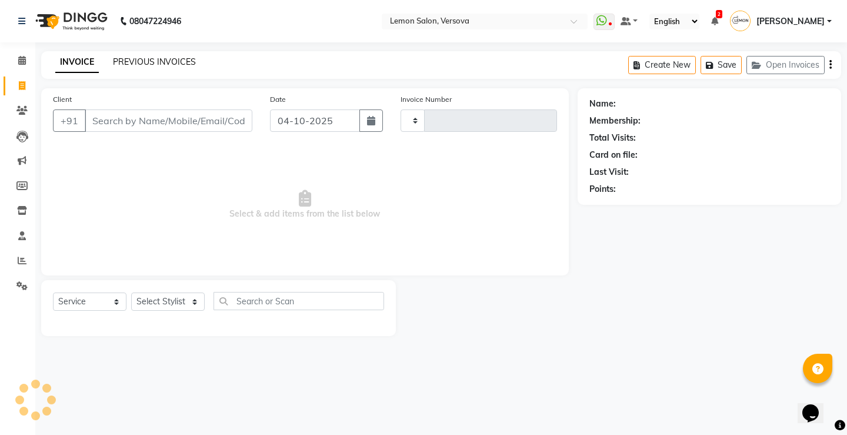
type input "2831"
select select "564"
click at [149, 62] on link "PREVIOUS INVOICES" at bounding box center [154, 61] width 83 height 11
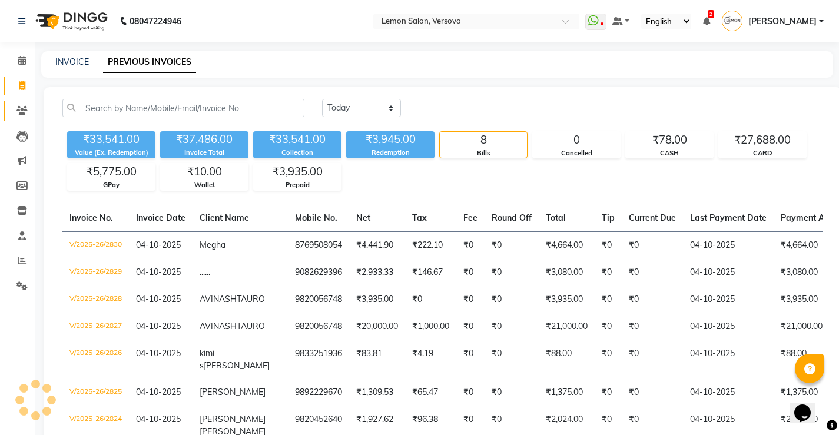
click at [21, 114] on icon at bounding box center [21, 110] width 11 height 9
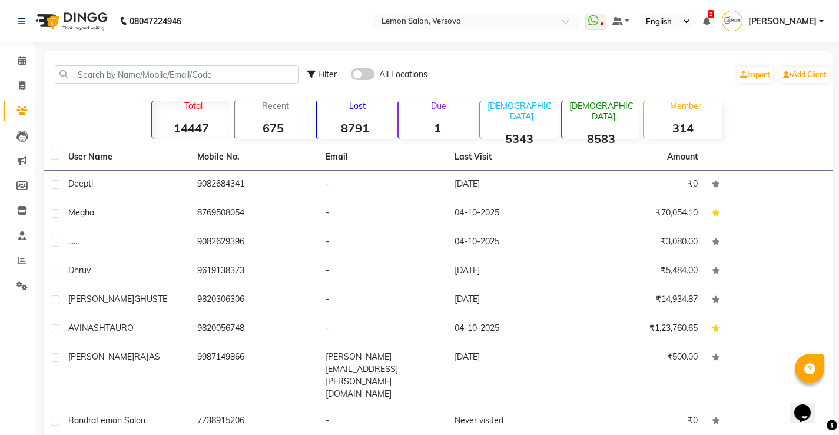
click at [451, 120] on div "Due 1" at bounding box center [436, 120] width 78 height 38
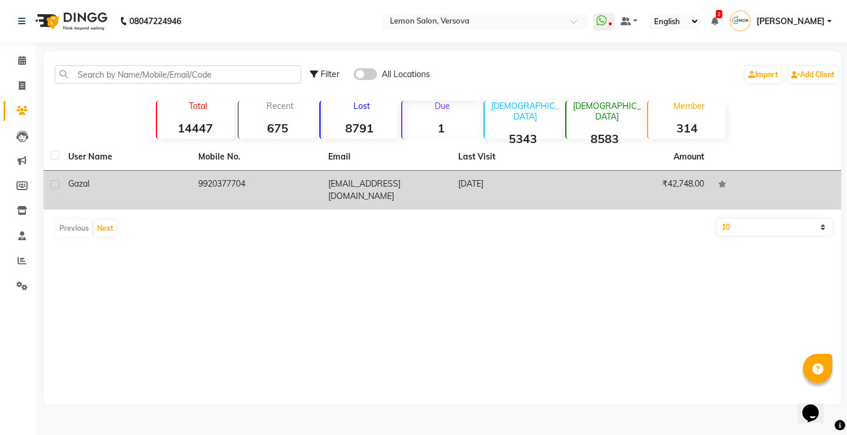
click at [232, 185] on td "9920377704" at bounding box center [256, 190] width 130 height 39
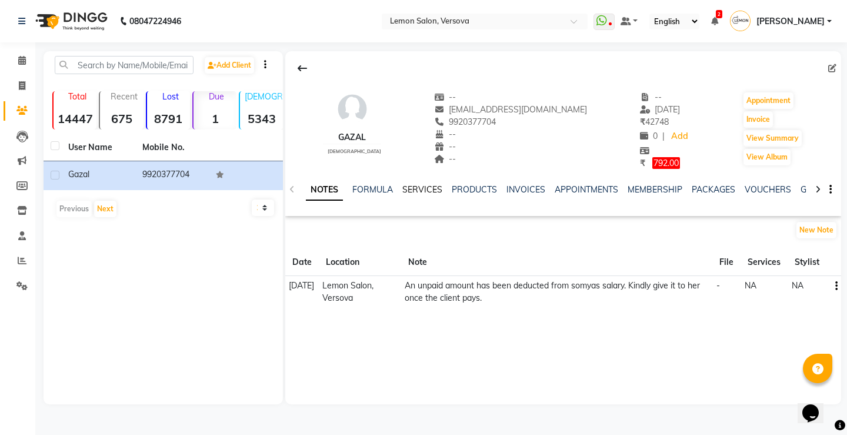
click at [428, 188] on link "SERVICES" at bounding box center [422, 189] width 40 height 11
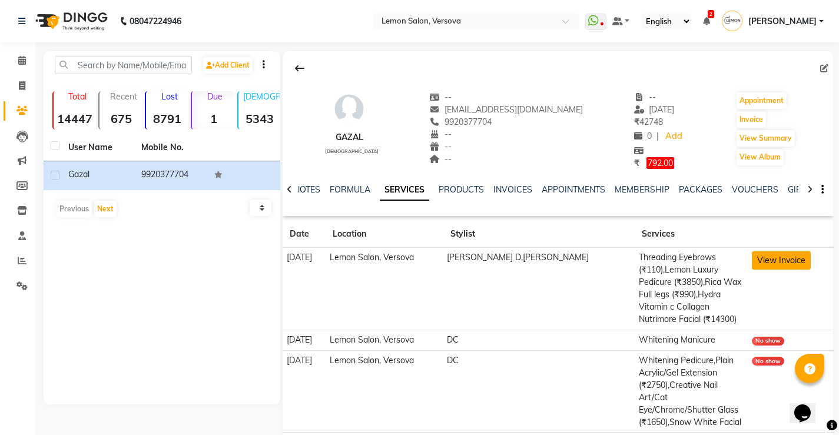
click at [761, 260] on button "View Invoice" at bounding box center [780, 260] width 59 height 18
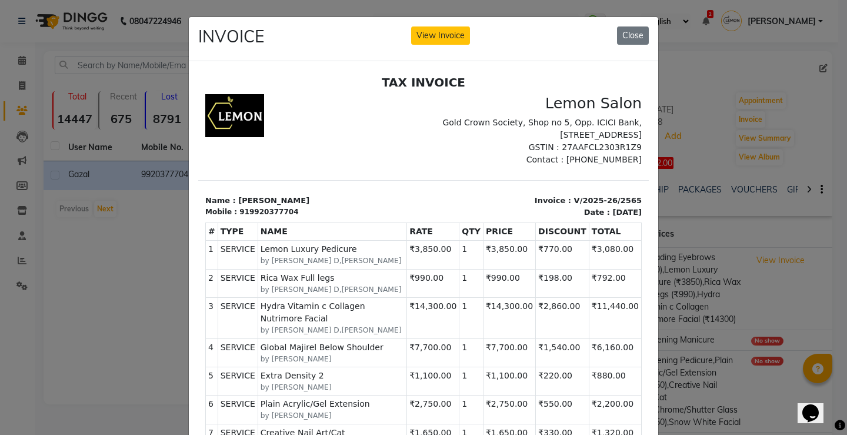
click at [132, 73] on ngb-modal-window "INVOICE View Invoice Close" at bounding box center [423, 217] width 847 height 435
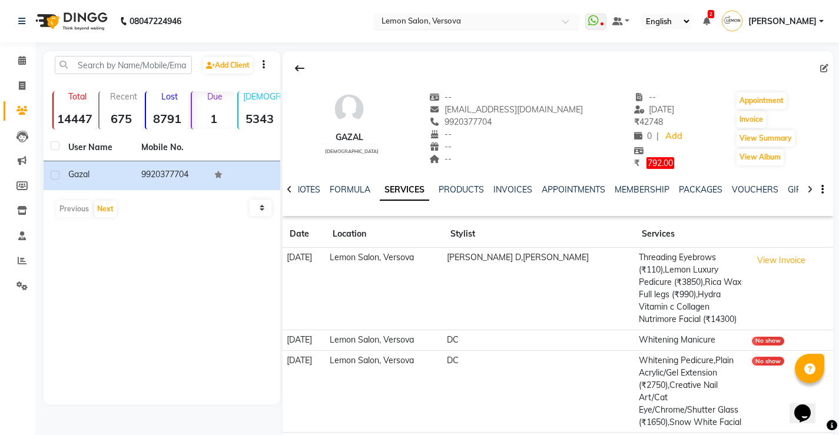
click at [480, 25] on input "text" at bounding box center [464, 22] width 171 height 12
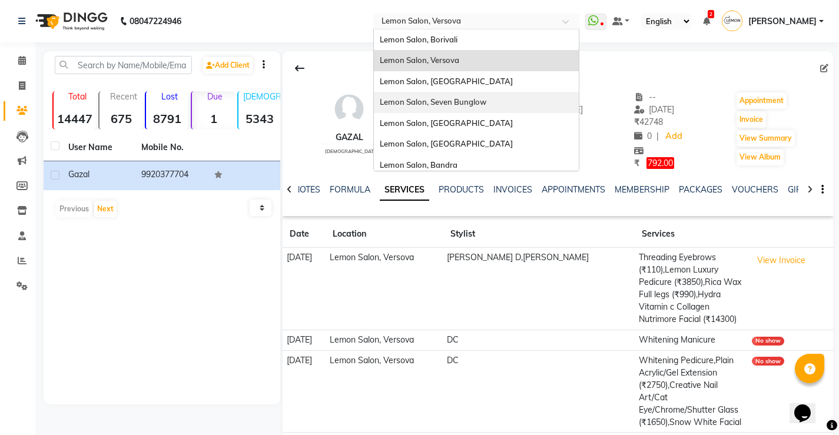
click at [483, 101] on span "Lemon Salon, Seven Bunglow" at bounding box center [433, 101] width 107 height 9
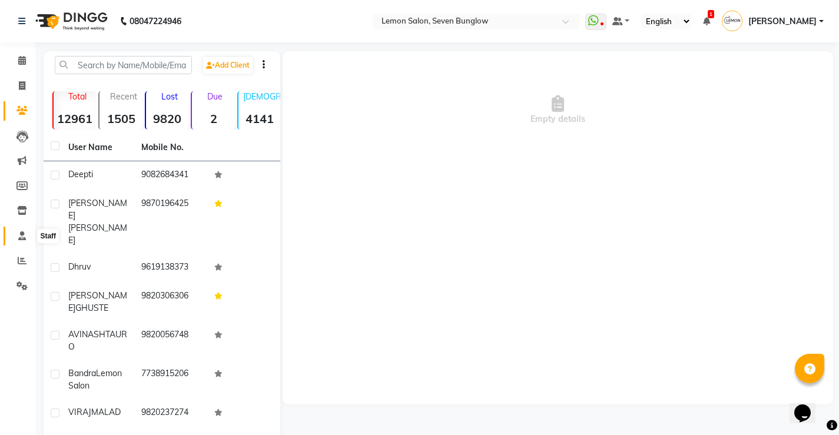
click at [18, 235] on icon at bounding box center [22, 235] width 8 height 9
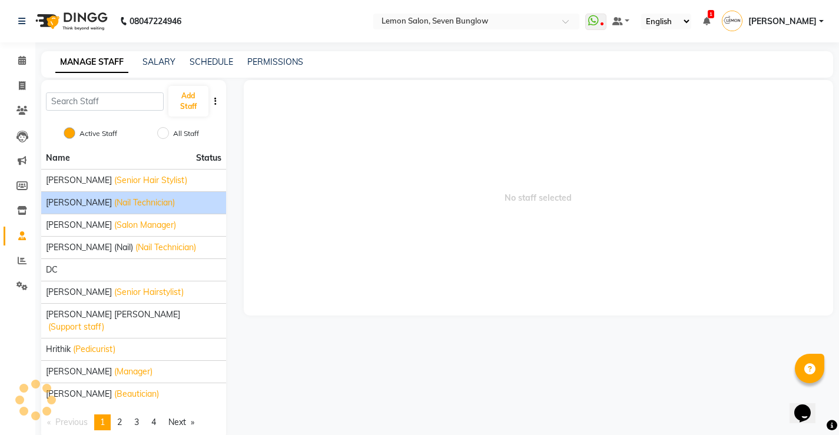
click at [89, 205] on span "[PERSON_NAME]" at bounding box center [79, 203] width 66 height 12
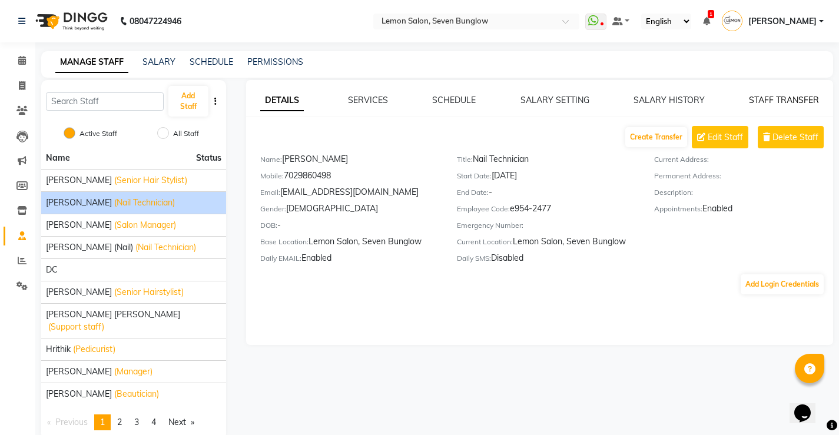
click at [795, 99] on link "STAFF TRANSFER" at bounding box center [783, 100] width 70 height 11
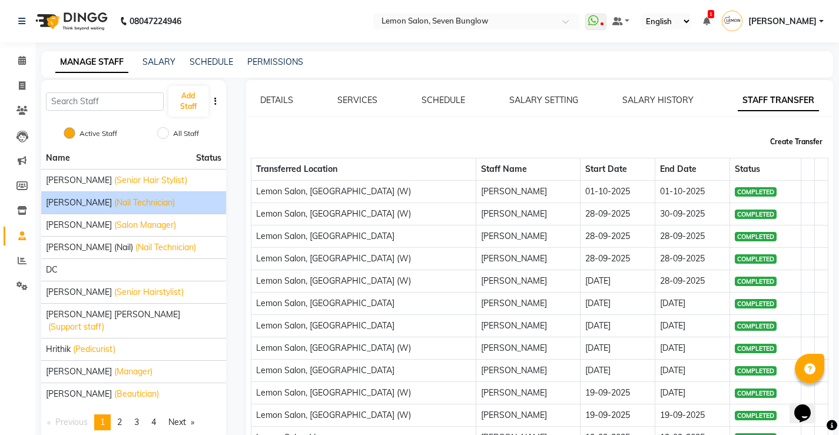
click at [812, 144] on button "Create Transfer" at bounding box center [796, 142] width 62 height 20
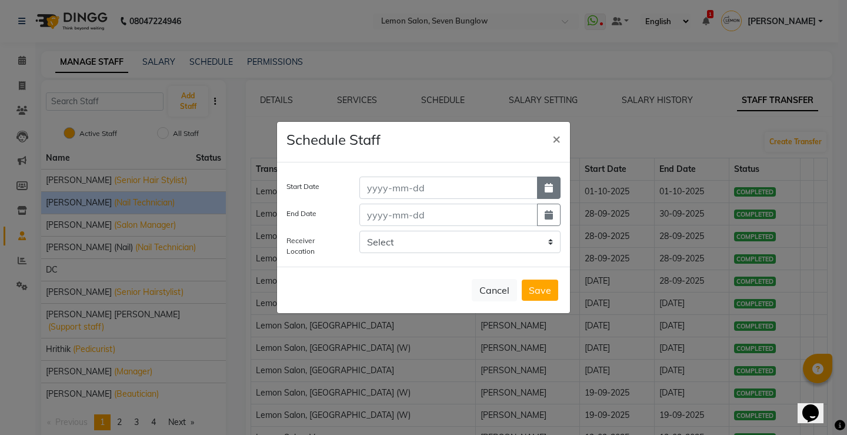
drag, startPoint x: 556, startPoint y: 183, endPoint x: 513, endPoint y: 235, distance: 67.3
click at [555, 183] on button "button" at bounding box center [549, 188] width 24 height 22
select select "10"
select select "2025"
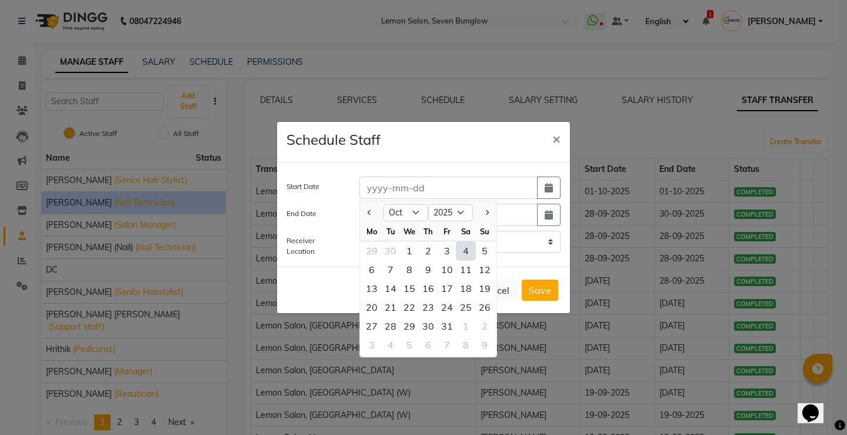
drag, startPoint x: 463, startPoint y: 251, endPoint x: 520, endPoint y: 227, distance: 62.2
click at [466, 251] on div "4" at bounding box center [466, 250] width 19 height 19
type input "04-10-2025"
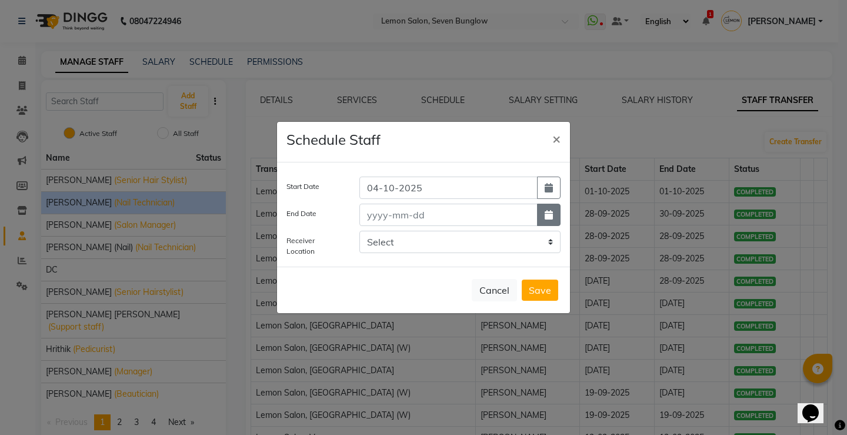
drag, startPoint x: 555, startPoint y: 215, endPoint x: 513, endPoint y: 224, distance: 44.0
click at [555, 215] on button "button" at bounding box center [549, 215] width 24 height 22
select select "10"
select select "2025"
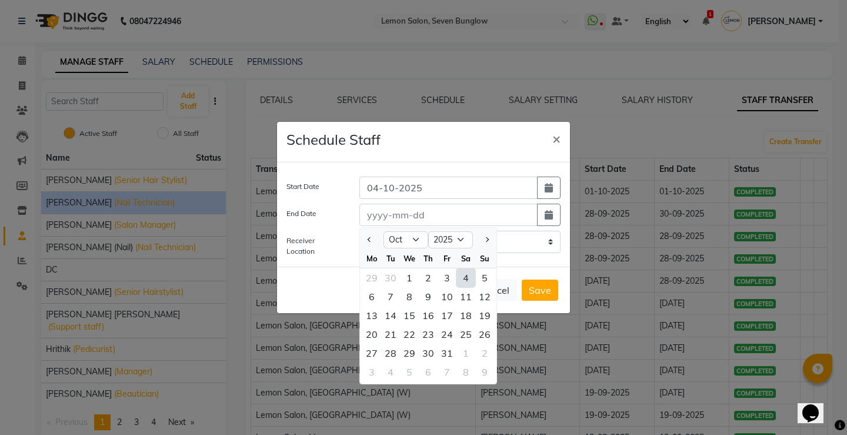
click at [466, 277] on div "4" at bounding box center [466, 277] width 19 height 19
type input "04-10-2025"
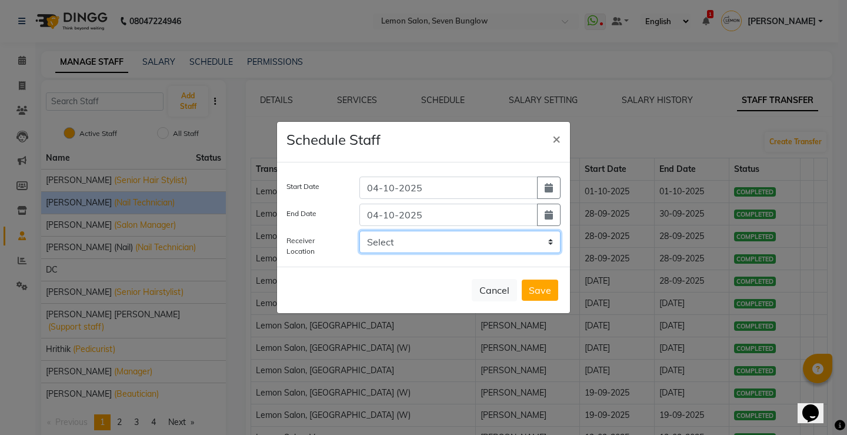
click at [477, 241] on select "Select LEMON SALON, Lokhandwala Lemon Salon, Malad Lemon Salon, Bandra Lemon Sa…" at bounding box center [460, 242] width 201 height 22
select select "956"
click at [360, 231] on select "Select LEMON SALON, Lokhandwala Lemon Salon, Malad Lemon Salon, Bandra Lemon Sa…" at bounding box center [460, 242] width 201 height 22
click at [548, 291] on button "Save" at bounding box center [540, 290] width 36 height 21
select select
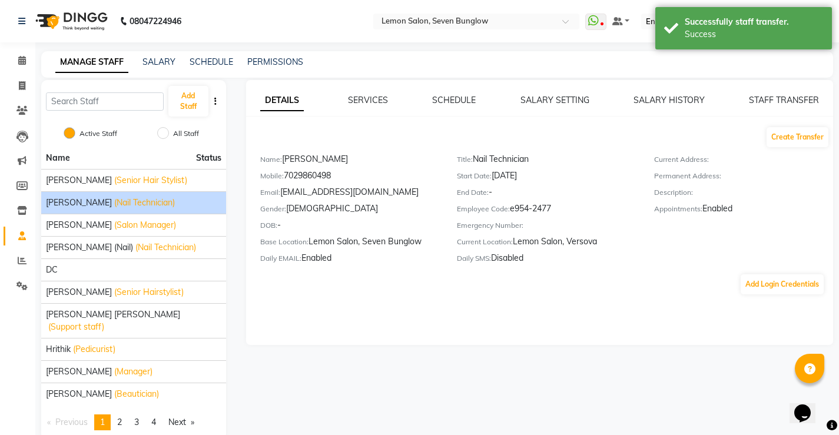
click at [495, 6] on nav "08047224946 Select Location × Lemon Salon, Seven Bunglow WhatsApp Status ✕ Stat…" at bounding box center [419, 21] width 839 height 42
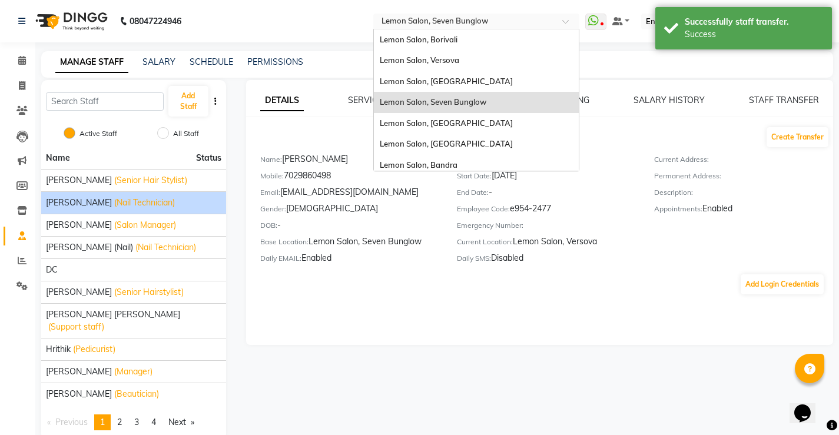
click at [494, 20] on input "text" at bounding box center [464, 22] width 171 height 12
click at [463, 50] on div "Lemon Salon, Versova" at bounding box center [476, 60] width 205 height 21
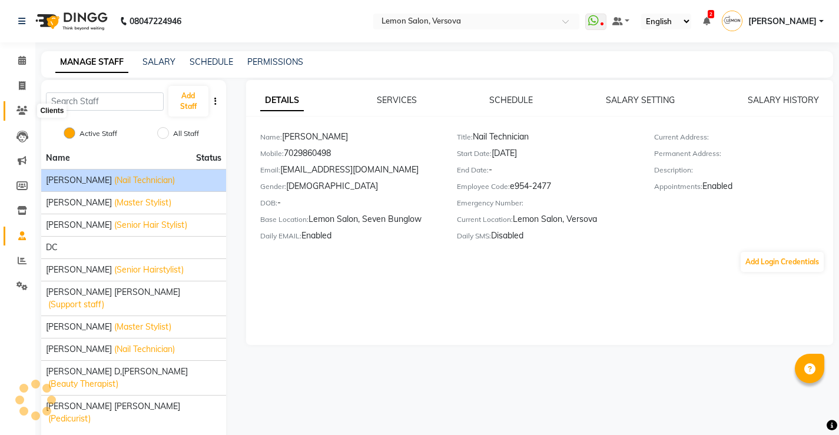
click at [21, 104] on link "Clients" at bounding box center [18, 110] width 28 height 19
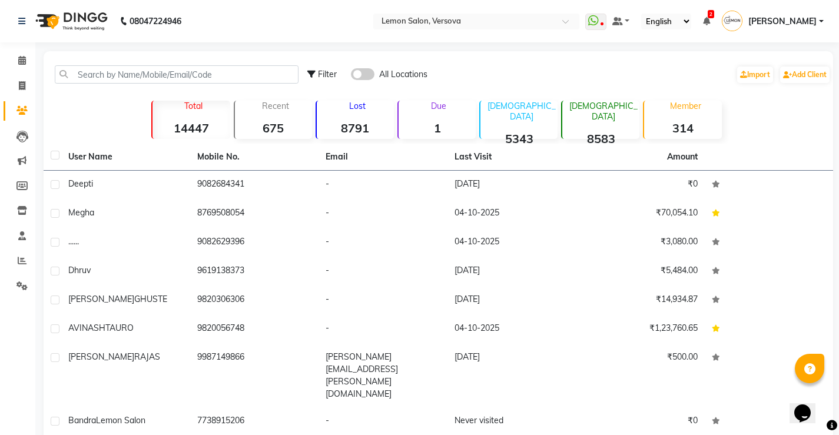
click at [436, 121] on strong "1" at bounding box center [436, 128] width 77 height 15
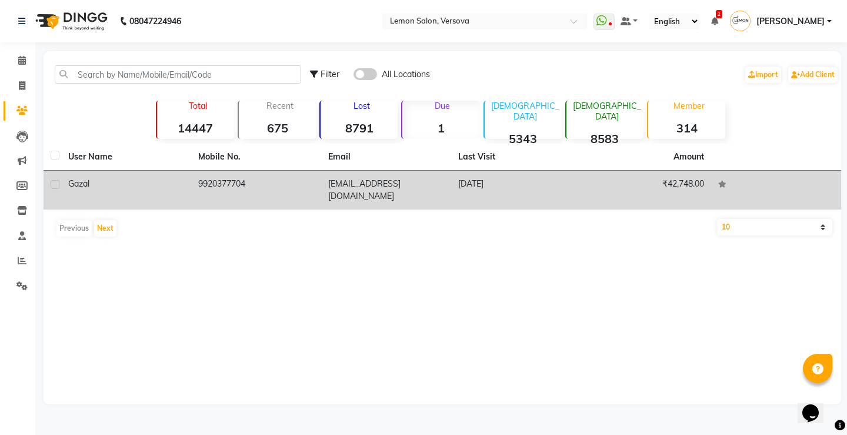
click at [201, 186] on td "9920377704" at bounding box center [256, 190] width 130 height 39
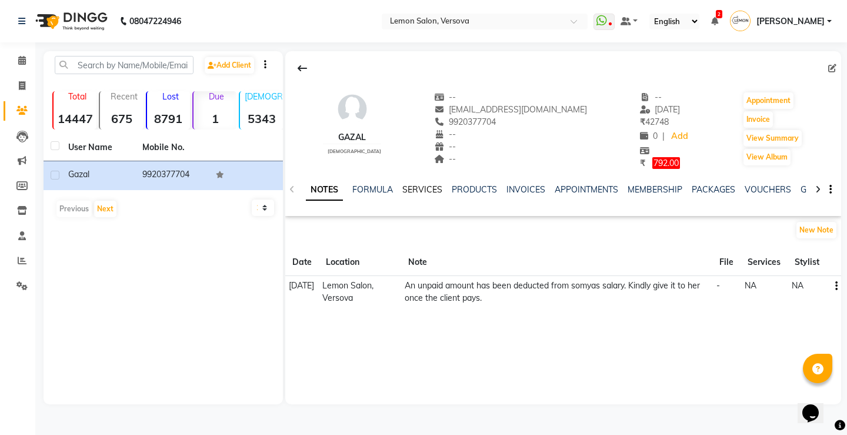
click at [425, 189] on link "SERVICES" at bounding box center [422, 189] width 40 height 11
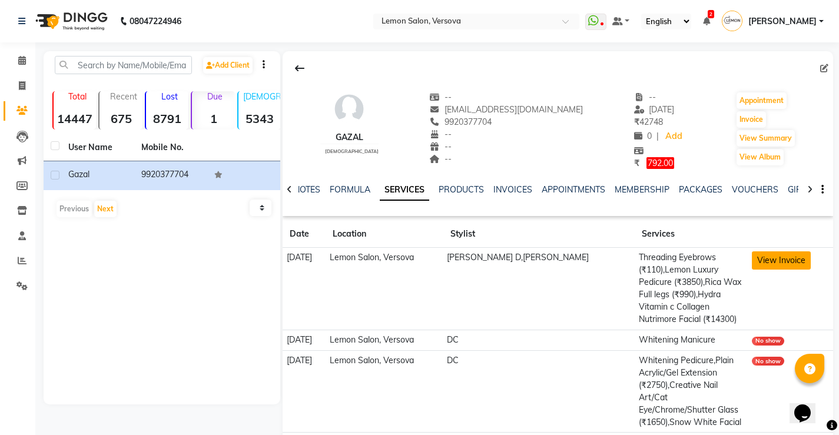
click at [773, 257] on button "View Invoice" at bounding box center [780, 260] width 59 height 18
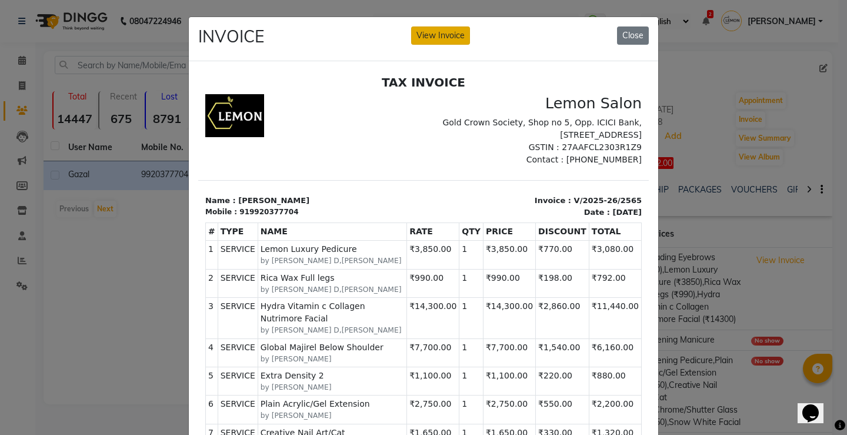
click at [453, 42] on button "View Invoice" at bounding box center [440, 35] width 59 height 18
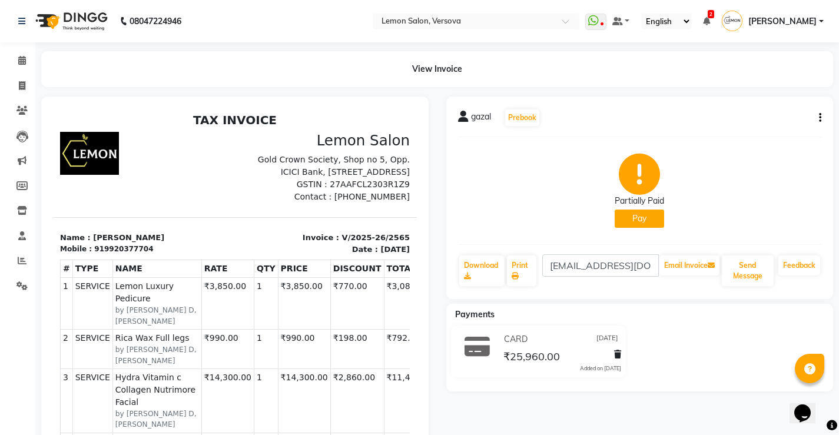
click at [816, 119] on button "button" at bounding box center [817, 118] width 7 height 12
click at [768, 129] on div "Edit Invoice" at bounding box center [761, 132] width 81 height 15
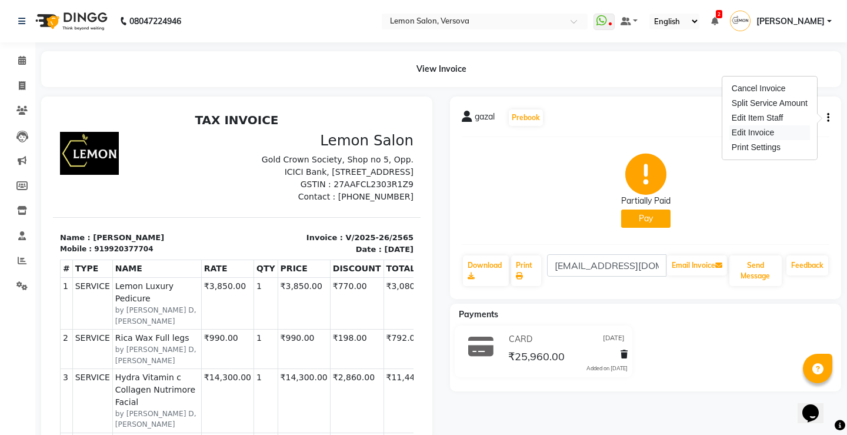
select select "service"
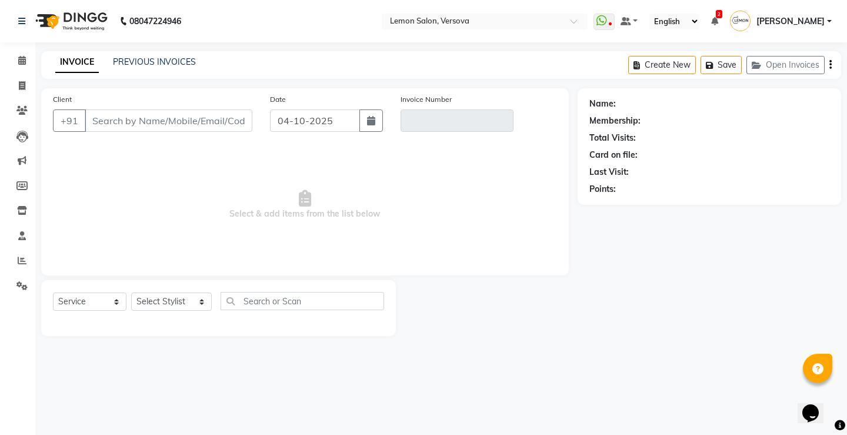
type input "9920377704"
type input "V/2025-26/2565"
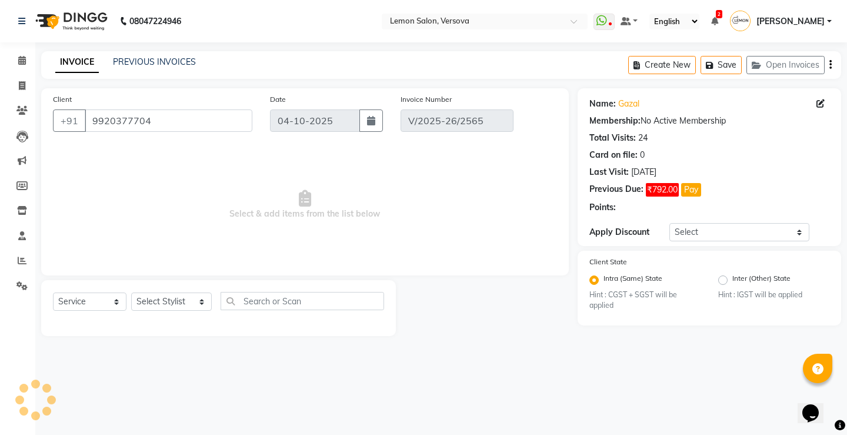
type input "[DATE]"
select select "select"
select select "1: Object"
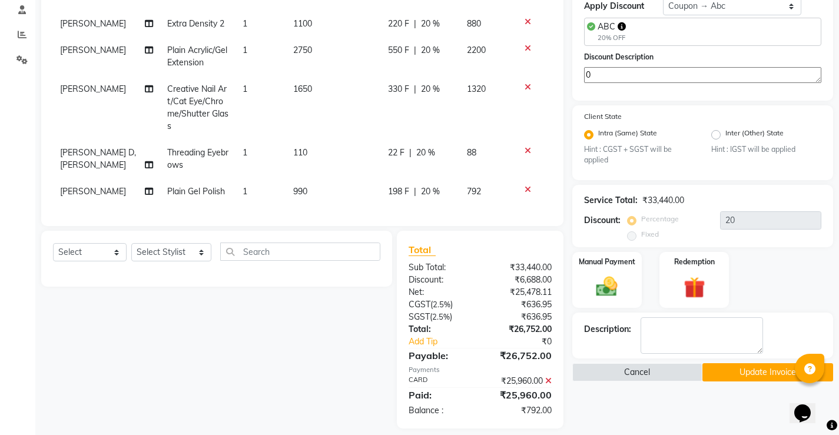
scroll to position [235, 0]
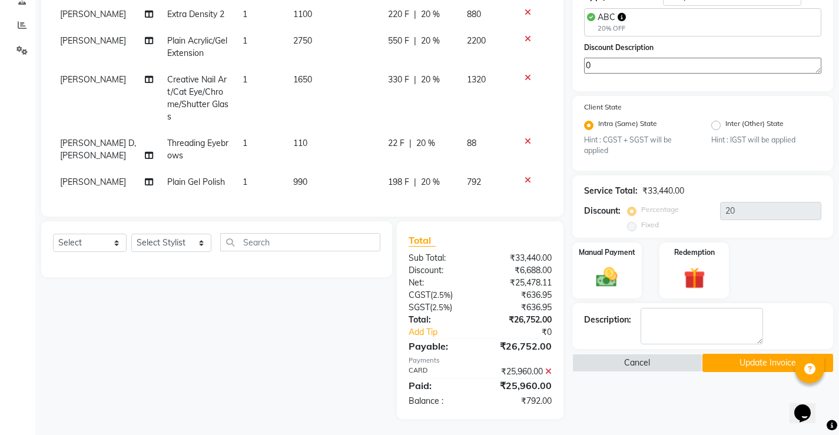
click at [524, 35] on icon at bounding box center [527, 39] width 6 height 8
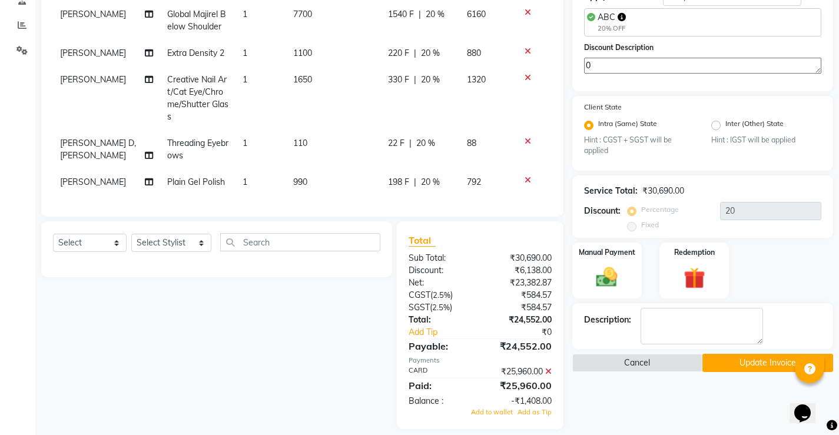
click at [524, 74] on icon at bounding box center [527, 78] width 6 height 8
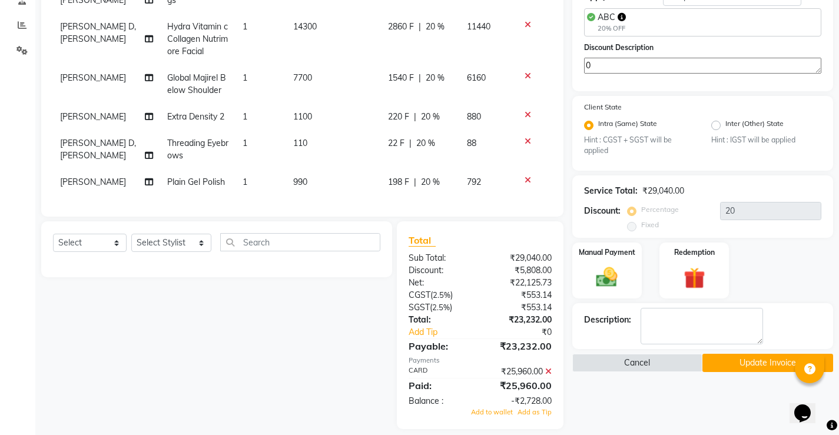
click at [524, 176] on icon at bounding box center [527, 180] width 6 height 8
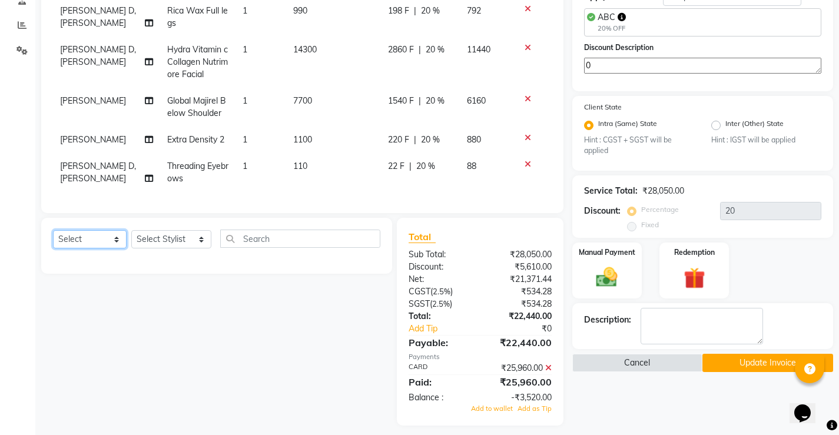
click at [99, 236] on select "Select Service Product Membership Package Voucher Prepaid Gift Card" at bounding box center [90, 239] width 74 height 18
select select "service"
click at [53, 230] on select "Select Service Product Membership Package Voucher Prepaid Gift Card" at bounding box center [90, 239] width 74 height 18
click at [154, 238] on select "Select Stylist Akansha Subba Alim Shah Aniket (Nail) Asif Salmani DC Gufran Sal…" at bounding box center [171, 239] width 80 height 18
select select "68726"
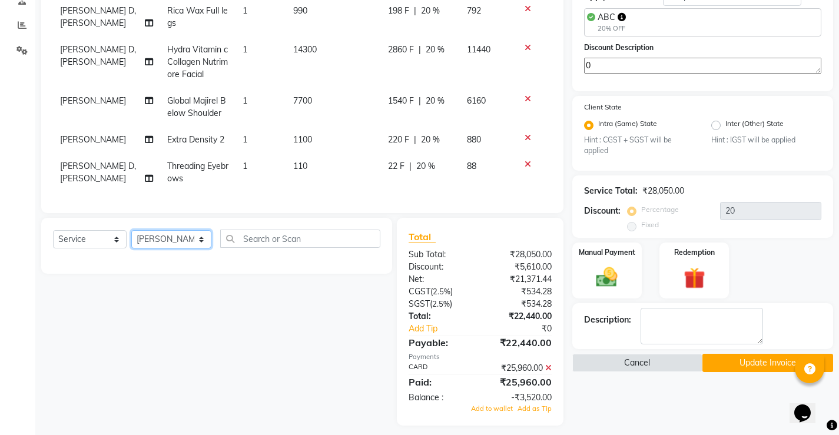
click at [131, 230] on select "Select Stylist Akansha Subba Alim Shah Aniket (Nail) Asif Salmani DC Gufran Sal…" at bounding box center [171, 239] width 80 height 18
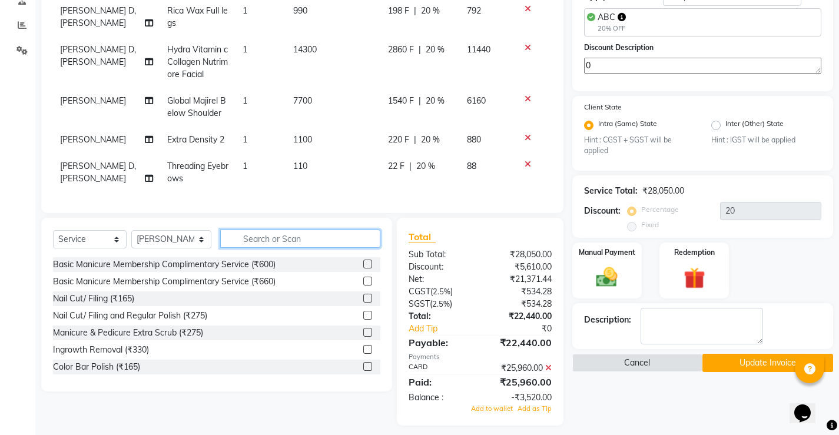
click at [271, 242] on input "text" at bounding box center [300, 238] width 160 height 18
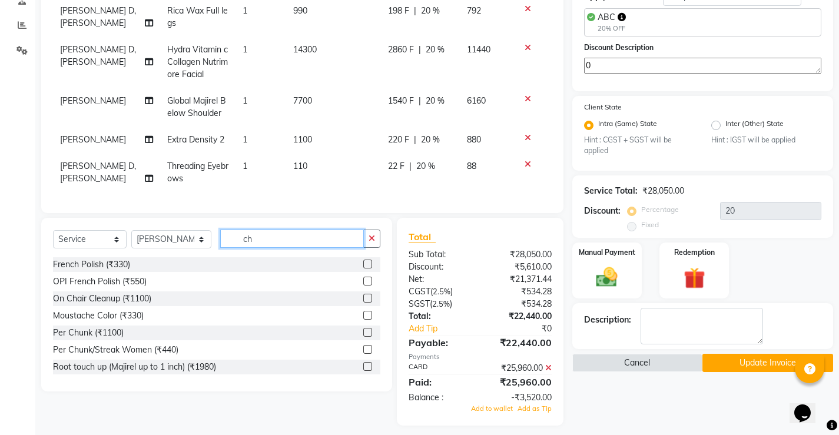
type input "c"
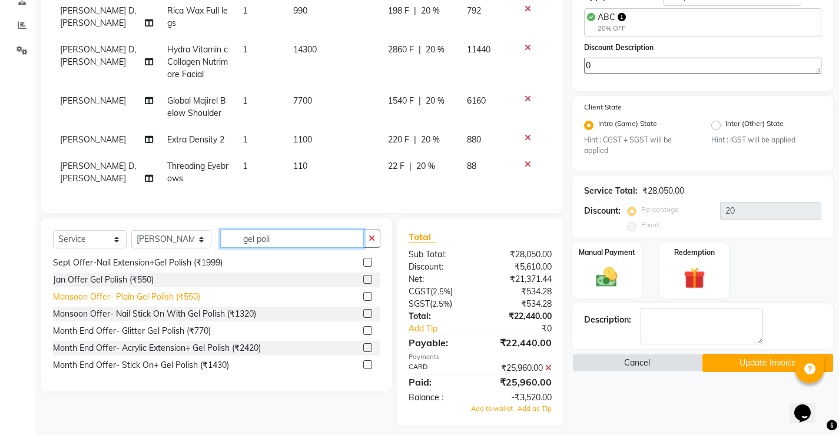
scroll to position [244, 0]
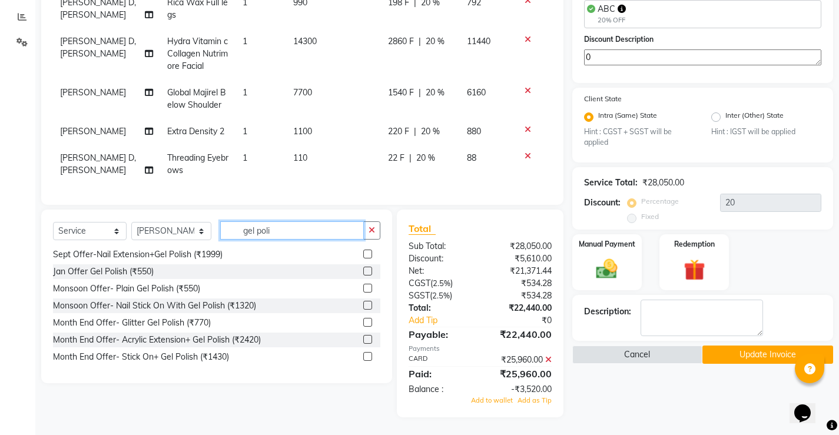
click at [277, 227] on input "gel poli" at bounding box center [292, 230] width 144 height 18
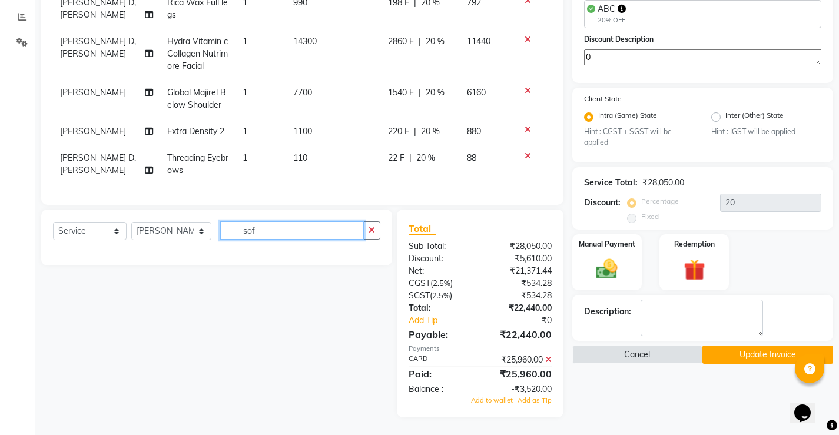
scroll to position [0, 0]
click at [110, 237] on select "Select Service Product Membership Package Voucher Prepaid Gift Card" at bounding box center [90, 231] width 74 height 18
click at [53, 222] on select "Select Service Product Membership Package Voucher Prepaid Gift Card" at bounding box center [90, 231] width 74 height 18
click at [249, 230] on input "soft" at bounding box center [292, 230] width 144 height 18
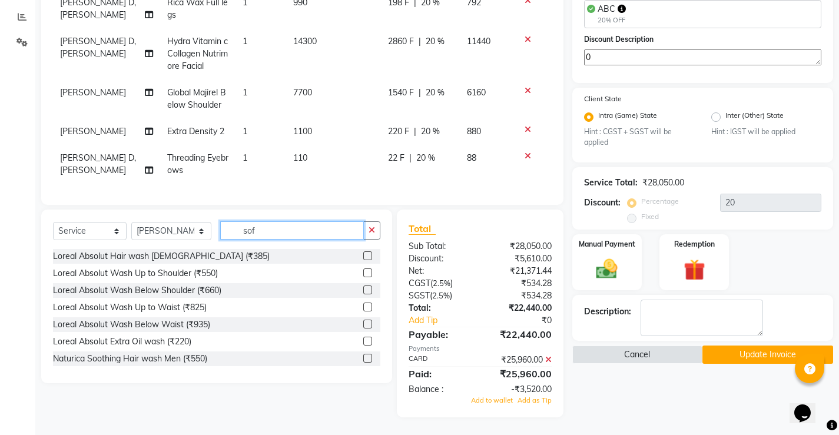
type input "soft"
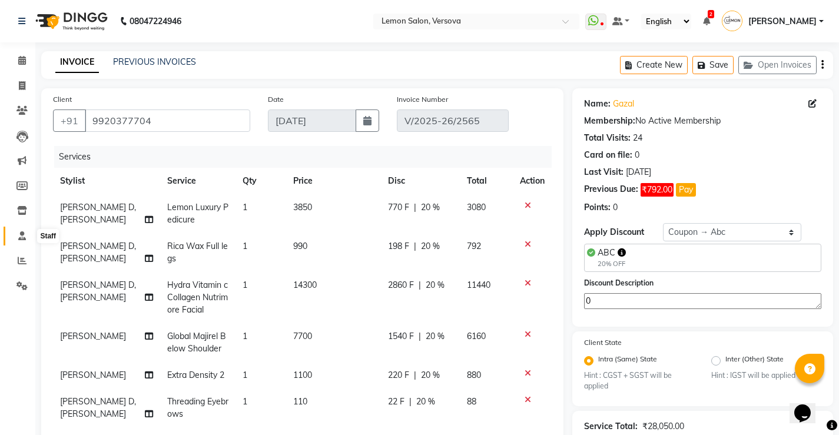
click at [16, 239] on span at bounding box center [22, 236] width 21 height 14
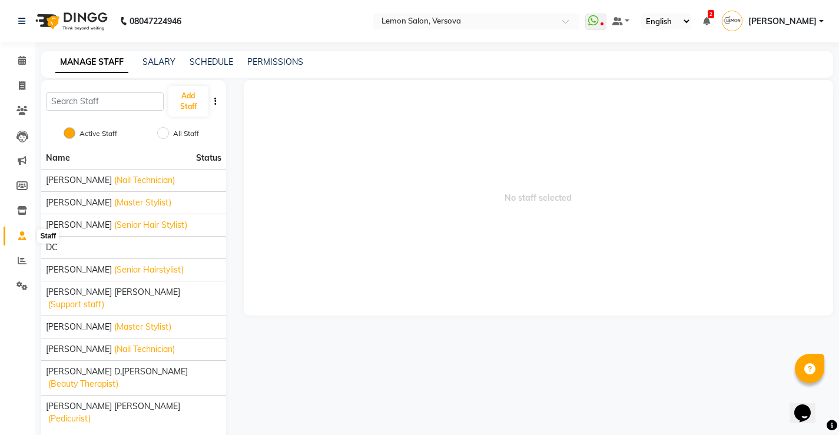
click at [19, 237] on icon at bounding box center [22, 235] width 8 height 9
drag, startPoint x: 99, startPoint y: 177, endPoint x: 235, endPoint y: 147, distance: 138.6
click at [100, 177] on span "[PERSON_NAME]" at bounding box center [79, 180] width 66 height 12
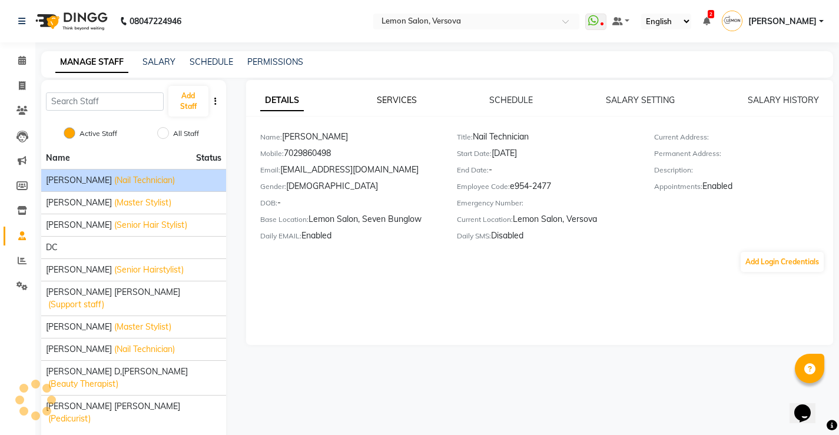
click at [396, 101] on link "SERVICES" at bounding box center [397, 100] width 40 height 11
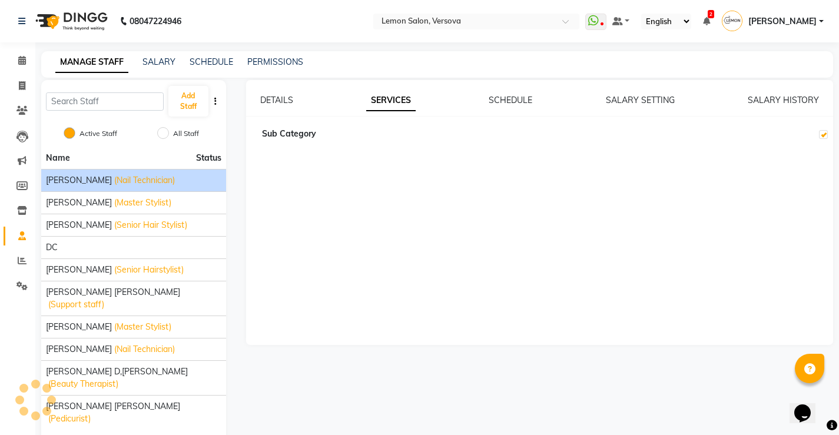
checkbox input "true"
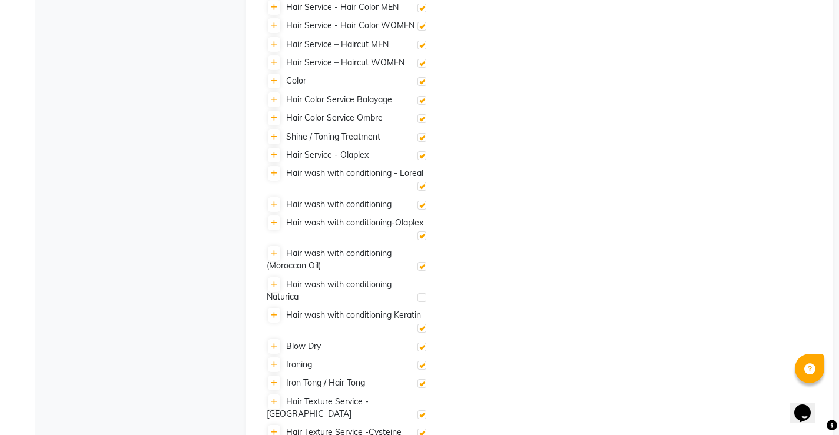
scroll to position [765, 0]
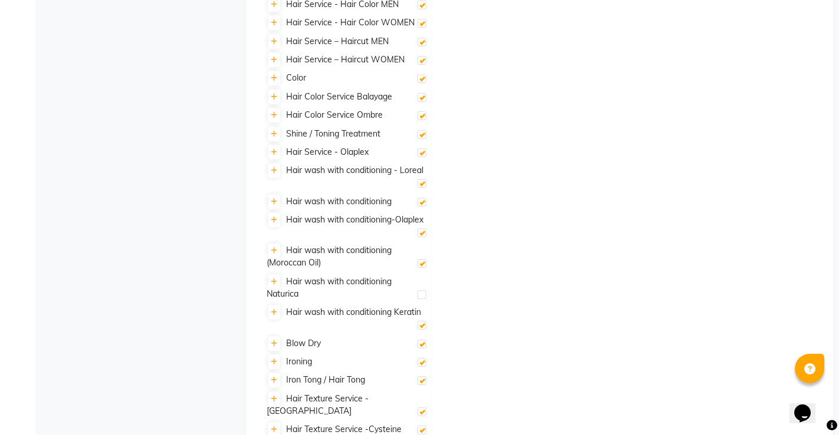
click at [422, 290] on label at bounding box center [421, 294] width 9 height 9
click at [422, 291] on input "checkbox" at bounding box center [421, 295] width 8 height 8
checkbox input "true"
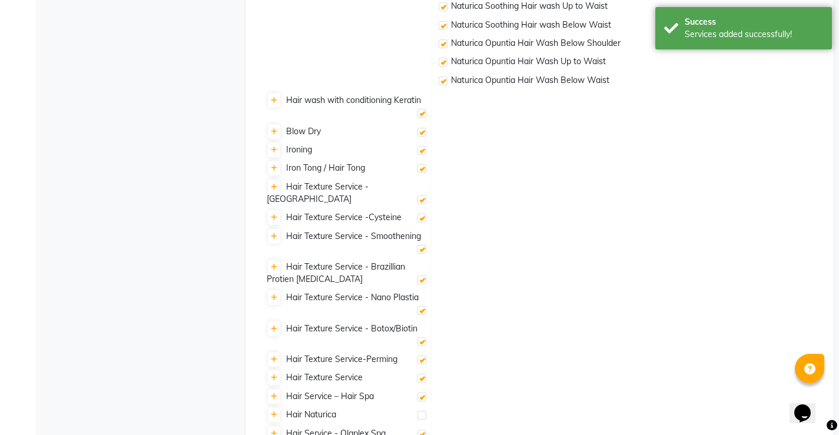
scroll to position [1645, 0]
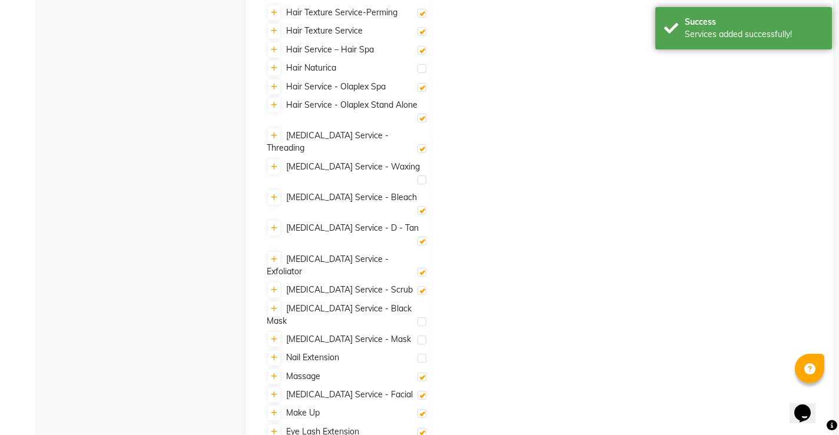
click at [423, 175] on label at bounding box center [421, 179] width 9 height 9
click at [423, 177] on input "checkbox" at bounding box center [421, 181] width 8 height 8
checkbox input "true"
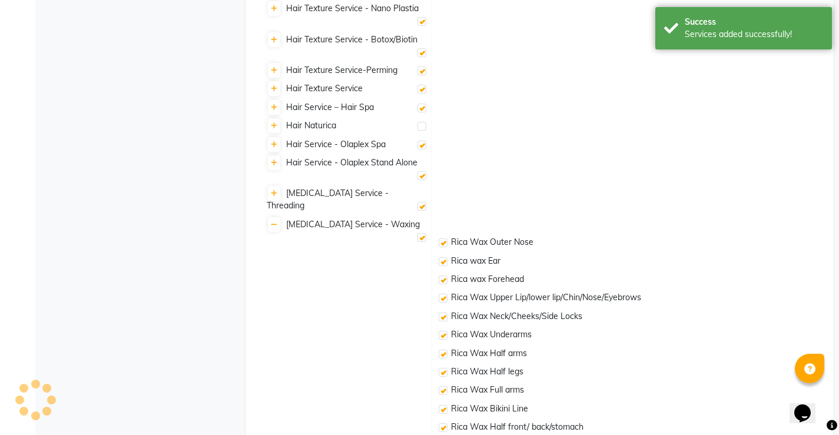
scroll to position [1586, 0]
click at [421, 123] on label at bounding box center [421, 127] width 9 height 9
click at [421, 124] on input "checkbox" at bounding box center [421, 128] width 8 height 8
checkbox input "true"
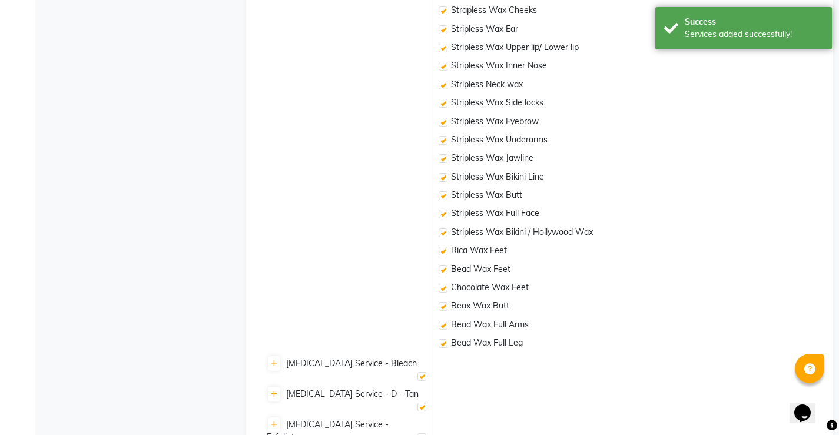
scroll to position [3900, 0]
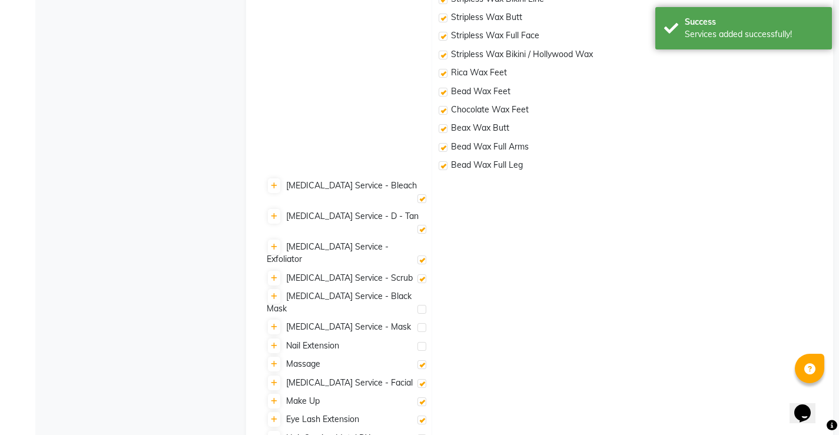
click at [420, 305] on label at bounding box center [421, 309] width 9 height 9
click at [420, 306] on input "checkbox" at bounding box center [421, 310] width 8 height 8
checkbox input "true"
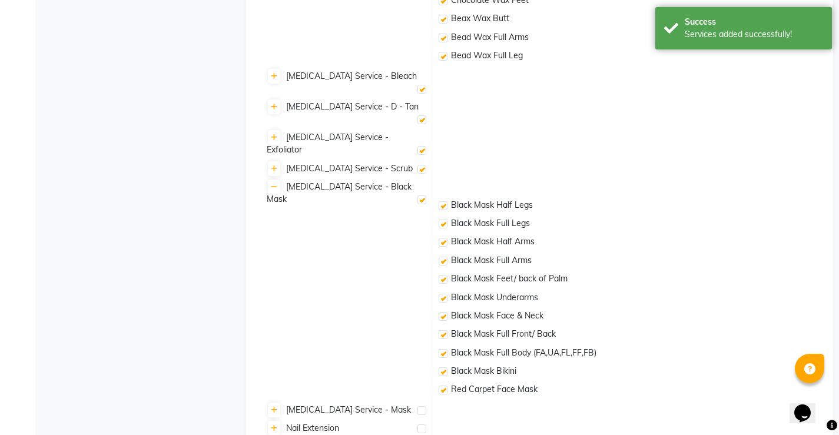
scroll to position [4104, 0]
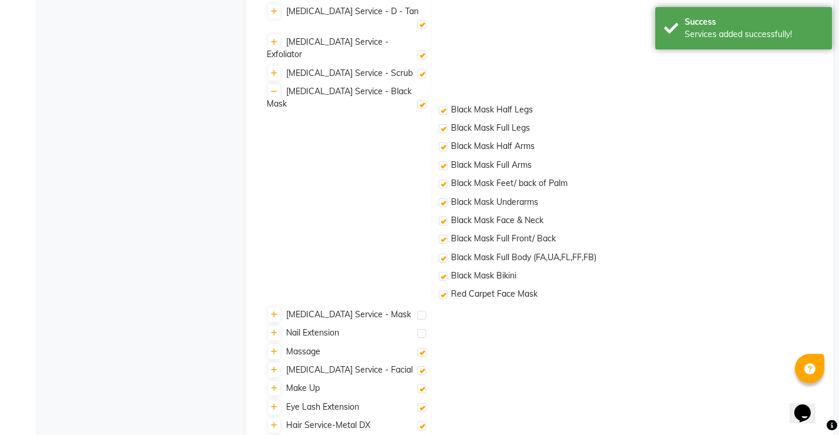
click at [421, 311] on label at bounding box center [421, 315] width 9 height 9
click at [421, 312] on input "checkbox" at bounding box center [421, 316] width 8 height 8
checkbox input "true"
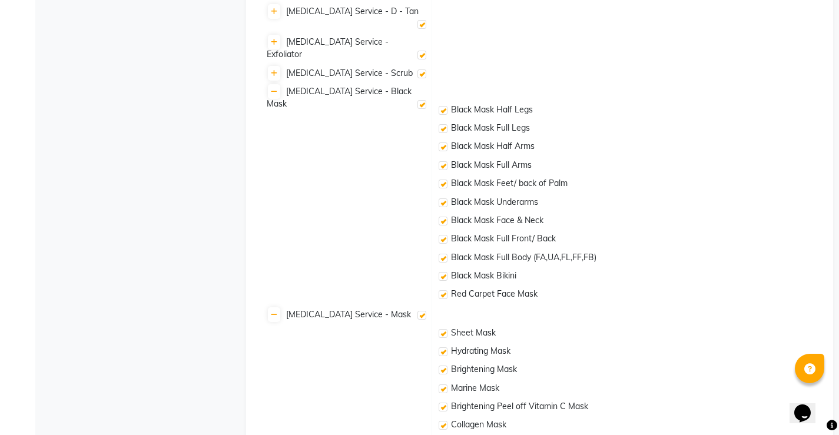
scroll to position [4253, 0]
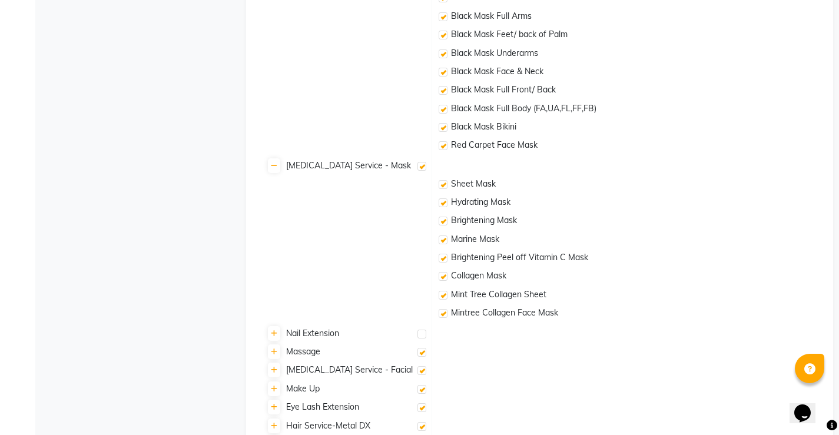
click at [421, 330] on label at bounding box center [421, 334] width 9 height 9
click at [421, 331] on input "checkbox" at bounding box center [421, 335] width 8 height 8
checkbox input "true"
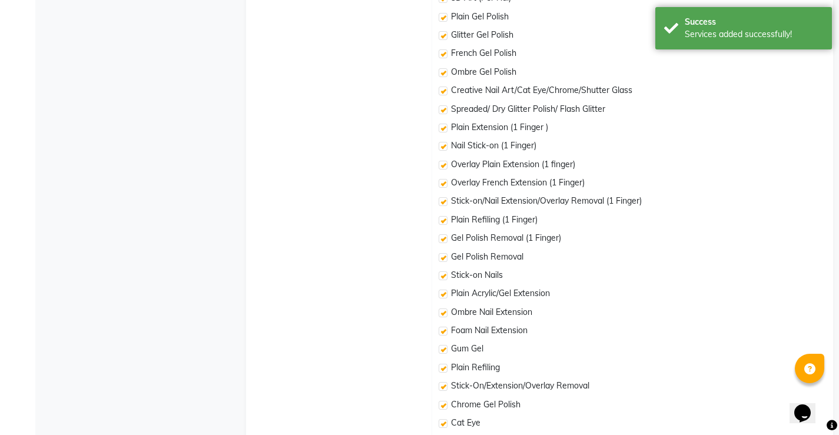
scroll to position [4827, 0]
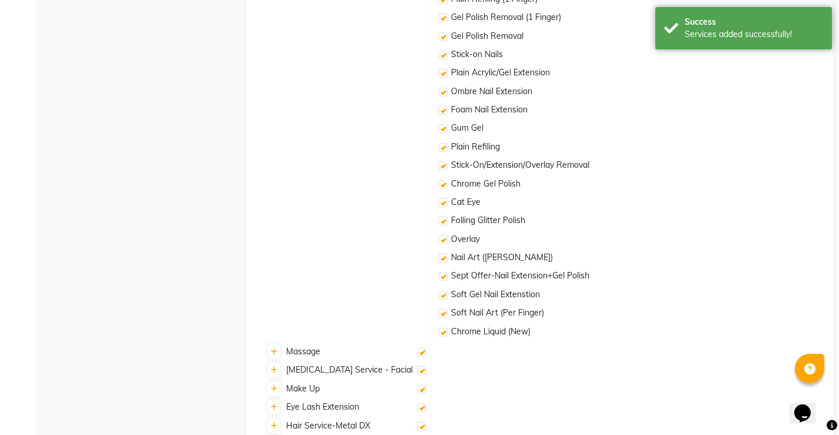
checkbox input "true"
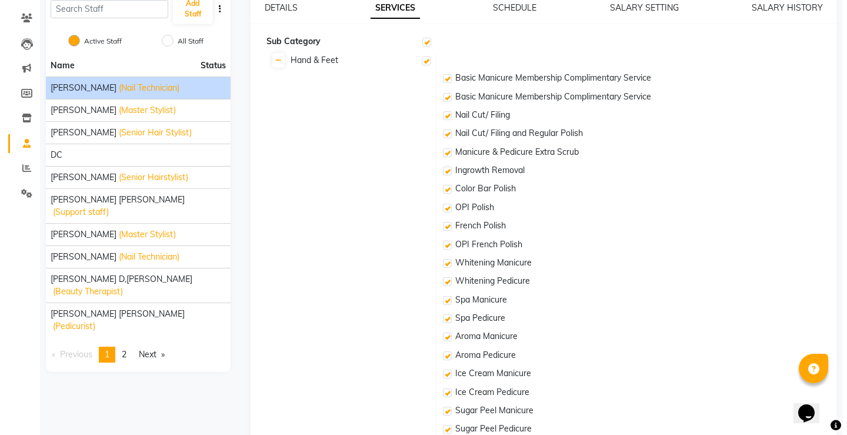
scroll to position [0, 0]
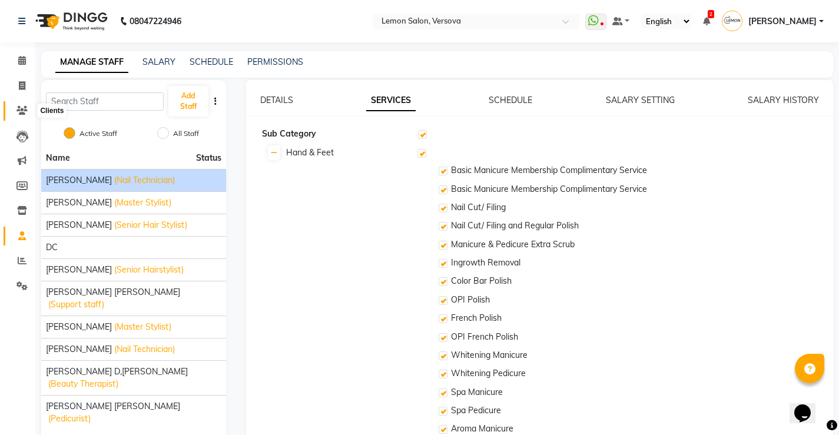
click at [22, 105] on span at bounding box center [22, 111] width 21 height 14
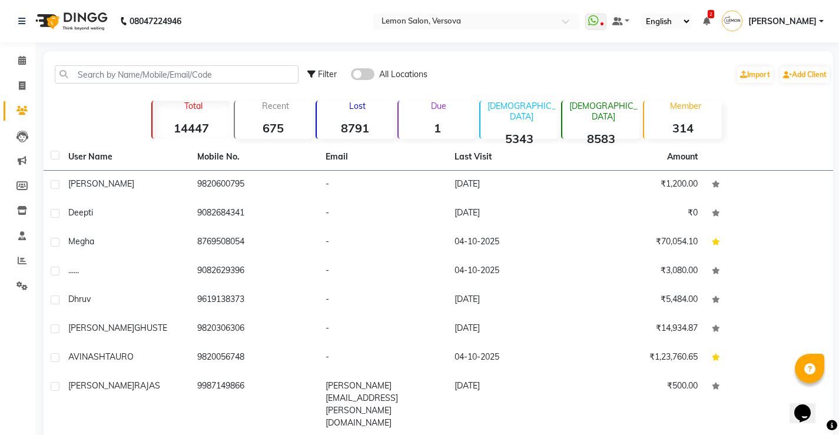
click at [439, 125] on strong "1" at bounding box center [436, 128] width 77 height 15
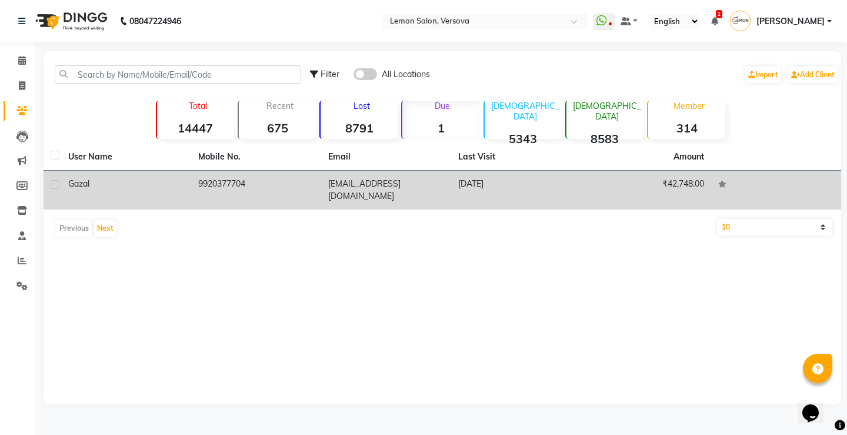
click at [186, 174] on td "gazal" at bounding box center [126, 190] width 130 height 39
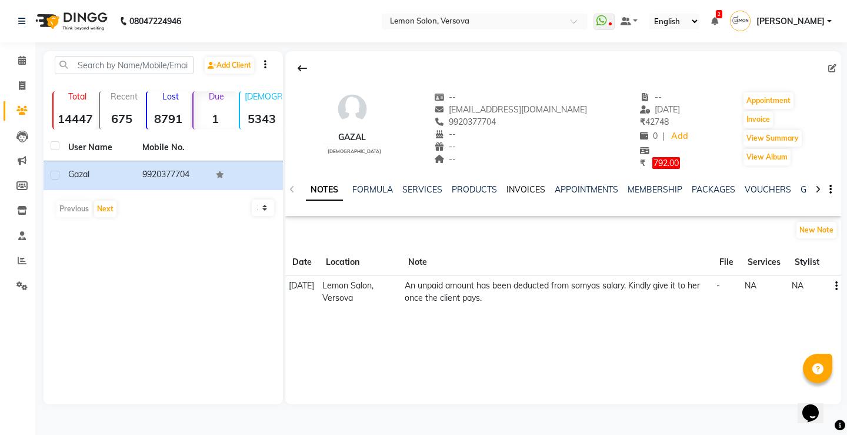
click at [515, 187] on link "INVOICES" at bounding box center [526, 189] width 39 height 11
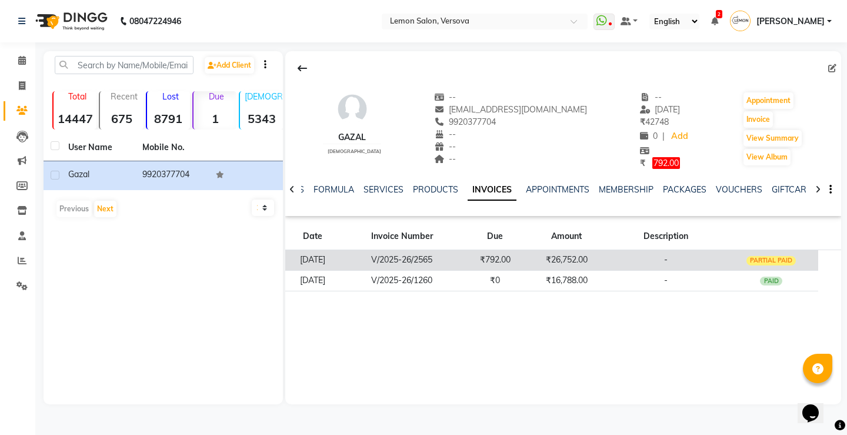
click at [551, 260] on td "₹26,752.00" at bounding box center [567, 259] width 81 height 21
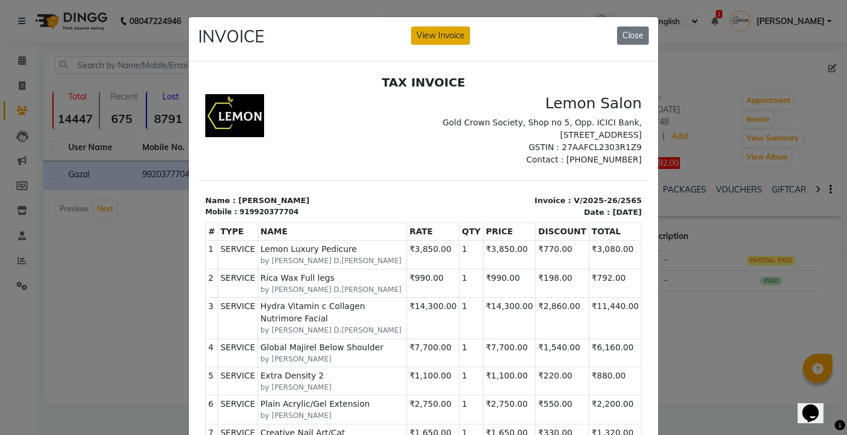
click at [464, 36] on button "View Invoice" at bounding box center [440, 35] width 59 height 18
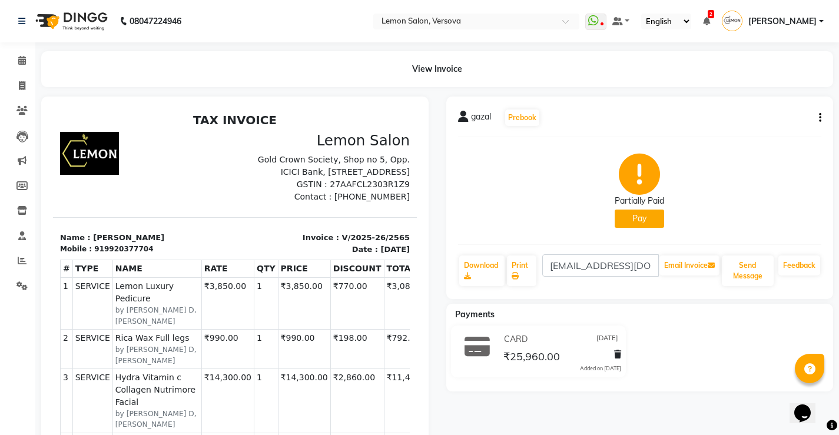
click at [819, 118] on icon "button" at bounding box center [820, 118] width 2 height 1
click at [756, 132] on div "Edit Invoice" at bounding box center [761, 132] width 81 height 15
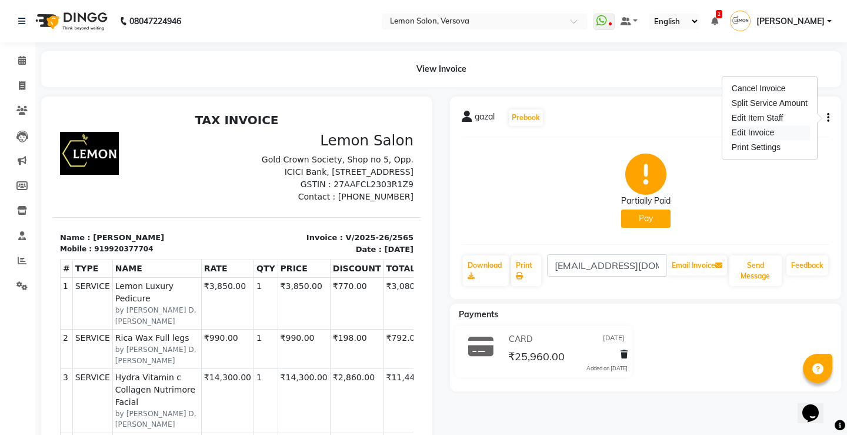
select select "service"
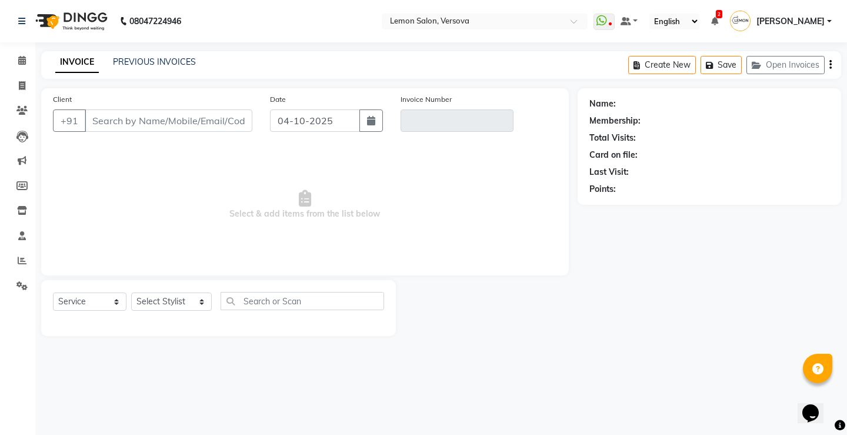
type input "9920377704"
type input "V/2025-26/2565"
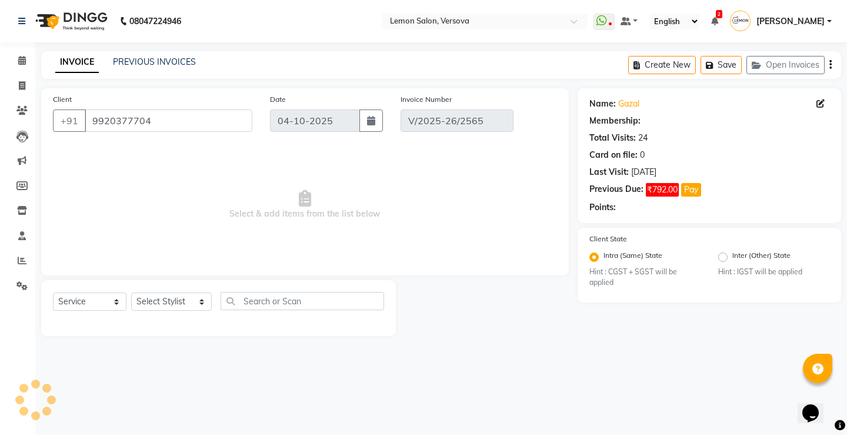
type input "15-09-2025"
select select "select"
select select "1: Object"
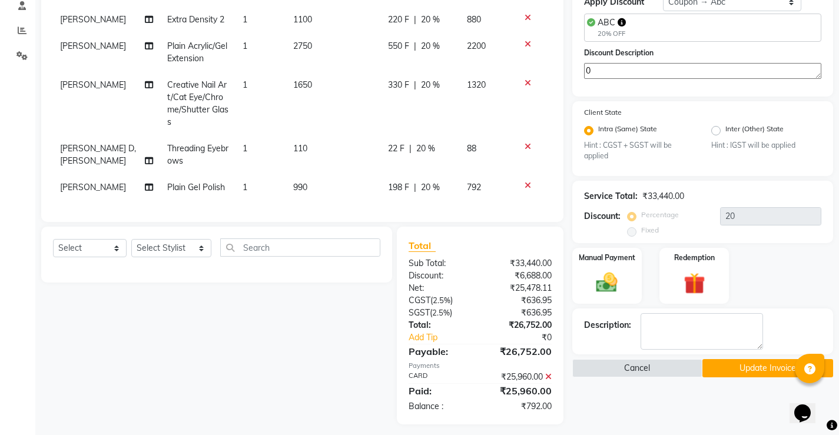
scroll to position [237, 0]
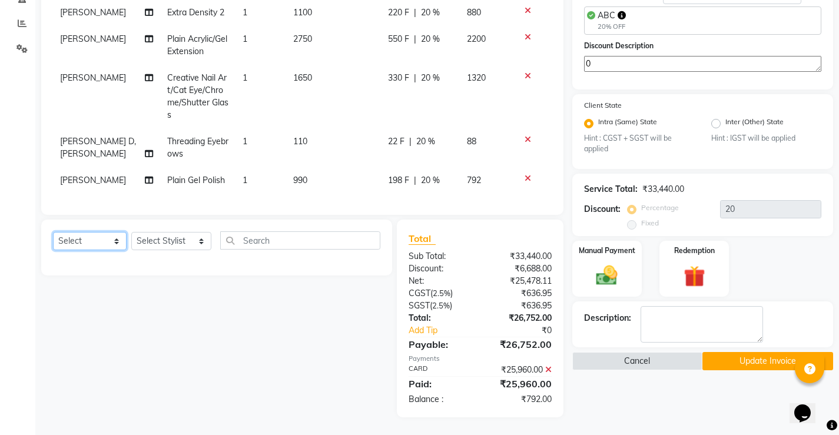
click at [107, 239] on select "Select Service Product Membership Package Voucher Prepaid Gift Card" at bounding box center [90, 241] width 74 height 18
click at [53, 232] on select "Select Service Product Membership Package Voucher Prepaid Gift Card" at bounding box center [90, 241] width 74 height 18
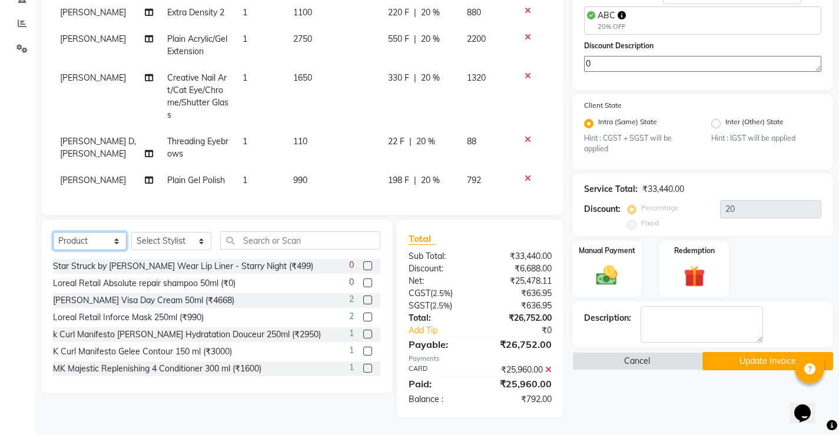
drag, startPoint x: 98, startPoint y: 237, endPoint x: 101, endPoint y: 247, distance: 10.4
click at [98, 237] on select "Select Service Product Membership Package Voucher Prepaid Gift Card" at bounding box center [90, 241] width 74 height 18
select select "service"
click at [53, 232] on select "Select Service Product Membership Package Voucher Prepaid Gift Card" at bounding box center [90, 241] width 74 height 18
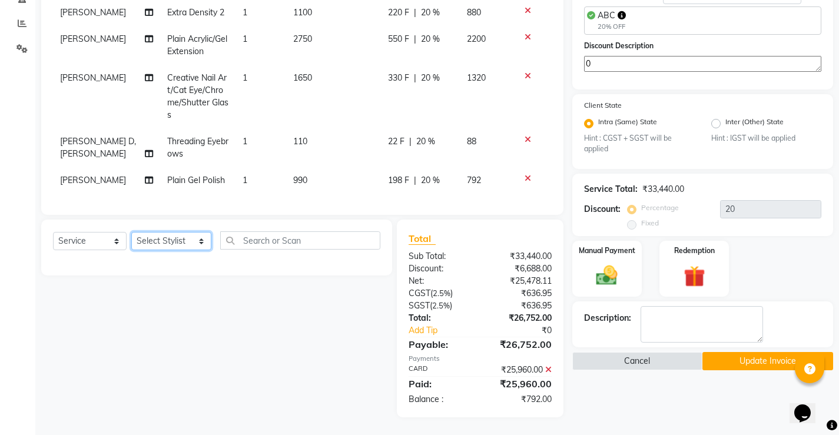
click at [157, 237] on select "Select Stylist Akansha Subba Alim Shah Aniket (Nail) Asif Salmani DC Gufran Sal…" at bounding box center [171, 241] width 80 height 18
select select "68726"
click at [131, 232] on select "Select Stylist Akansha Subba Alim Shah Aniket (Nail) Asif Salmani DC Gufran Sal…" at bounding box center [171, 241] width 80 height 18
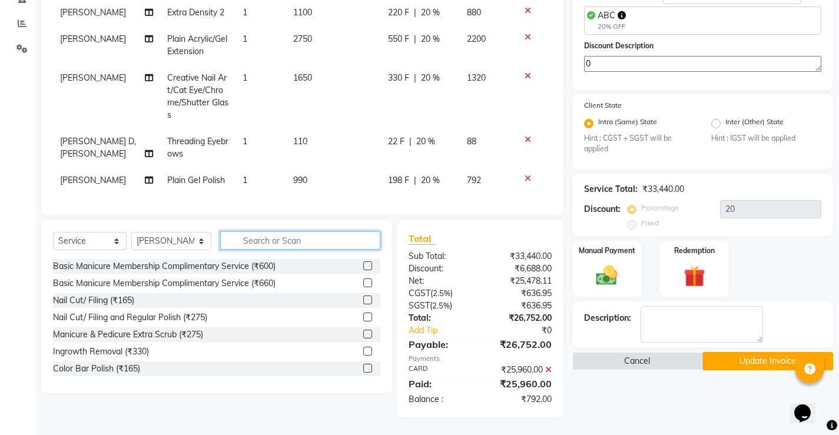
click at [269, 244] on input "text" at bounding box center [300, 240] width 160 height 18
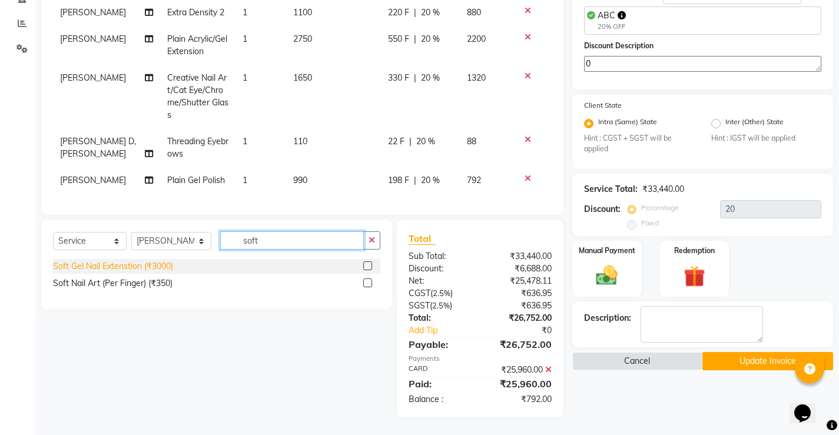
type input "soft"
click at [100, 268] on div "Soft Gel Nail Extenstion (₹3000)" at bounding box center [113, 266] width 120 height 12
checkbox input "false"
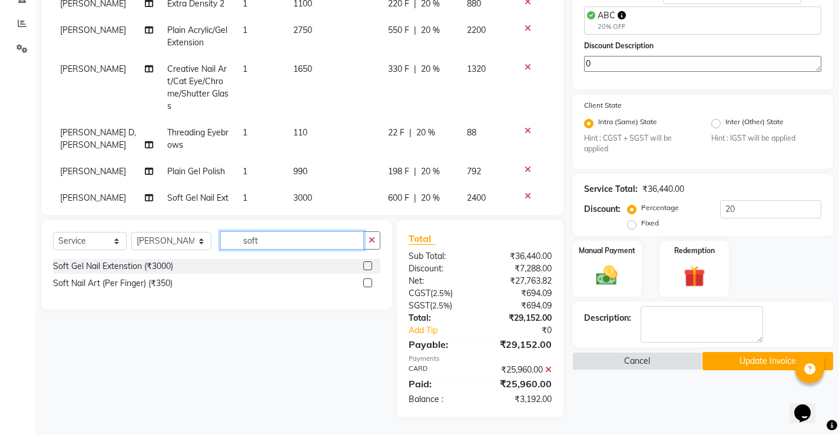
click at [245, 238] on input "soft" at bounding box center [292, 240] width 144 height 18
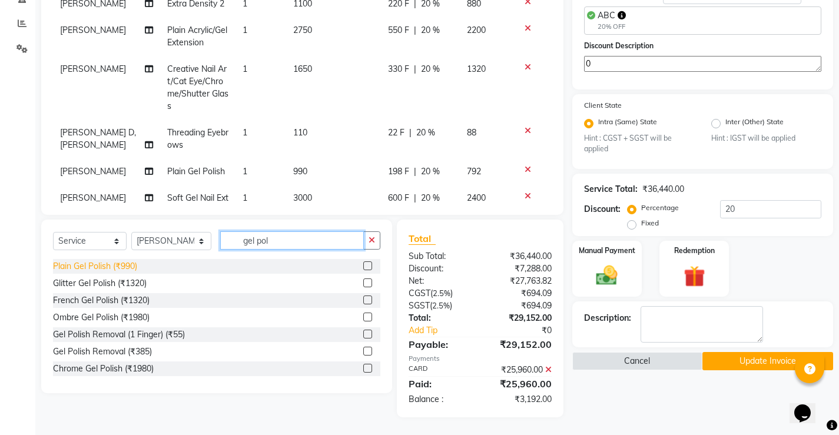
type input "gel pol"
click at [109, 270] on div "Plain Gel Polish (₹990)" at bounding box center [95, 266] width 84 height 12
checkbox input "false"
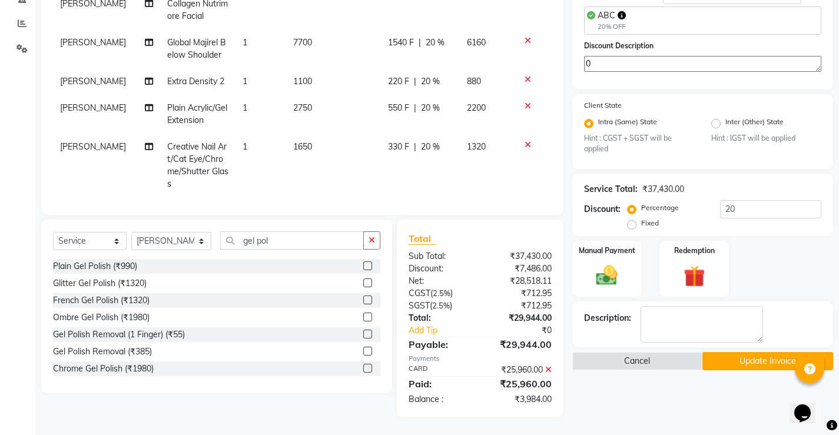
scroll to position [48, 0]
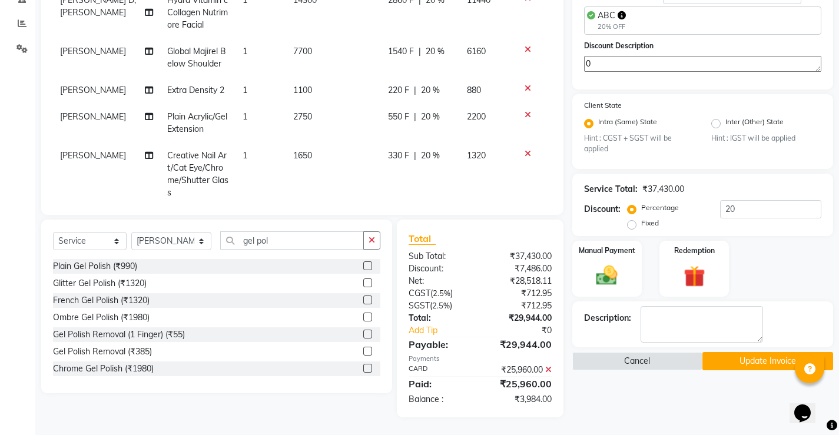
click at [524, 111] on icon at bounding box center [527, 115] width 6 height 8
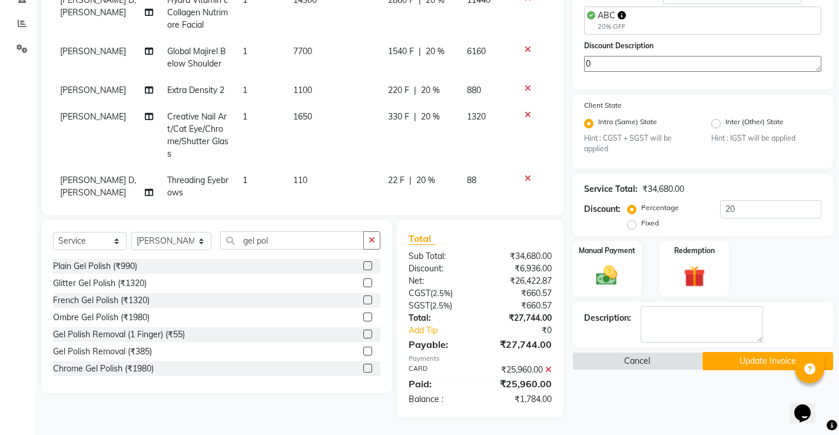
click at [524, 112] on icon at bounding box center [527, 115] width 6 height 8
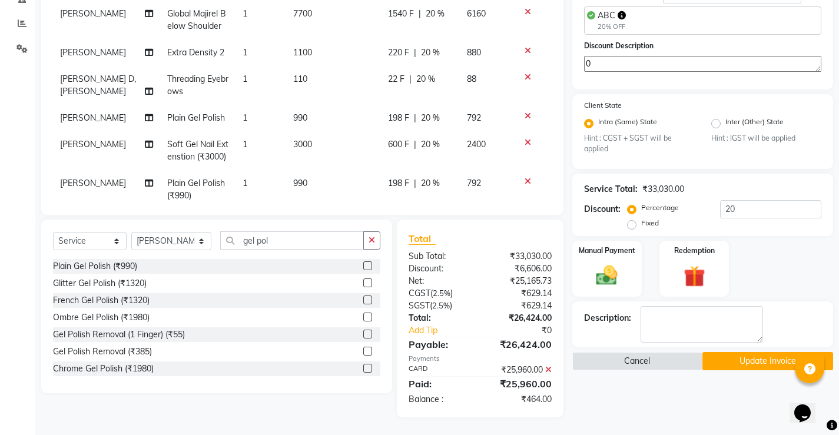
scroll to position [122, 0]
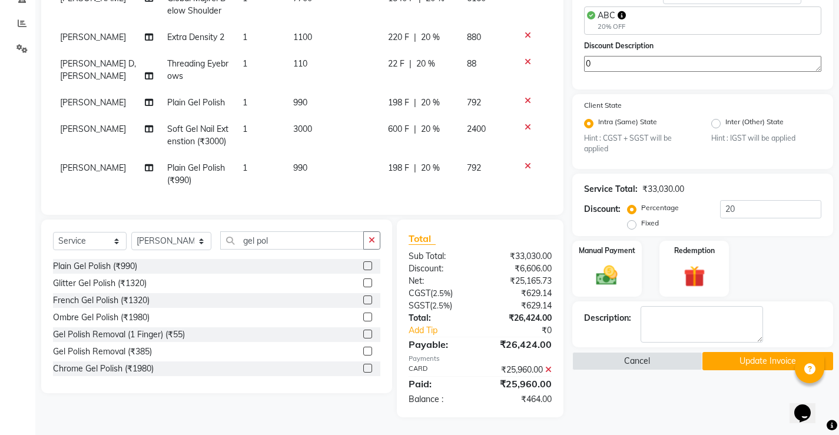
click at [524, 97] on icon at bounding box center [527, 101] width 6 height 8
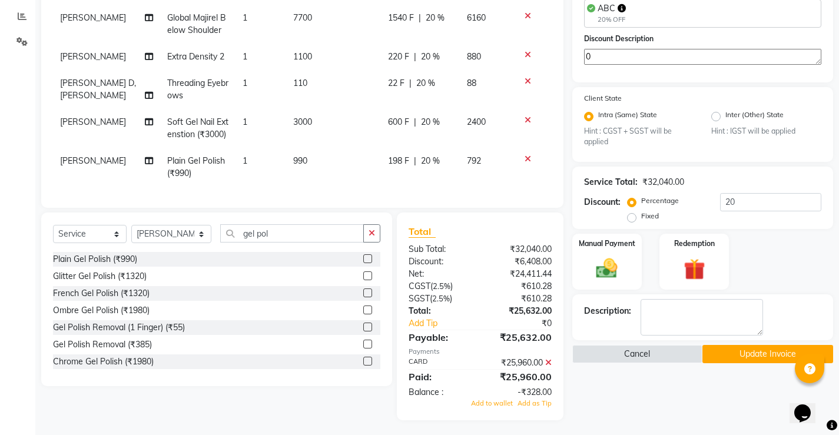
scroll to position [247, 0]
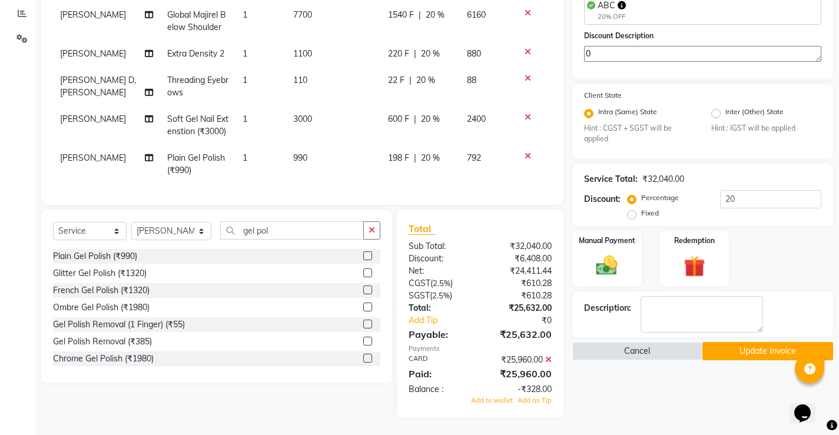
click at [295, 154] on td "990" at bounding box center [333, 164] width 95 height 39
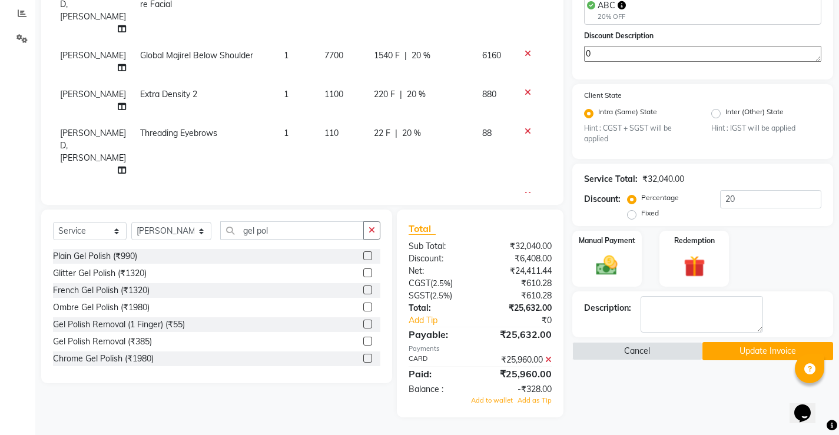
scroll to position [134, 0]
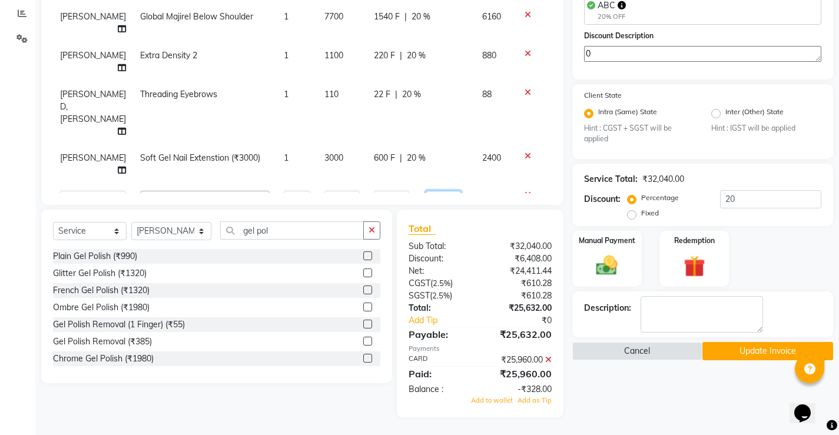
click at [425, 191] on input "20" at bounding box center [442, 200] width 35 height 18
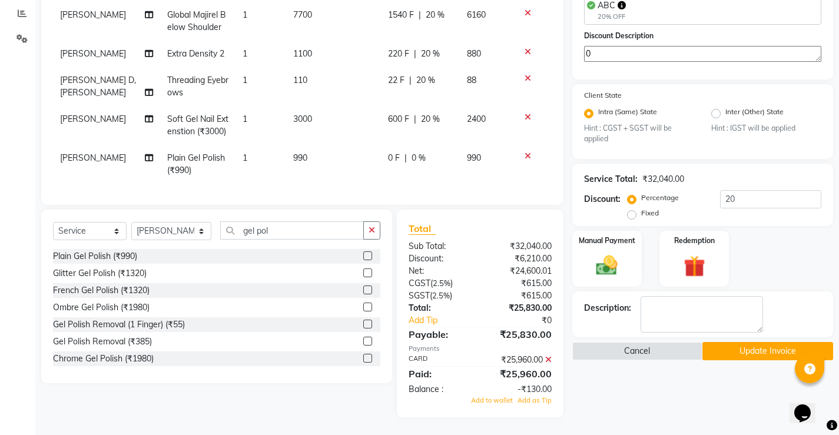
click at [317, 397] on div "Select Service Product Membership Package Voucher Prepaid Gift Card Select Styl…" at bounding box center [212, 313] width 360 height 208
click at [415, 155] on span "0 %" at bounding box center [418, 158] width 14 height 12
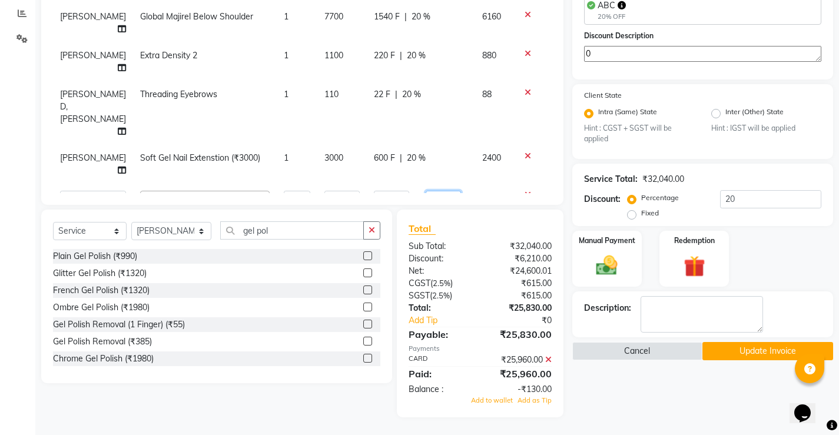
click at [425, 191] on input "0" at bounding box center [442, 200] width 35 height 18
type input "20"
click at [286, 392] on div "Select Service Product Membership Package Voucher Prepaid Gift Card Select Styl…" at bounding box center [212, 313] width 360 height 208
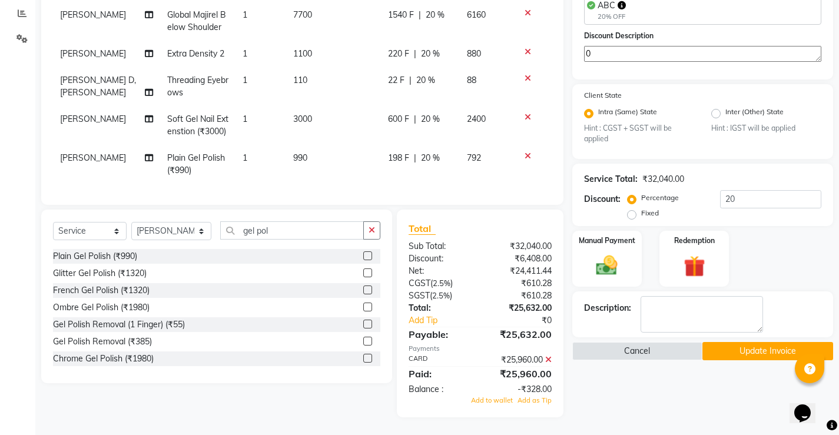
click at [330, 106] on td "3000" at bounding box center [333, 125] width 95 height 39
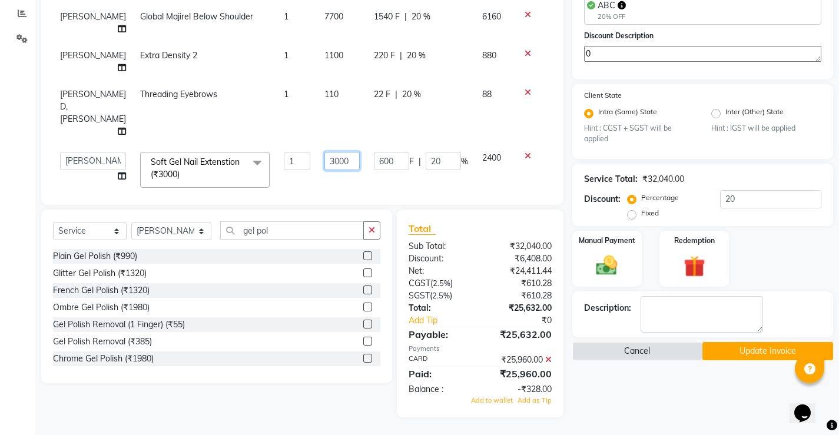
click at [324, 152] on input "3000" at bounding box center [341, 161] width 35 height 18
type input "3300"
click at [600, 407] on div "Name: Gazal Membership: No Active Membership Total Visits: 24 Card on file: 0 L…" at bounding box center [707, 129] width 270 height 576
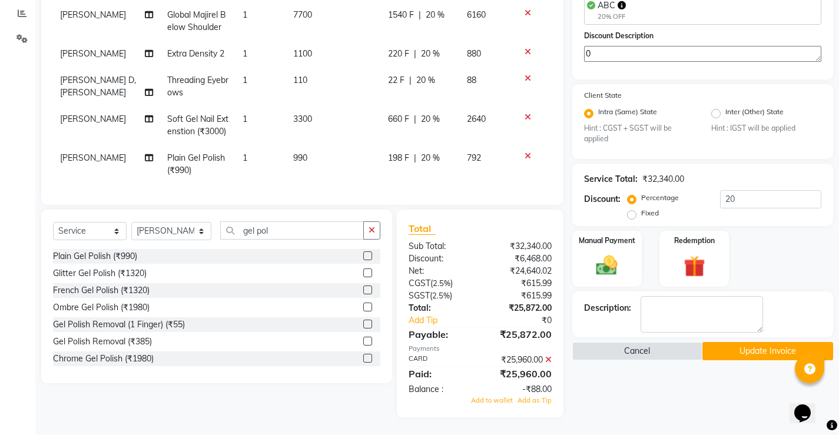
click at [302, 148] on td "990" at bounding box center [333, 164] width 95 height 39
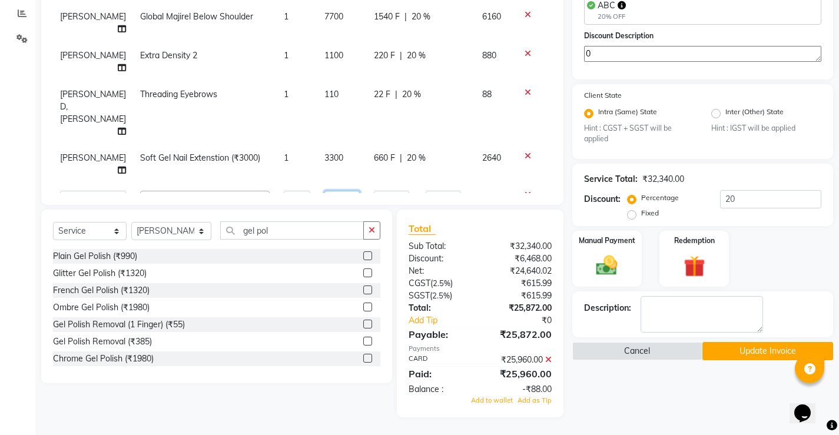
click at [324, 191] on input "990" at bounding box center [341, 200] width 35 height 18
type input "1050"
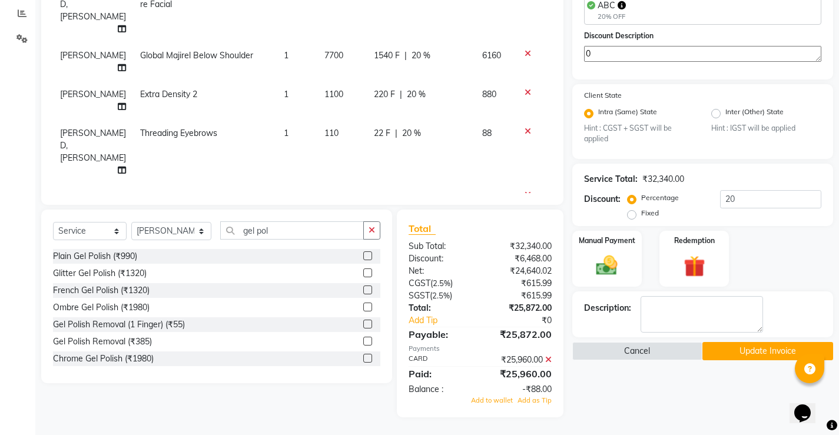
click at [612, 382] on div "Name: Gazal Membership: No Active Membership Total Visits: 24 Card on file: 0 L…" at bounding box center [707, 129] width 270 height 576
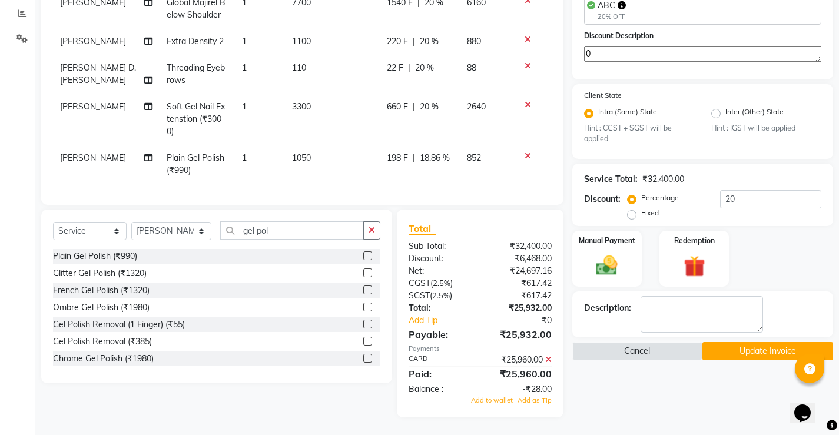
click at [290, 157] on td "1050" at bounding box center [332, 164] width 95 height 39
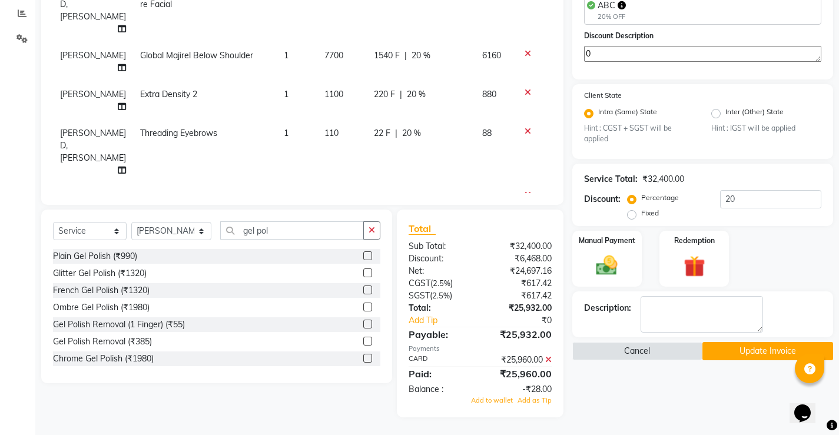
scroll to position [134, 0]
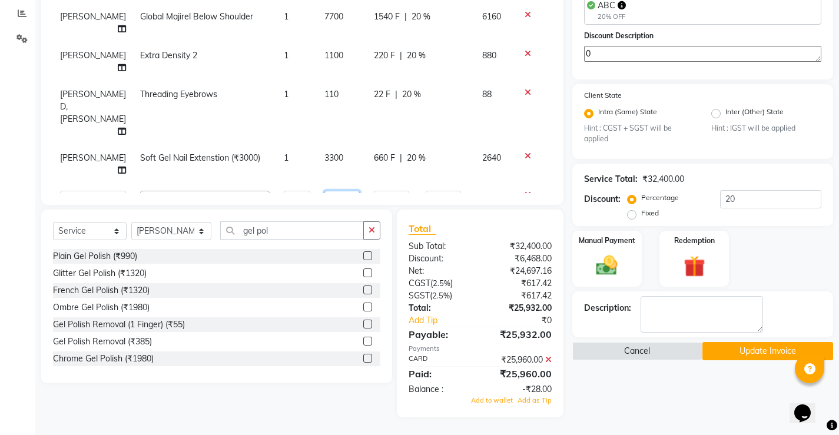
click at [324, 191] on input "1050" at bounding box center [341, 200] width 35 height 18
type input "1100"
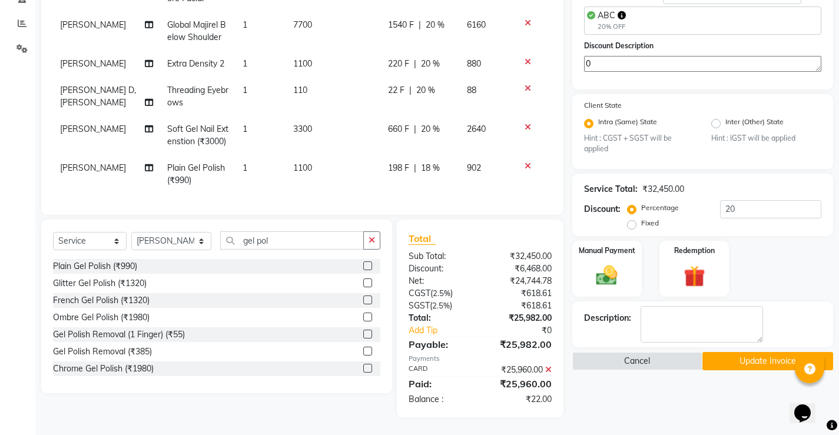
click at [666, 392] on div "Name: Gazal Membership: No Active Membership Total Visits: 24 Card on file: 0 L…" at bounding box center [707, 134] width 270 height 566
click at [421, 162] on span "18 %" at bounding box center [430, 168] width 19 height 12
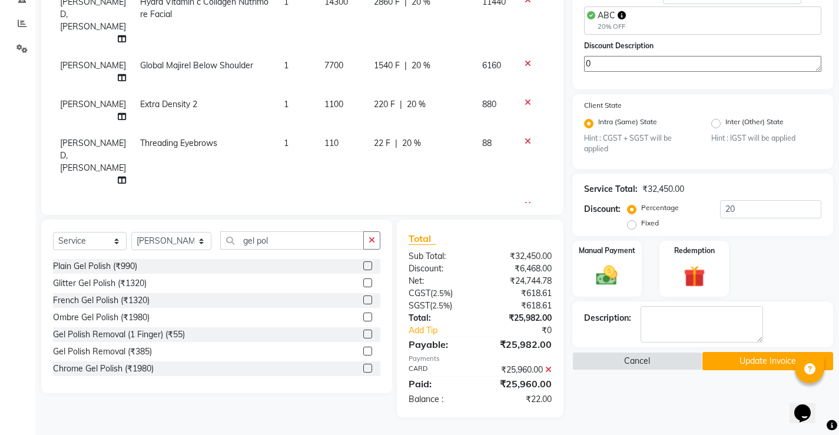
scroll to position [134, 0]
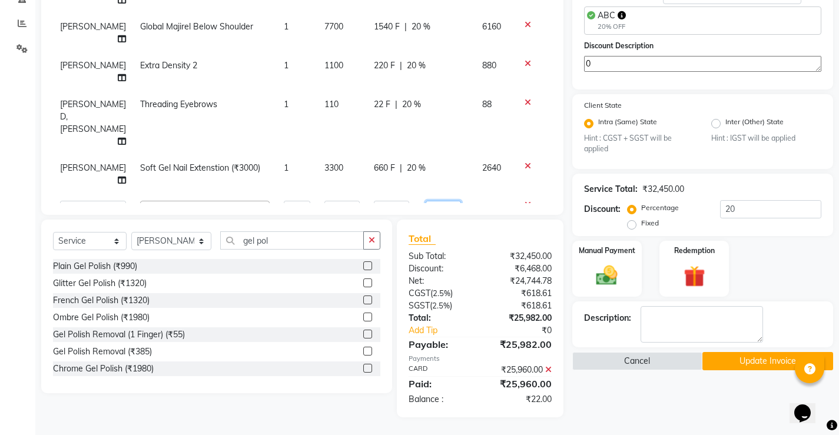
click at [426, 201] on input "18" at bounding box center [442, 210] width 35 height 18
click at [425, 201] on input "18" at bounding box center [442, 210] width 35 height 18
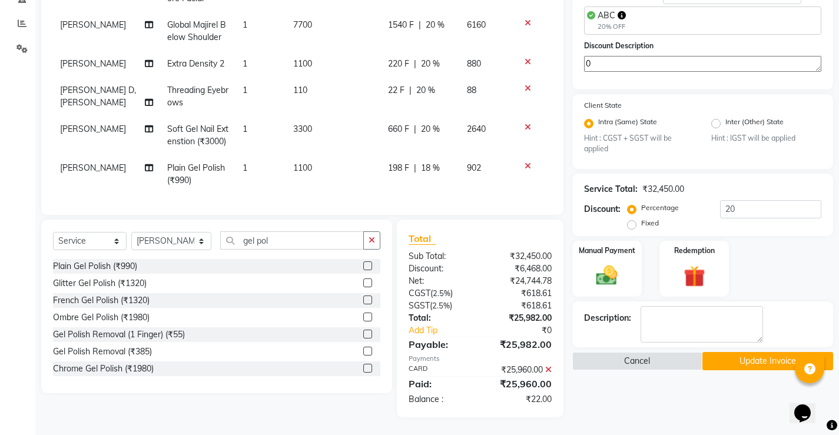
click at [388, 162] on span "198 F" at bounding box center [398, 168] width 21 height 12
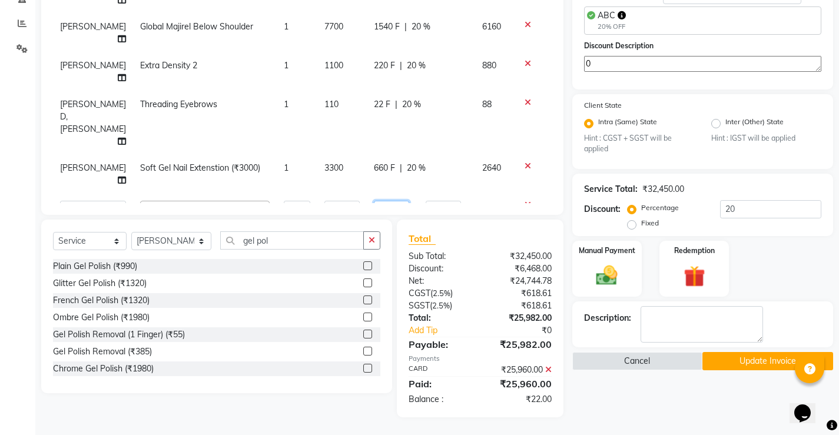
click at [385, 201] on input "198" at bounding box center [391, 210] width 35 height 18
type input "220"
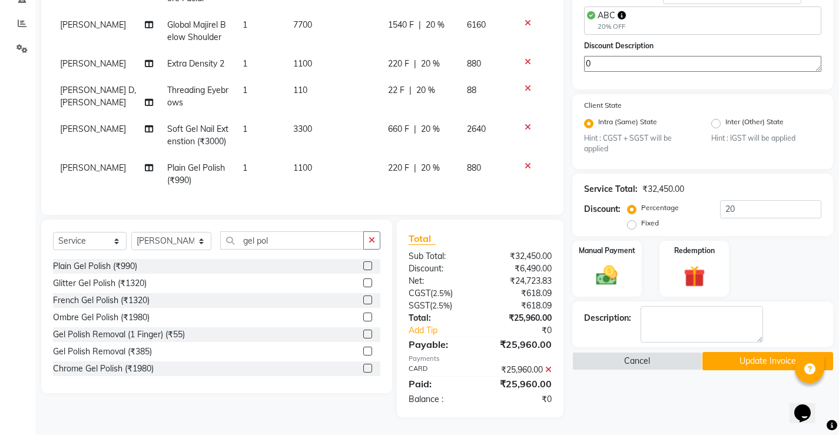
scroll to position [95, 0]
click at [617, 407] on div "Name: Gazal Membership: No Active Membership Total Visits: 24 Card on file: 0 L…" at bounding box center [707, 134] width 270 height 566
click at [731, 361] on button "Update Invoice" at bounding box center [767, 361] width 131 height 18
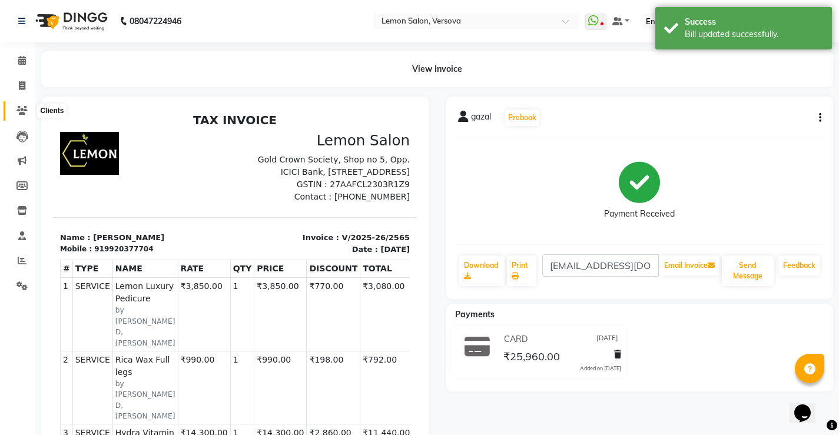
click at [23, 110] on icon at bounding box center [21, 110] width 11 height 9
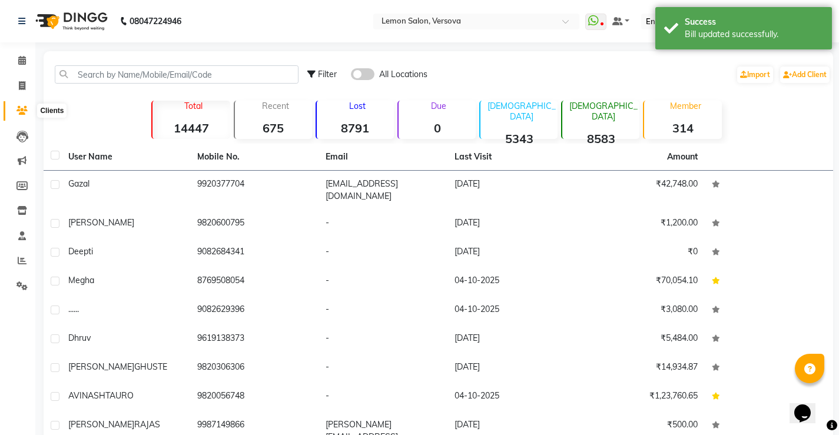
click at [23, 111] on icon at bounding box center [21, 110] width 11 height 9
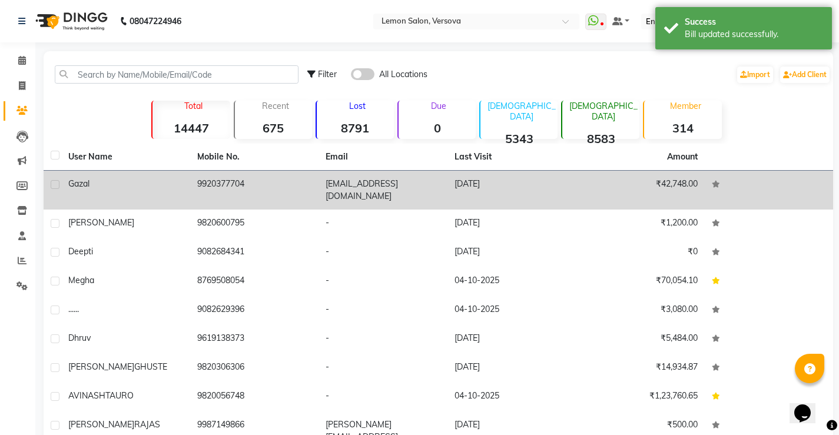
drag, startPoint x: 168, startPoint y: 176, endPoint x: 179, endPoint y: 176, distance: 11.2
click at [168, 176] on td "gazal" at bounding box center [125, 190] width 129 height 39
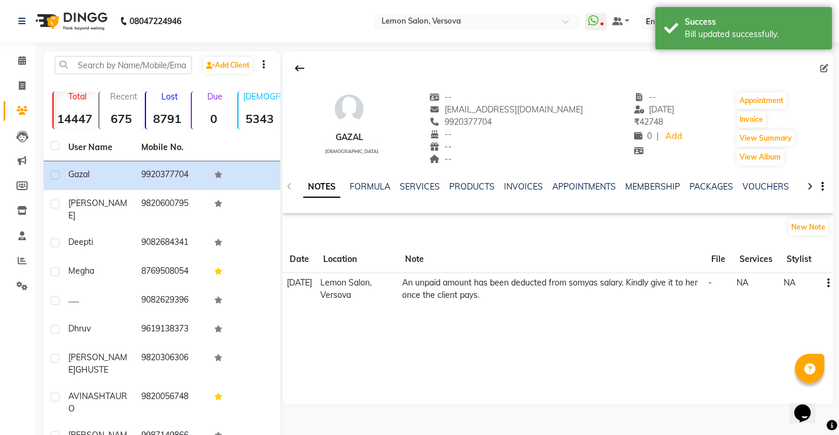
click at [827, 283] on icon "button" at bounding box center [828, 283] width 2 height 1
click at [797, 282] on div "Edit" at bounding box center [799, 282] width 19 height 15
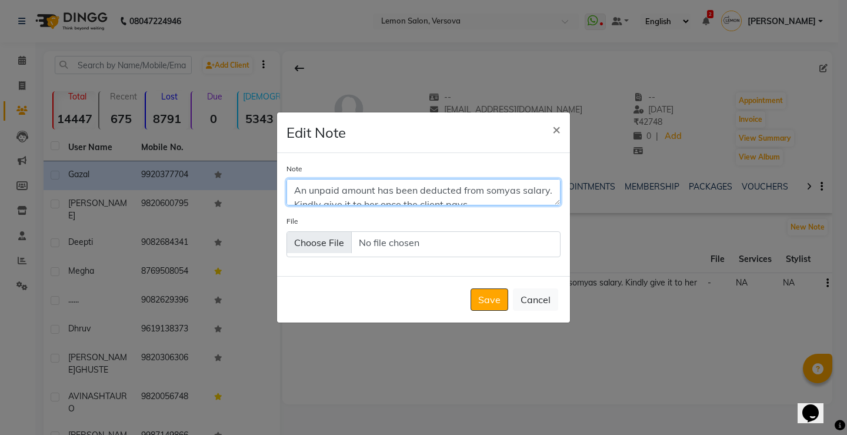
drag, startPoint x: 508, startPoint y: 195, endPoint x: 284, endPoint y: 171, distance: 224.8
click at [284, 171] on div "Note An unpaid amount has been deducted from somyas salary. Kindly give it to h…" at bounding box center [423, 214] width 293 height 123
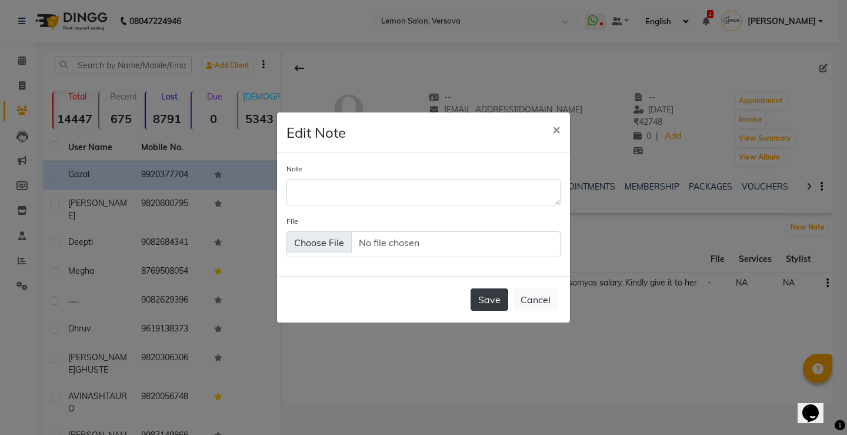
click at [497, 296] on button "Save" at bounding box center [490, 299] width 38 height 22
click at [480, 299] on button "Save" at bounding box center [490, 299] width 38 height 22
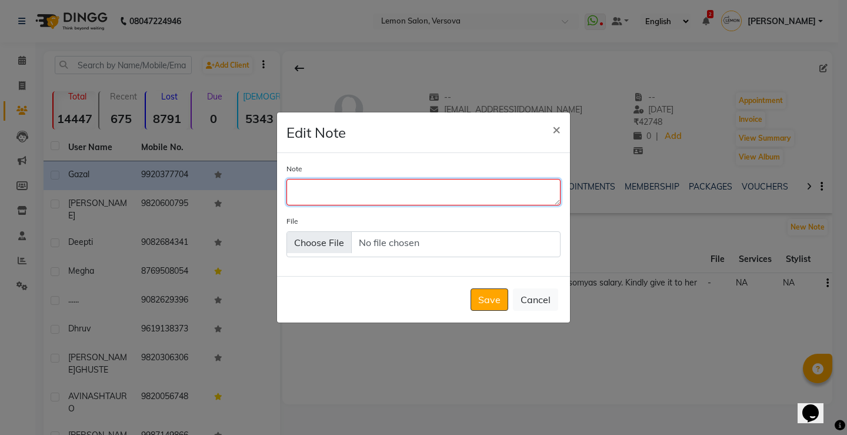
click at [403, 191] on textarea "Note" at bounding box center [424, 192] width 274 height 26
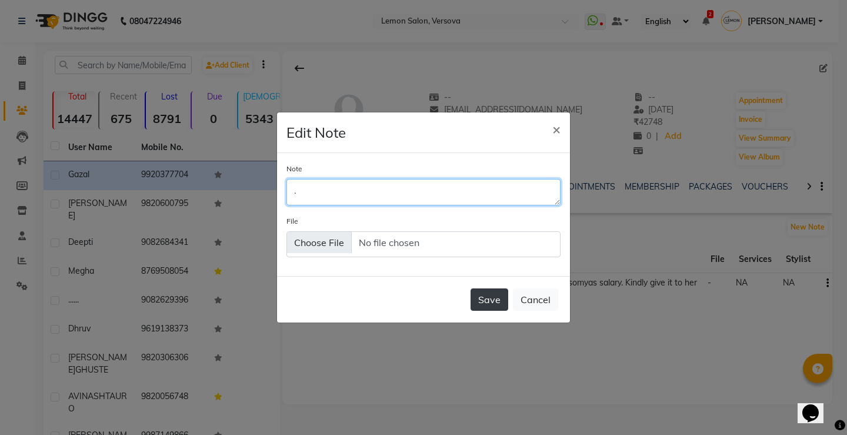
type textarea "."
click at [488, 292] on button "Save" at bounding box center [490, 299] width 38 height 22
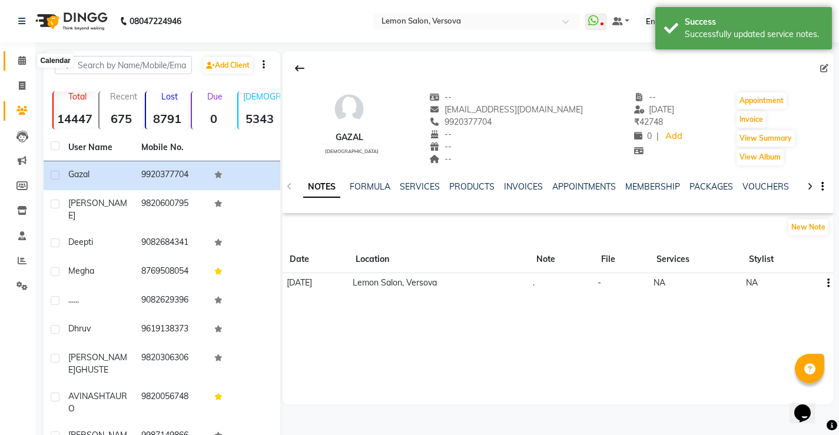
click at [24, 60] on icon at bounding box center [22, 60] width 8 height 9
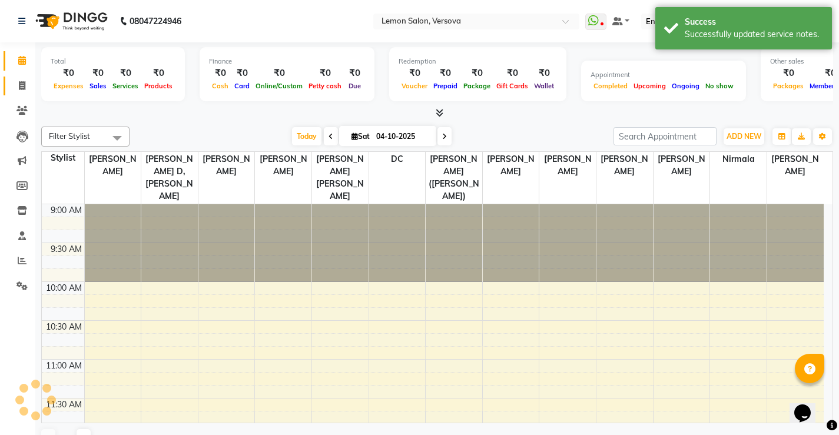
click at [19, 82] on icon at bounding box center [22, 85] width 6 height 9
select select "service"
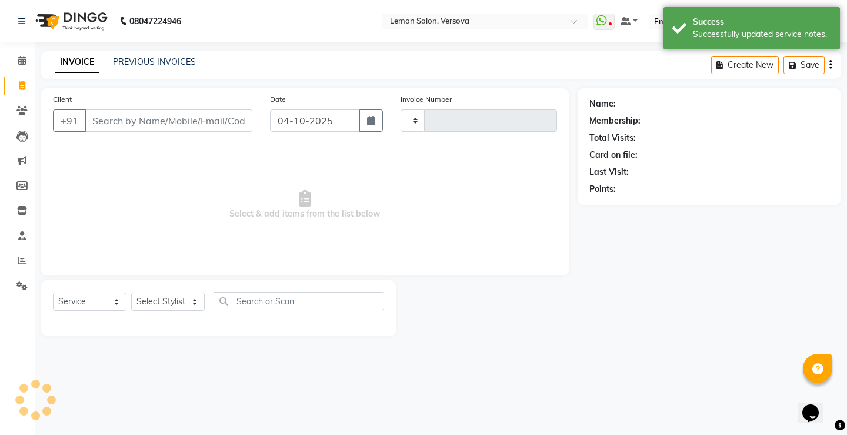
type input "2831"
select select "564"
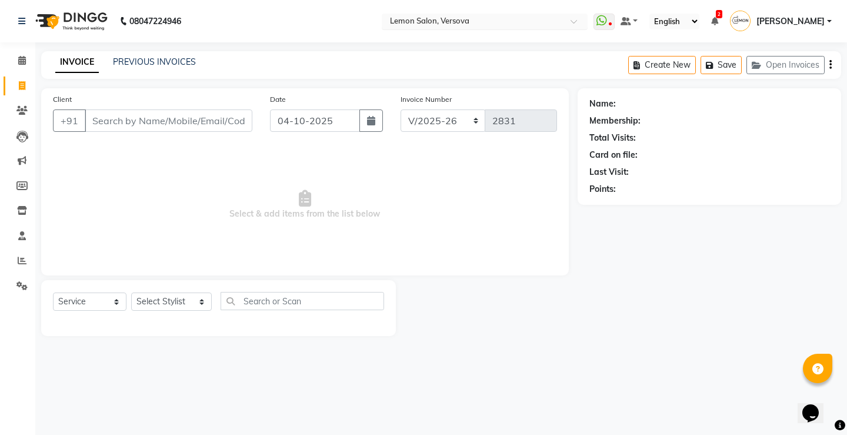
click at [461, 24] on input "text" at bounding box center [473, 22] width 171 height 12
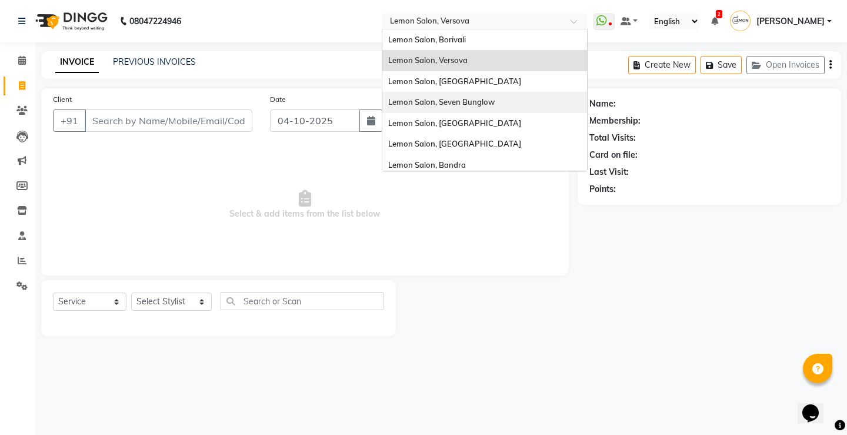
click at [481, 101] on span "Lemon Salon, Seven Bunglow" at bounding box center [441, 101] width 107 height 9
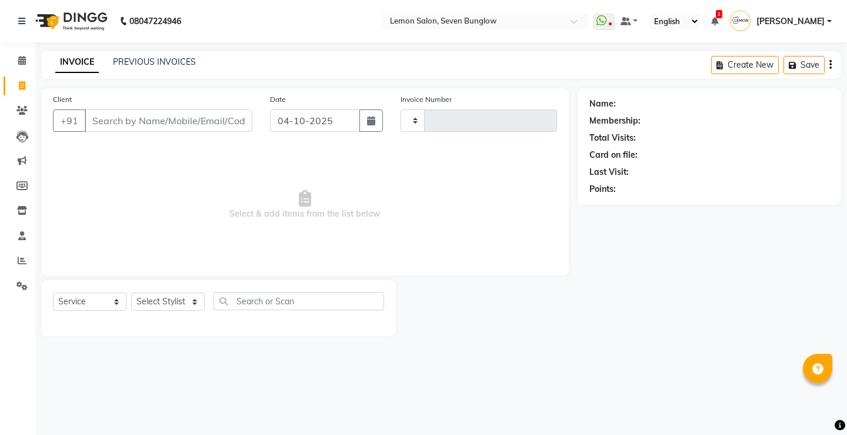
select select "service"
type input "8471"
select select "562"
click at [152, 60] on link "PREVIOUS INVOICES" at bounding box center [154, 61] width 83 height 11
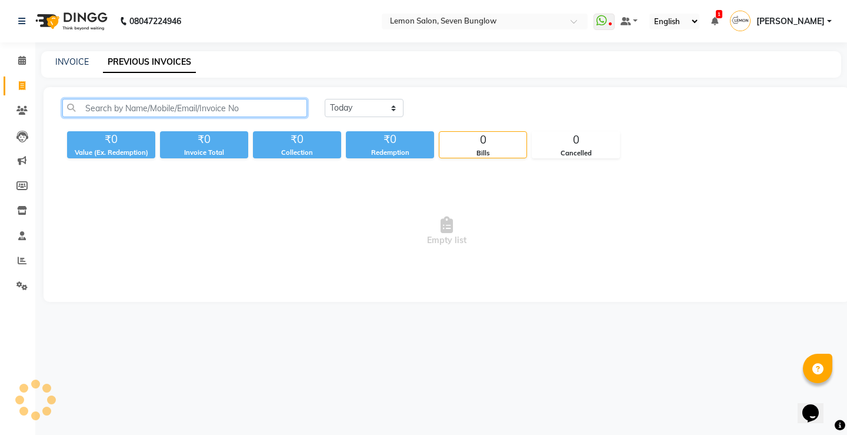
click at [163, 112] on input "text" at bounding box center [184, 108] width 245 height 18
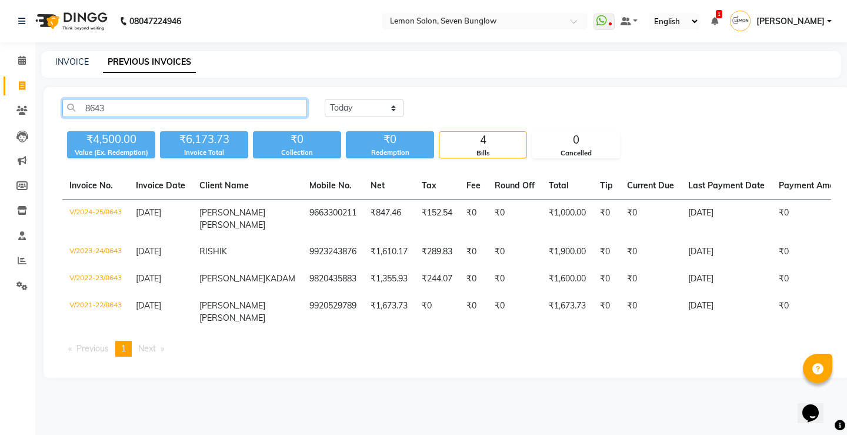
click at [195, 104] on input "8643" at bounding box center [184, 108] width 245 height 18
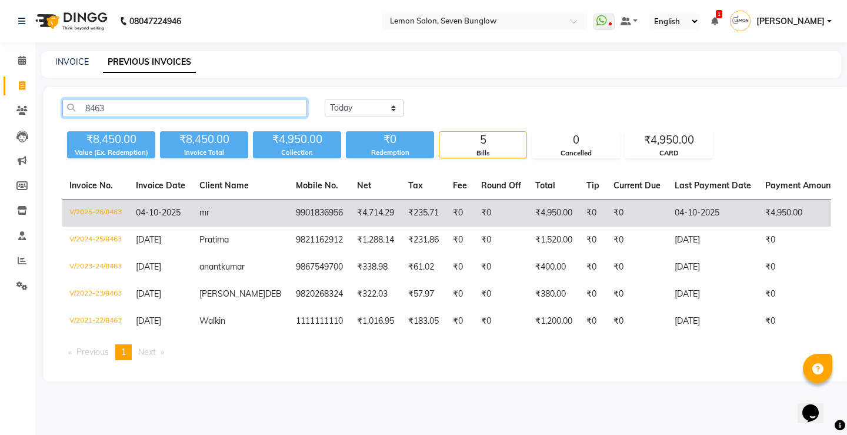
type input "8463"
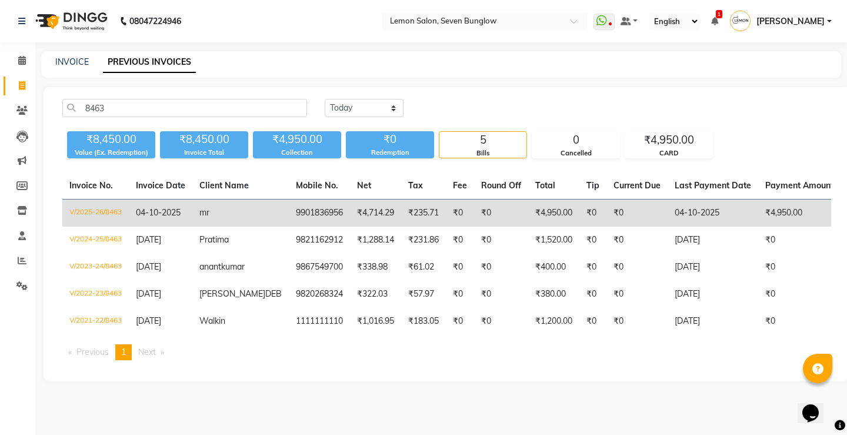
click at [289, 212] on td "9901836956" at bounding box center [319, 213] width 61 height 28
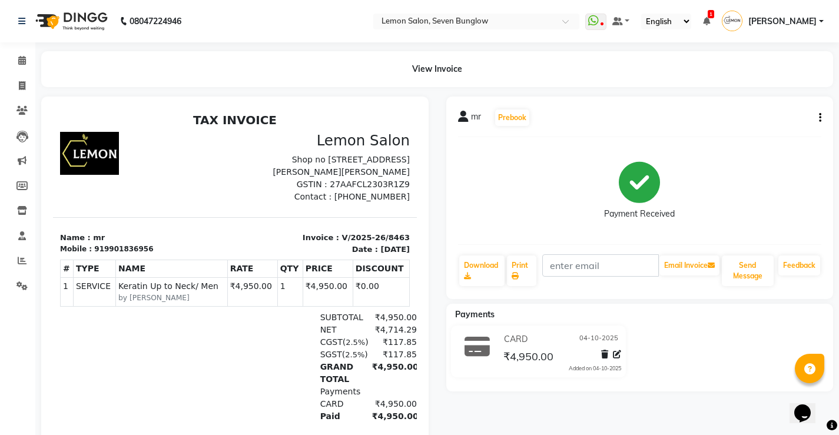
click at [819, 118] on icon "button" at bounding box center [820, 118] width 2 height 1
click at [751, 128] on div "Edit Invoice" at bounding box center [761, 132] width 81 height 15
select select "service"
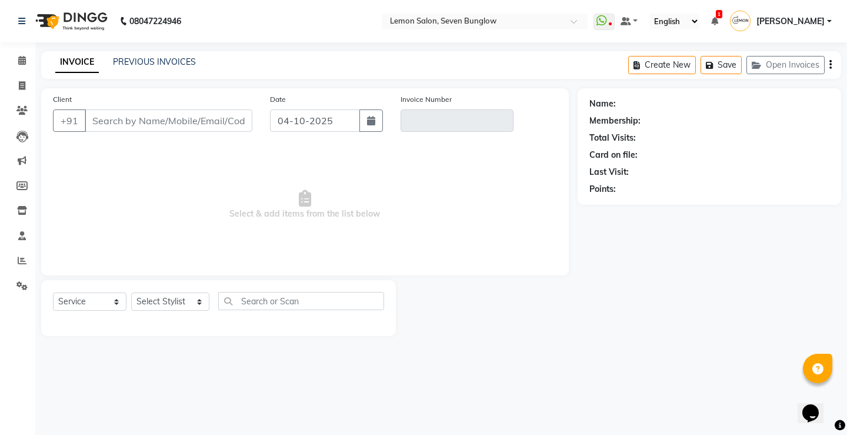
type input "9901836956"
type input "V/2025-26/8463"
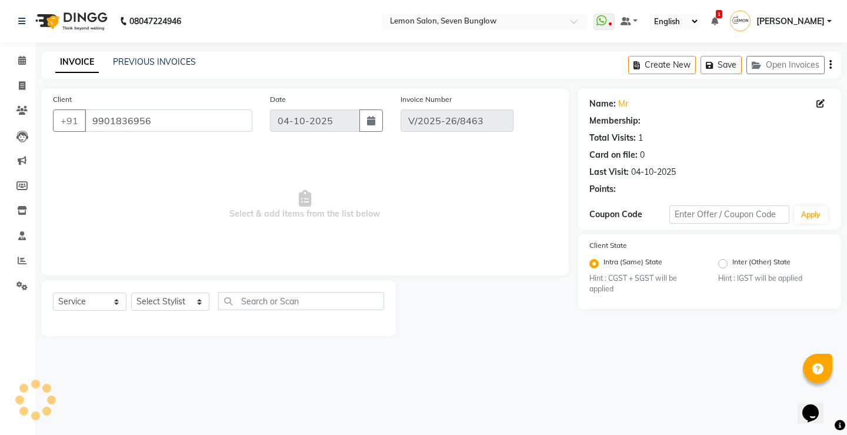
select select "select"
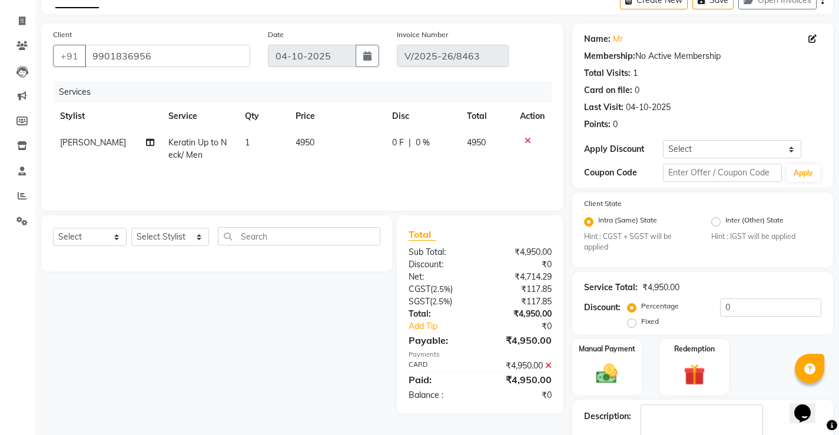
scroll to position [116, 0]
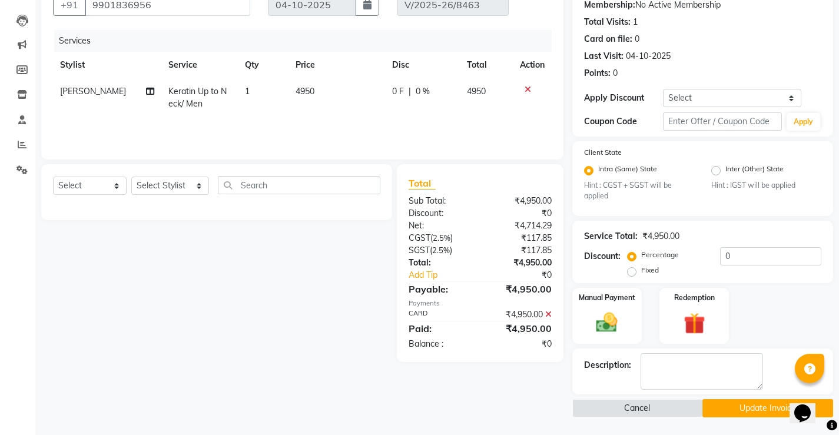
click at [300, 82] on td "4950" at bounding box center [336, 97] width 96 height 39
select select "43419"
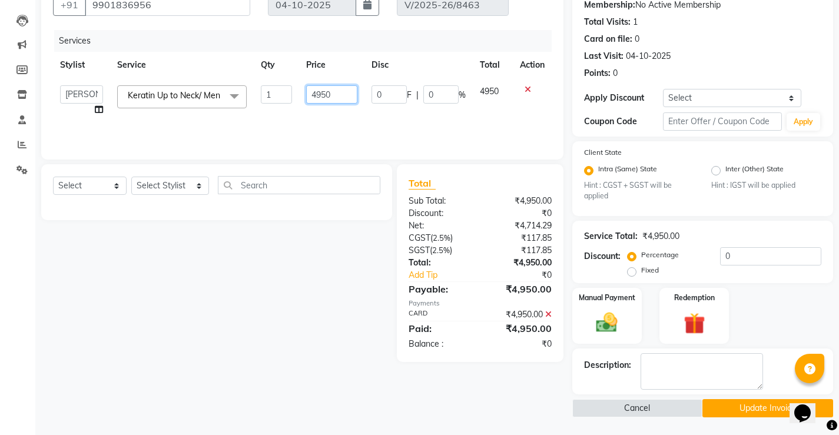
click at [332, 93] on input "4950" at bounding box center [331, 94] width 51 height 18
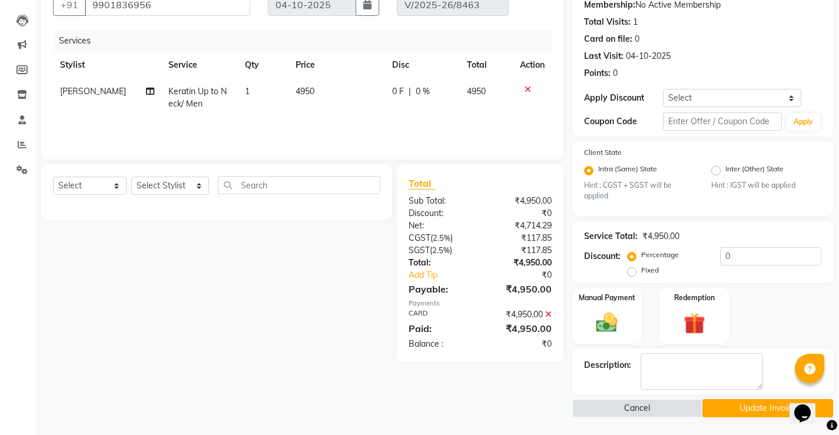
click at [381, 95] on td "4950" at bounding box center [336, 97] width 96 height 39
select select "43419"
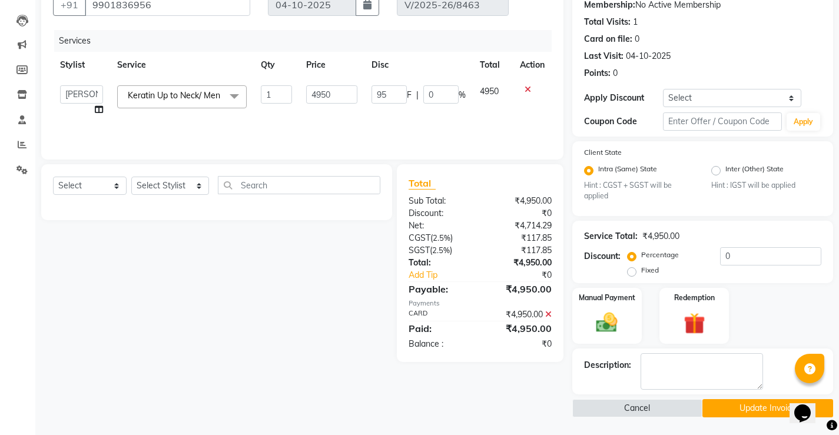
type input "950"
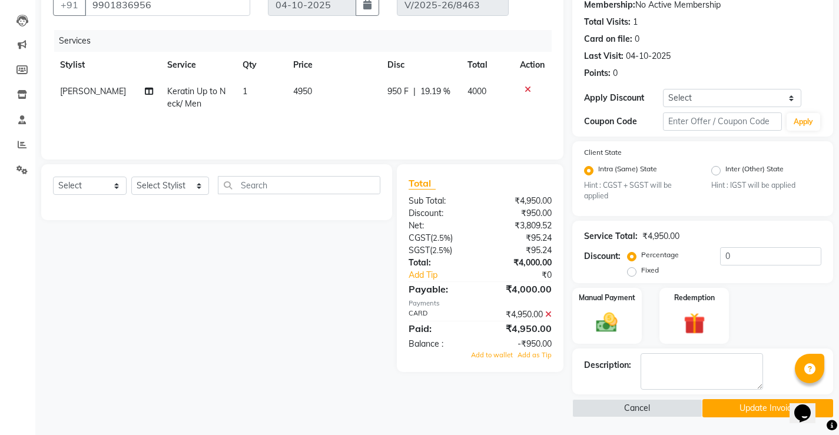
click at [396, 324] on div "Total Sub Total: ₹4,950.00 Discount: ₹950.00 Net: ₹3,809.52 CGST ( 2.5% ) ₹95.2…" at bounding box center [482, 268] width 180 height 208
click at [546, 317] on icon at bounding box center [548, 314] width 6 height 8
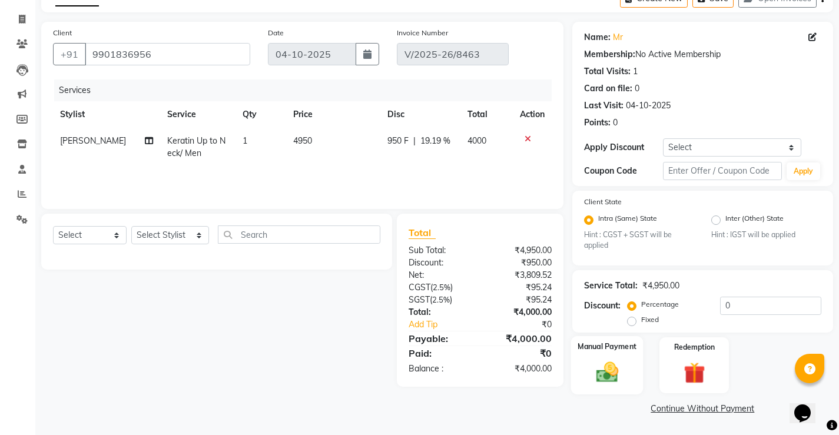
click at [597, 368] on img at bounding box center [606, 372] width 36 height 25
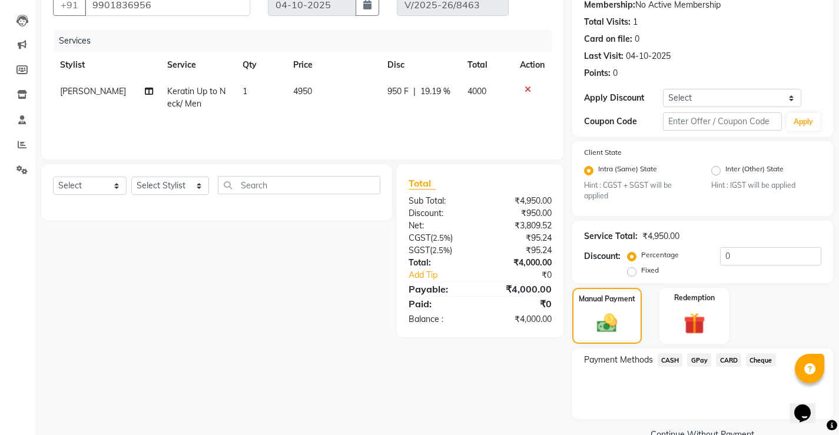
click at [726, 359] on span "CARD" at bounding box center [728, 360] width 25 height 14
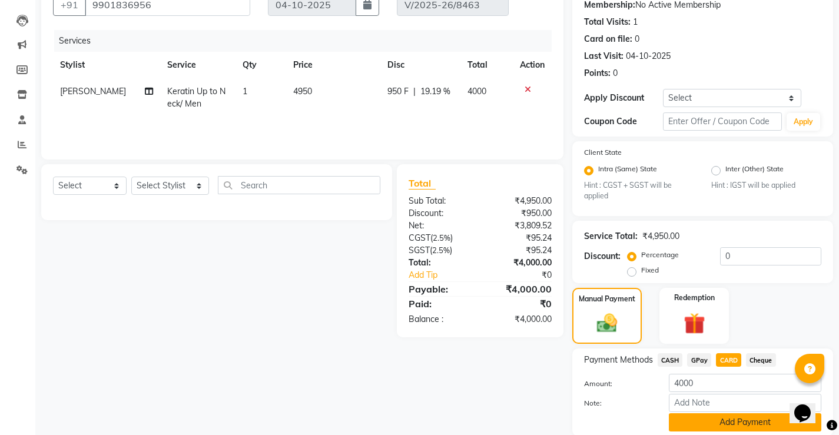
click at [710, 421] on button "Add Payment" at bounding box center [744, 422] width 152 height 18
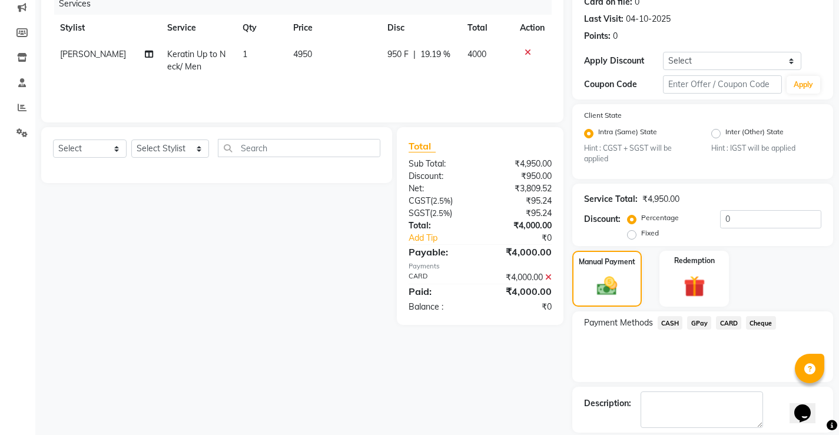
scroll to position [191, 0]
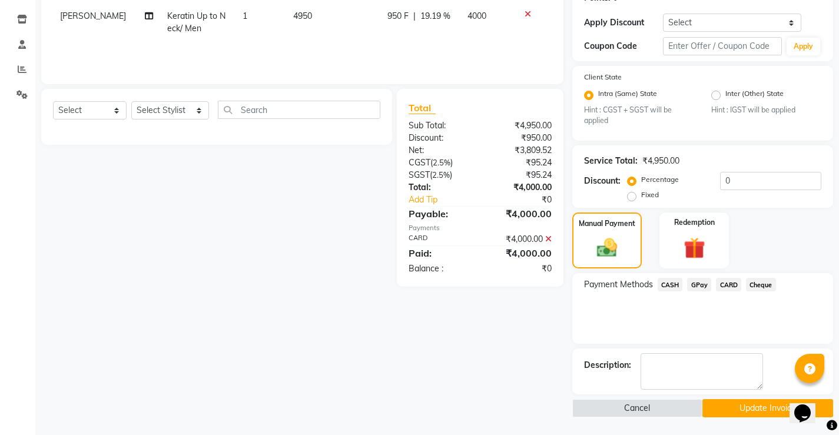
click at [743, 401] on button "Update Invoice" at bounding box center [767, 408] width 131 height 18
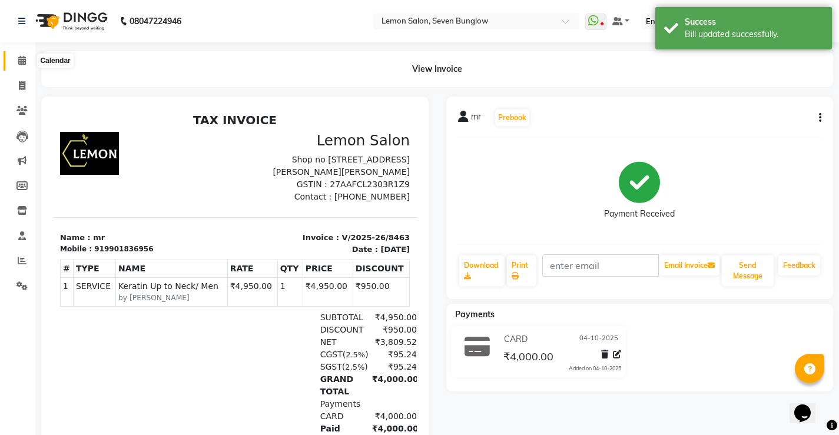
click at [18, 58] on icon at bounding box center [22, 60] width 8 height 9
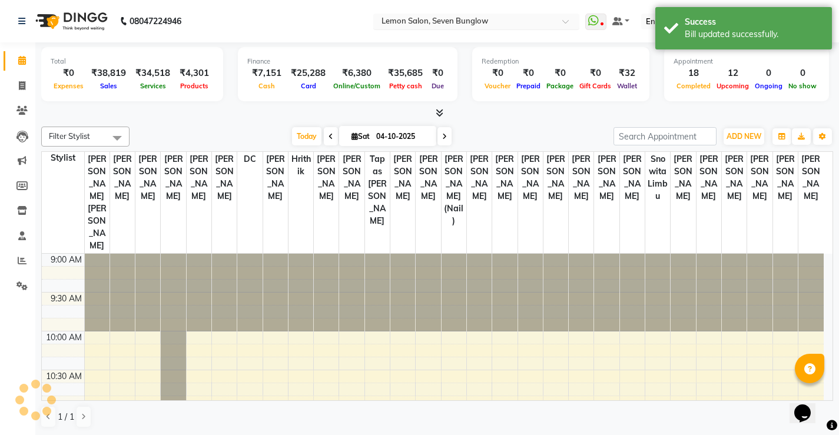
click at [461, 26] on input "text" at bounding box center [464, 22] width 171 height 12
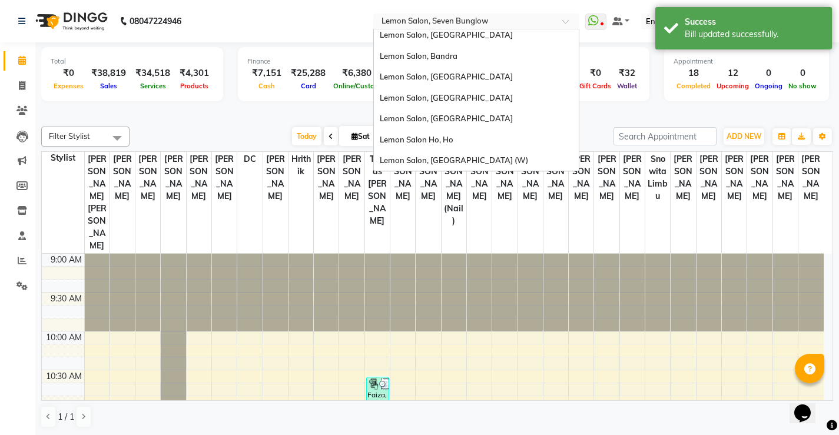
scroll to position [109, 0]
click at [477, 45] on div "Lemon Salon, Bandra" at bounding box center [476, 55] width 205 height 21
